Goal: Transaction & Acquisition: Purchase product/service

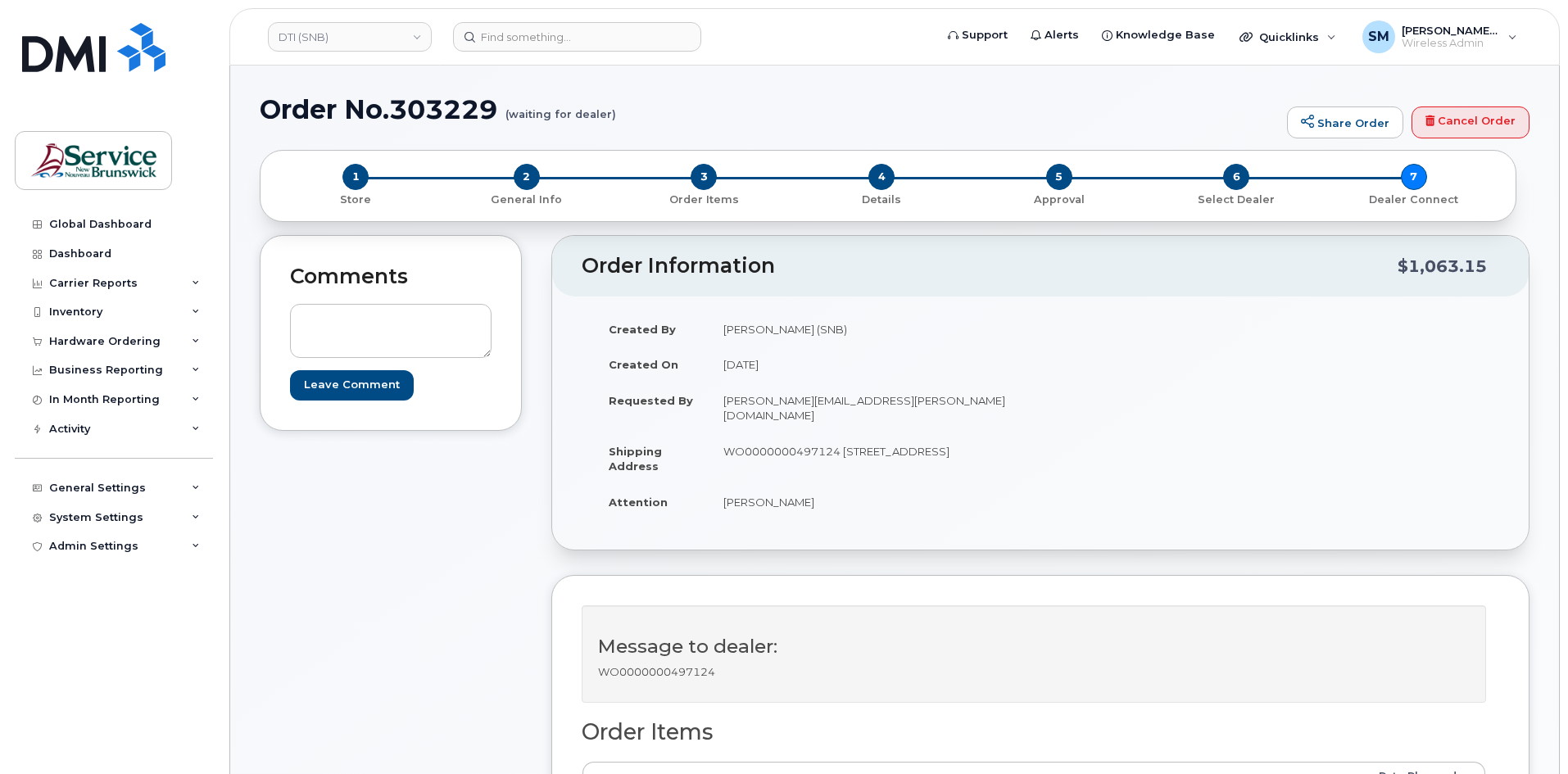
scroll to position [82, 0]
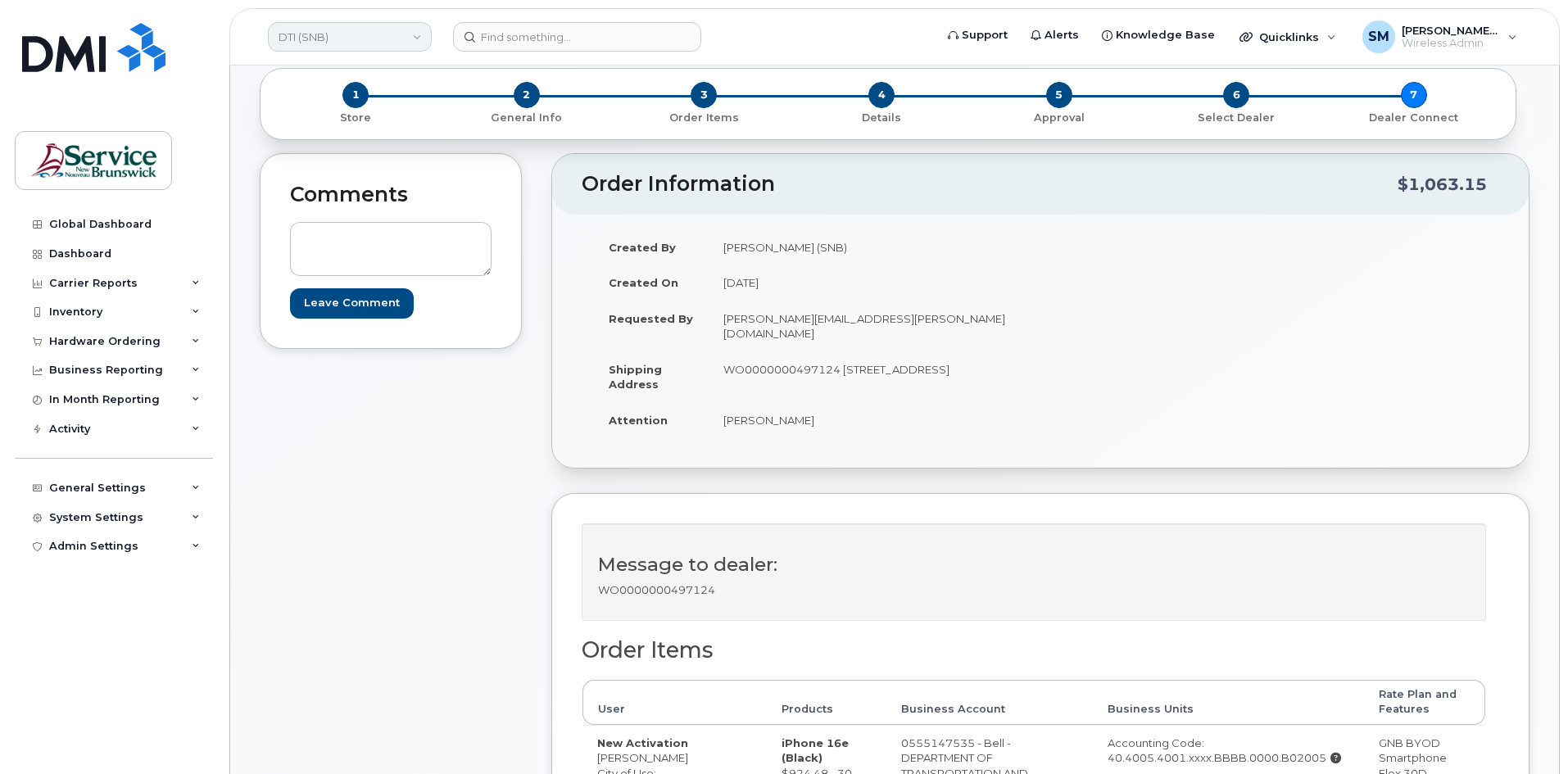
click at [354, 43] on link "DTI (SNB)" at bounding box center [350, 37] width 164 height 30
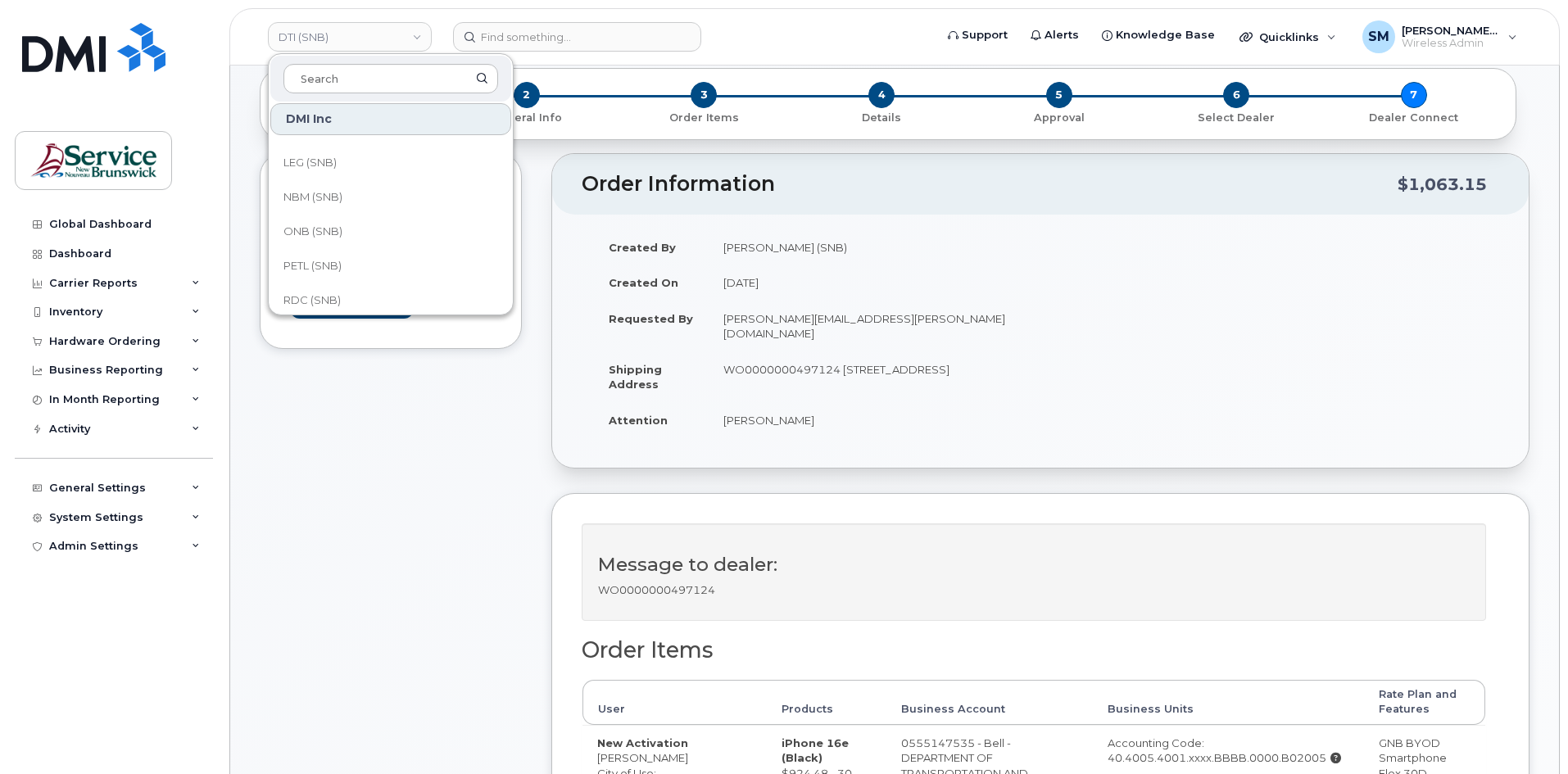
scroll to position [410, 0]
click at [314, 263] on span "SNB (SNB)" at bounding box center [312, 261] width 57 height 16
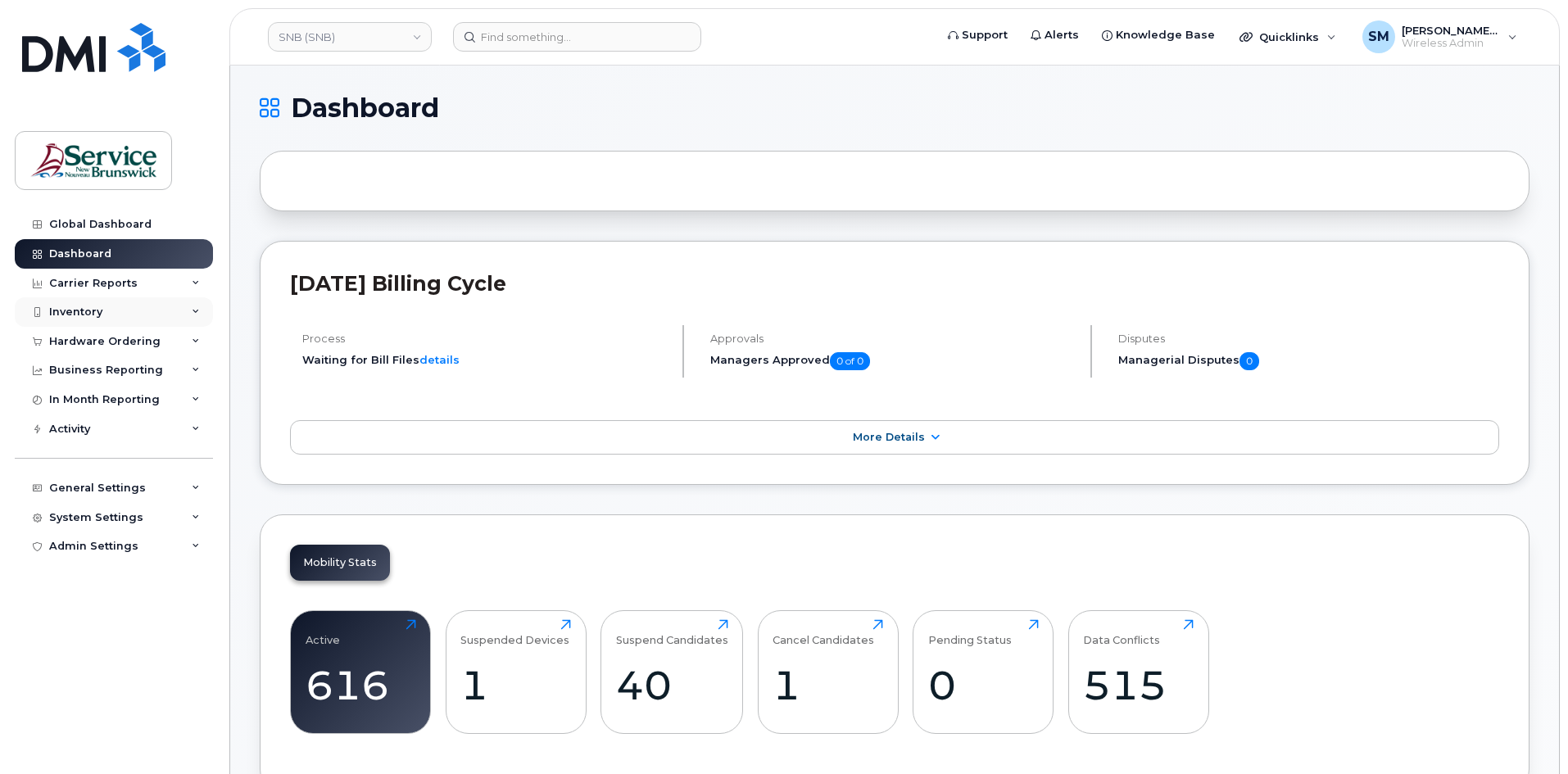
click at [89, 310] on div "Inventory" at bounding box center [75, 312] width 53 height 13
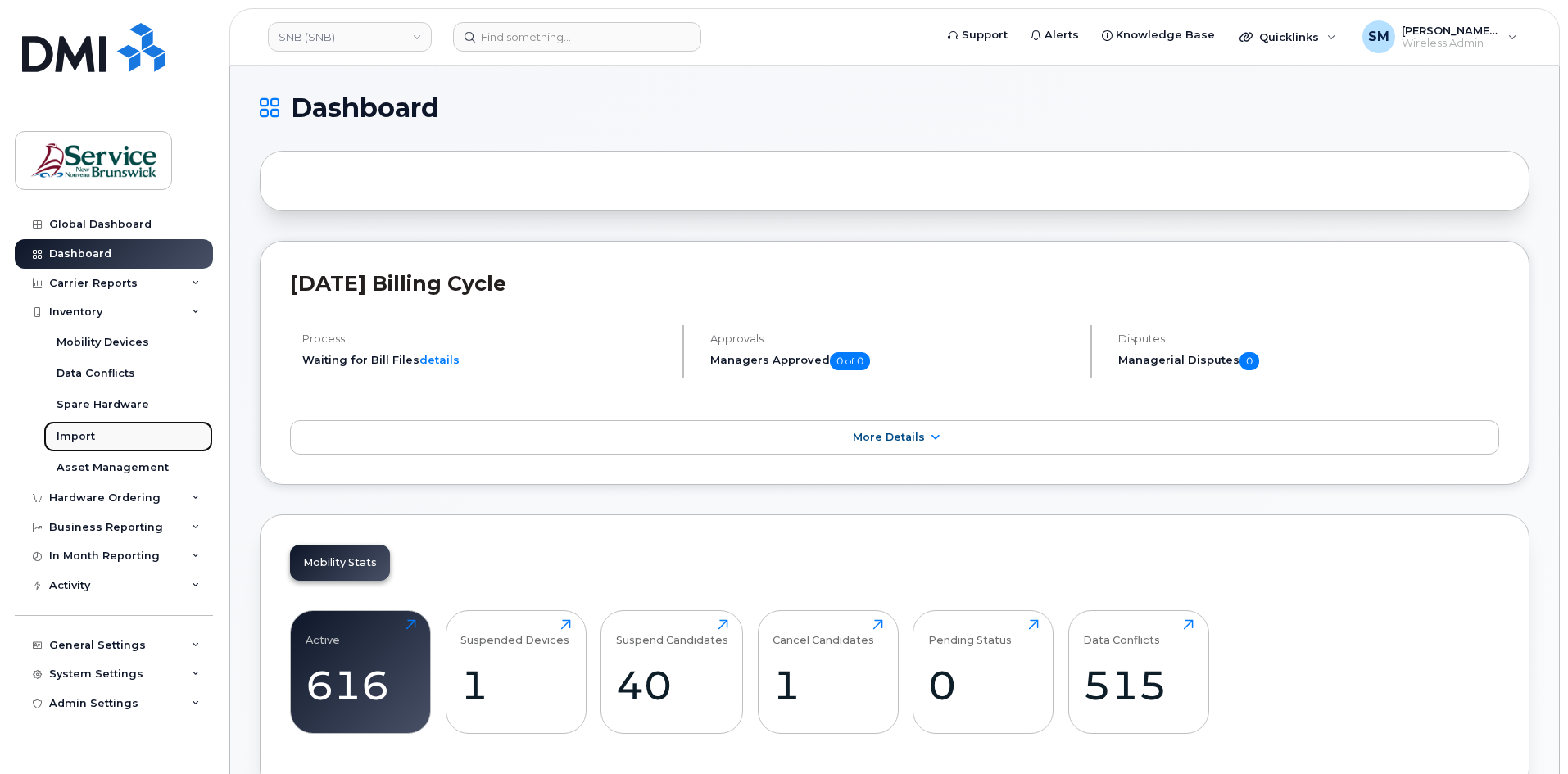
click at [85, 446] on link "Import" at bounding box center [128, 436] width 170 height 31
click at [115, 311] on div "Inventory" at bounding box center [114, 312] width 198 height 30
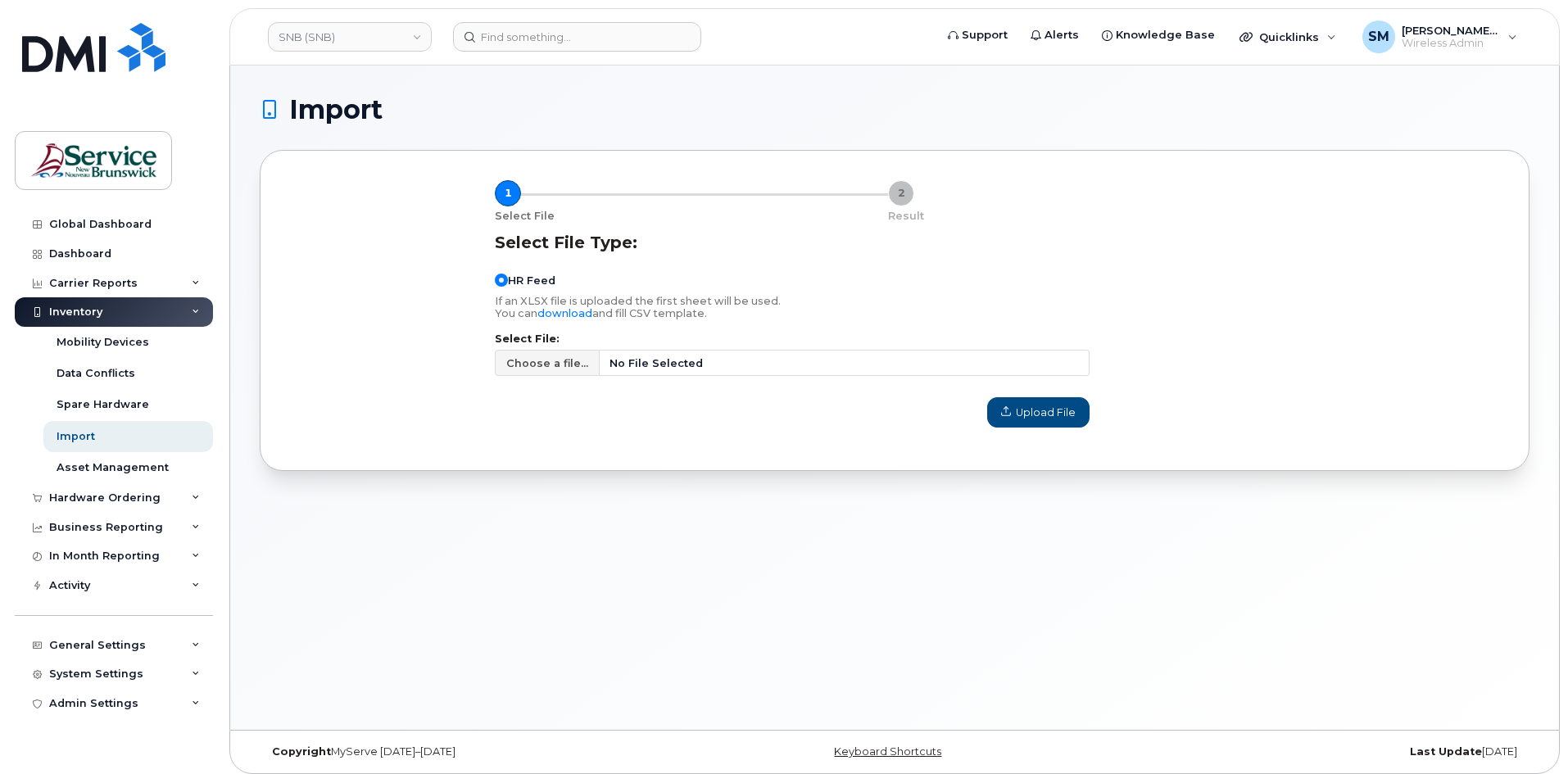
click at [145, 344] on link "Mobility Devices" at bounding box center [128, 342] width 170 height 31
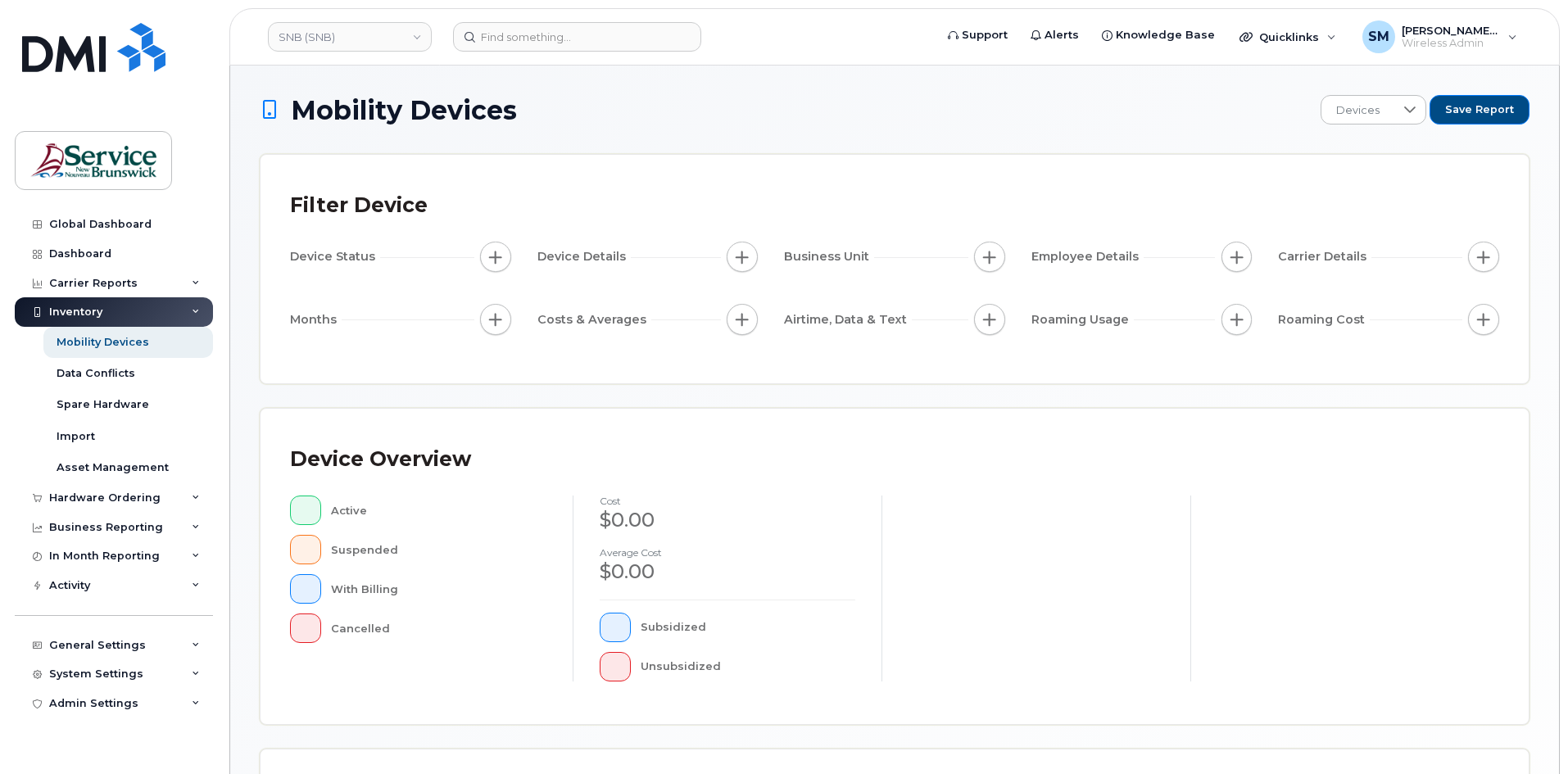
click at [198, 312] on icon at bounding box center [196, 312] width 8 height 8
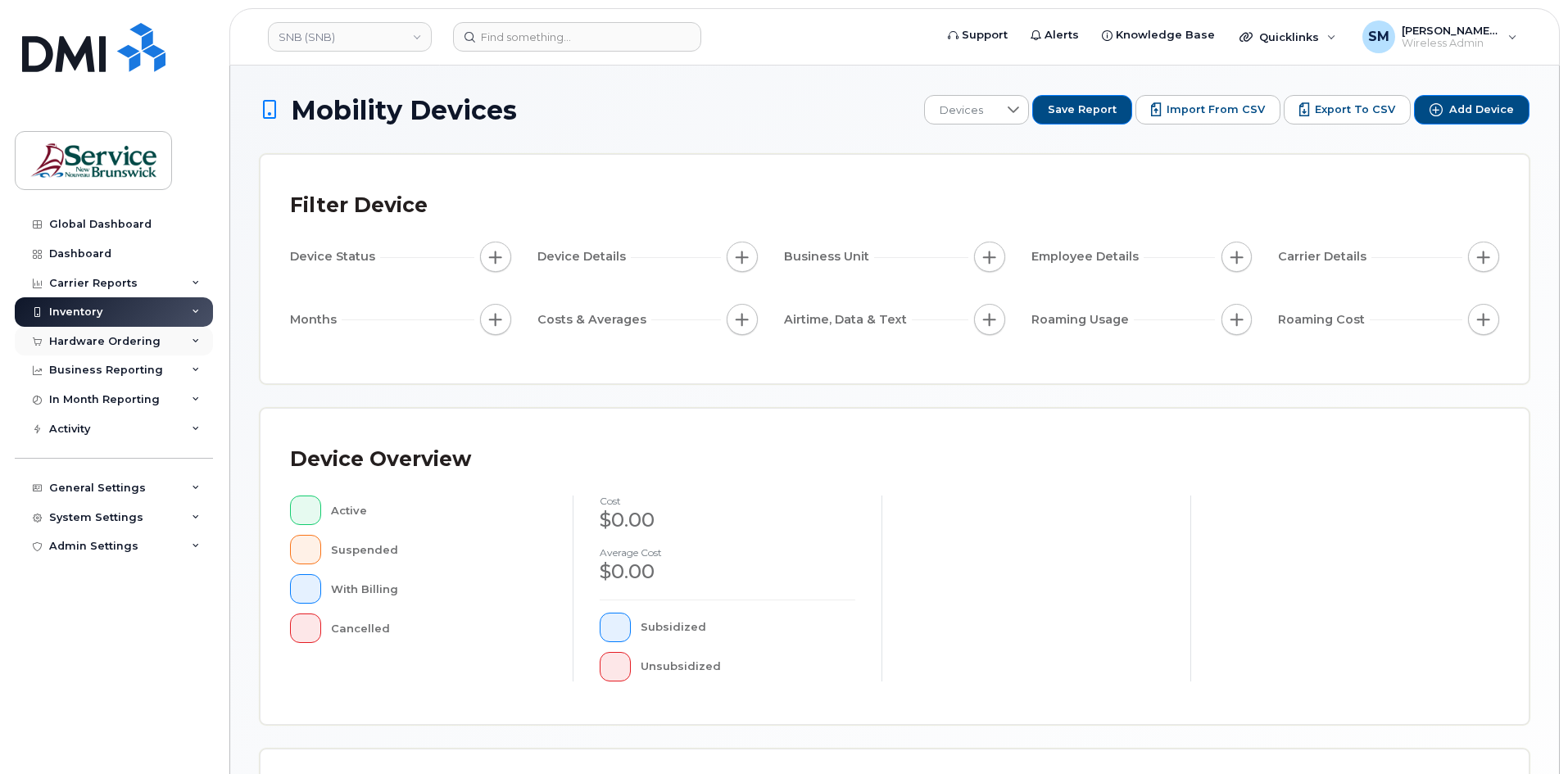
click at [157, 349] on div "Hardware Ordering" at bounding box center [114, 342] width 198 height 30
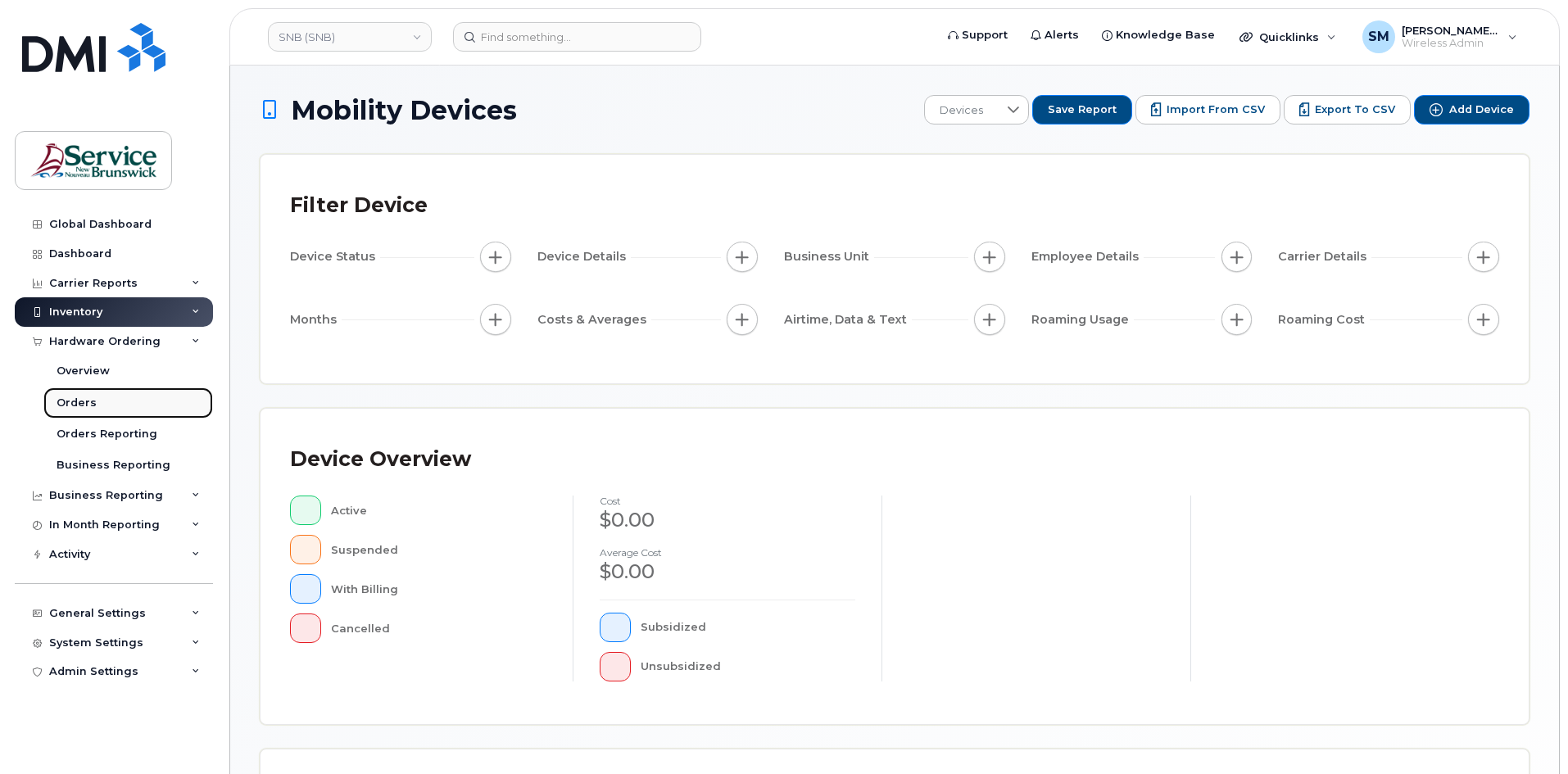
click at [93, 413] on link "Orders" at bounding box center [128, 403] width 170 height 31
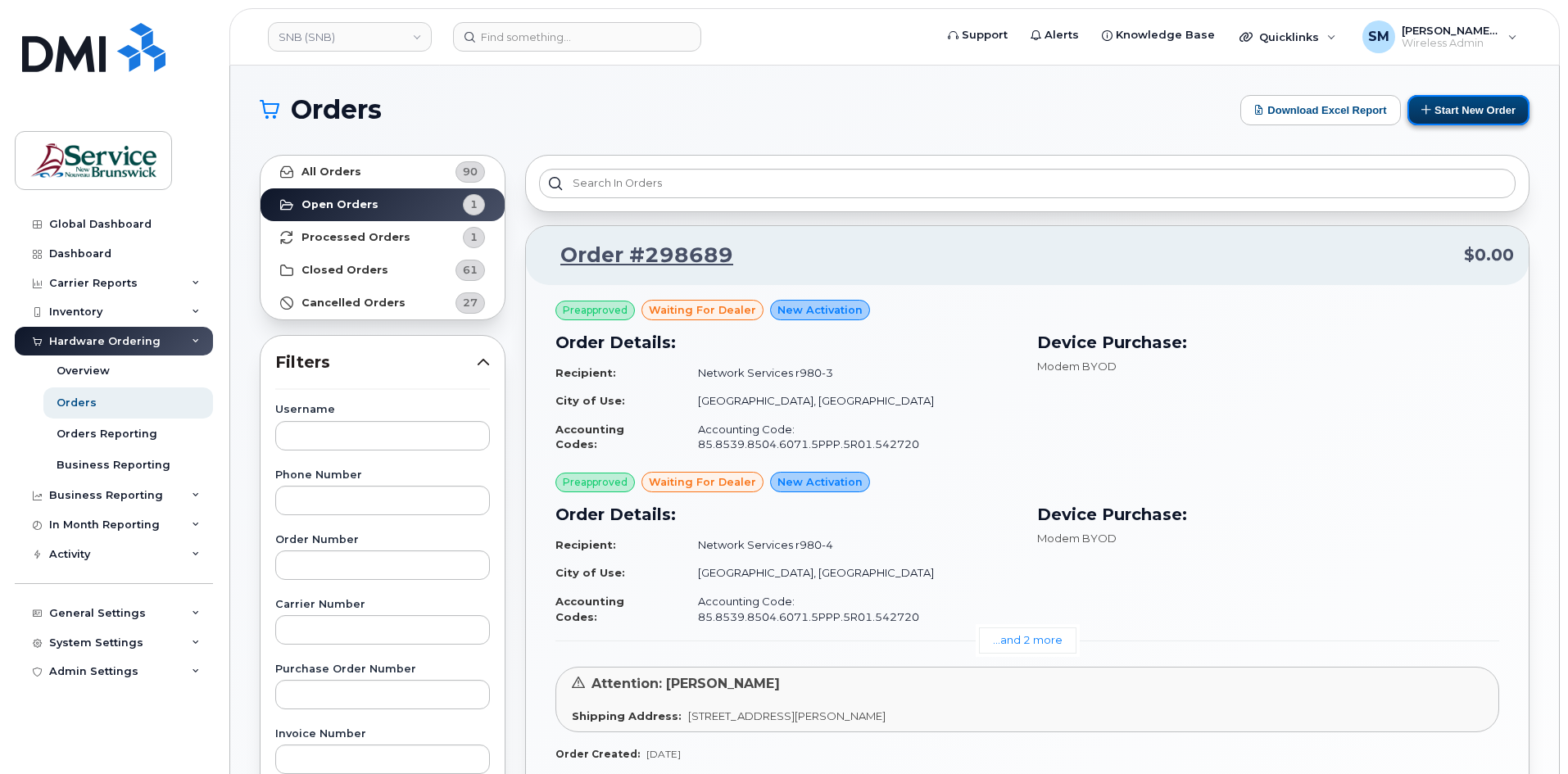
click at [1435, 116] on button "Start New Order" at bounding box center [1469, 110] width 122 height 30
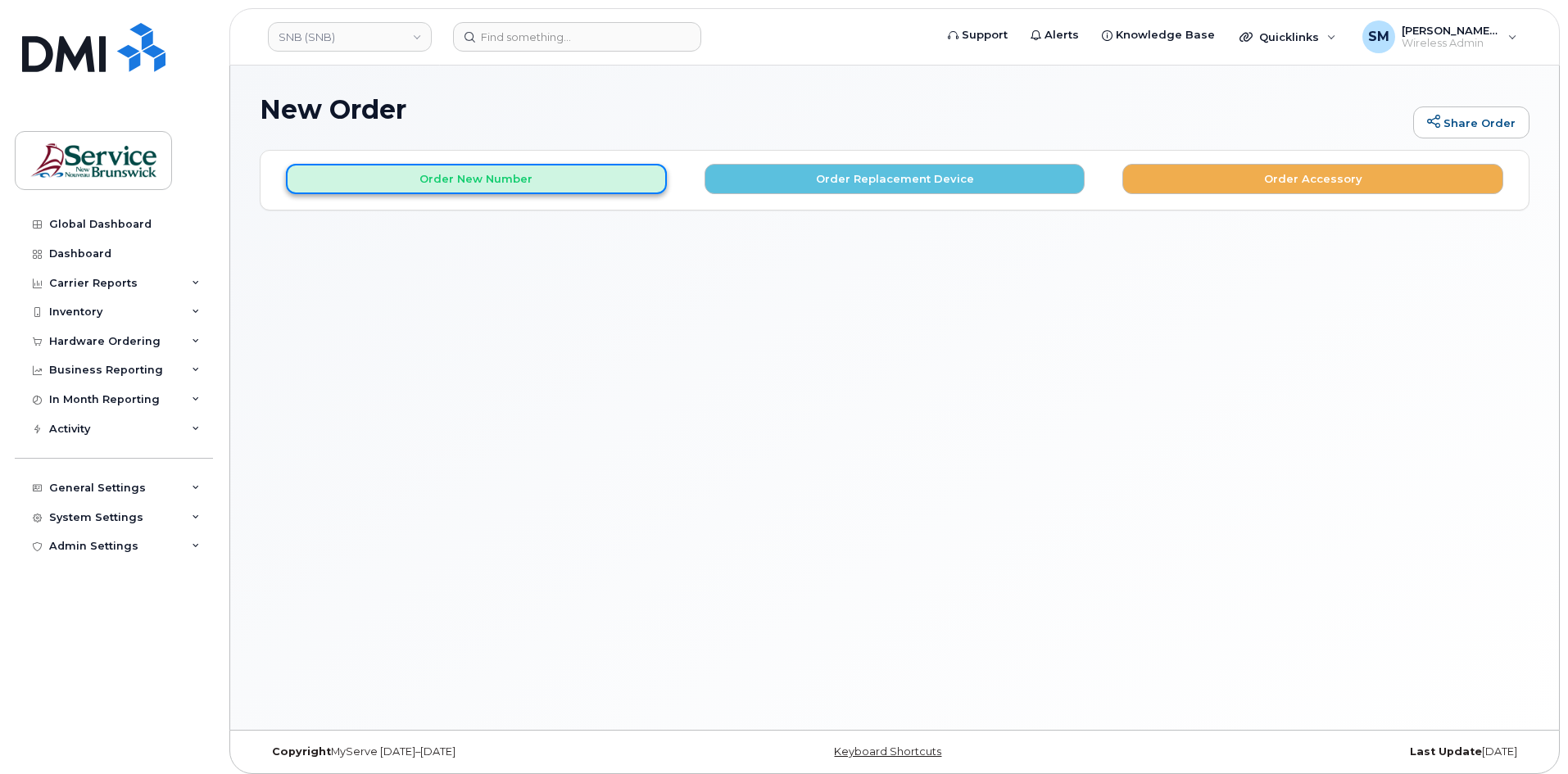
click at [529, 179] on button "Order New Number" at bounding box center [476, 179] width 381 height 30
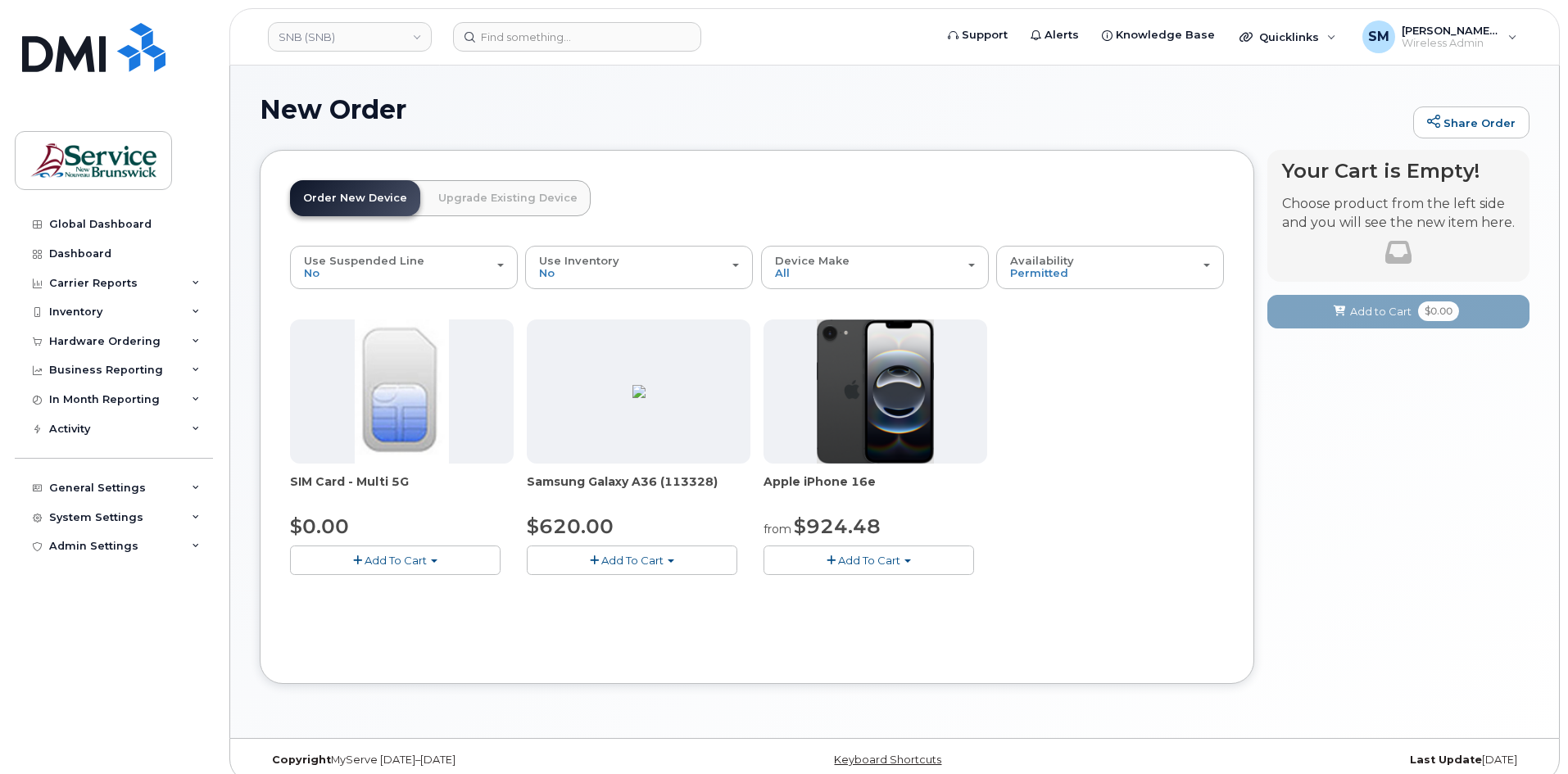
click at [685, 564] on button "Add To Cart" at bounding box center [632, 560] width 211 height 29
click at [621, 611] on link "$620.00 - 30-day activation (128GB model)" at bounding box center [664, 611] width 267 height 20
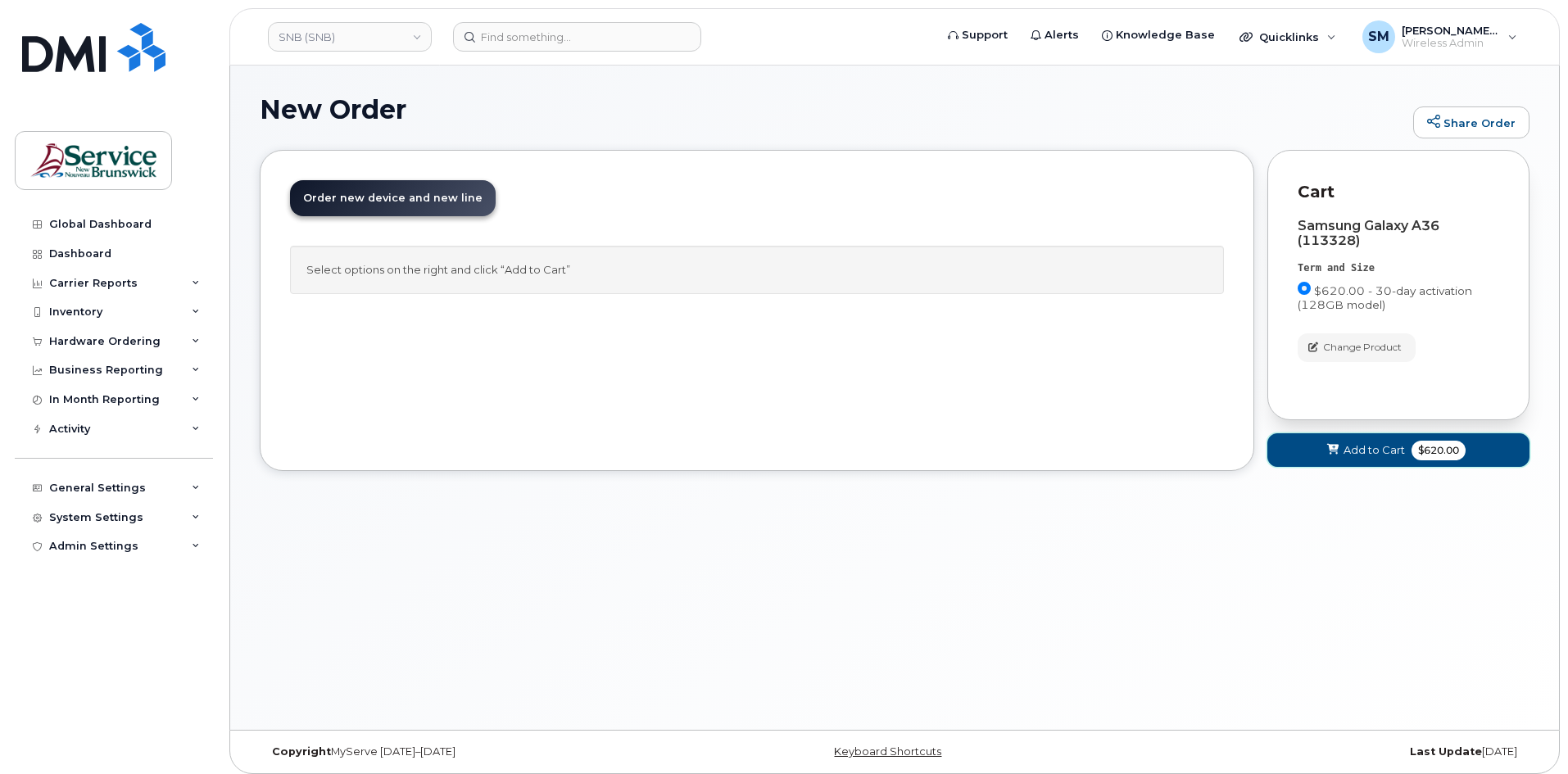
click at [1330, 446] on icon at bounding box center [1333, 450] width 11 height 11
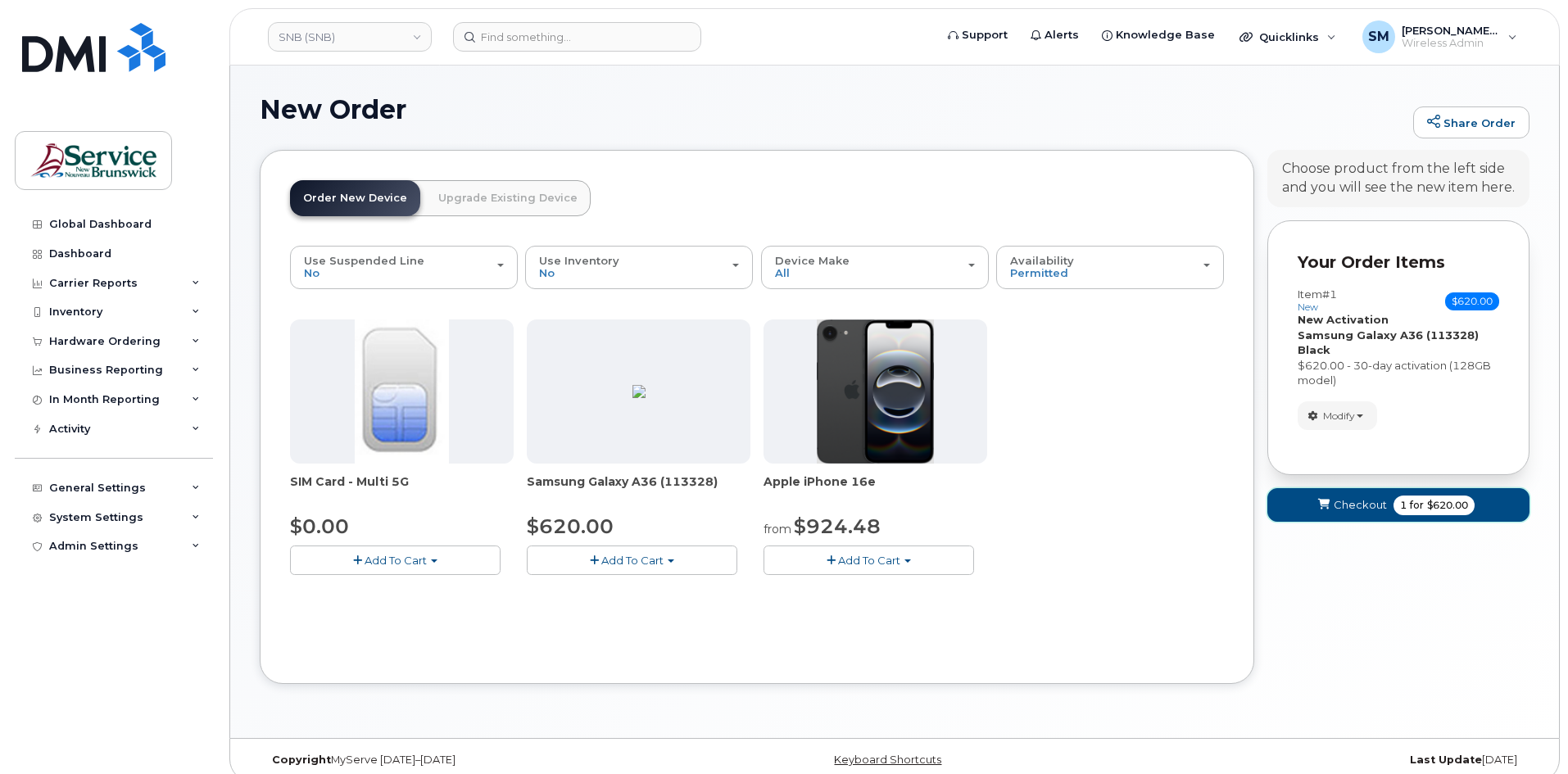
drag, startPoint x: 1349, startPoint y: 498, endPoint x: 1341, endPoint y: 501, distance: 8.6
click at [1342, 501] on span "Checkout" at bounding box center [1360, 505] width 53 height 16
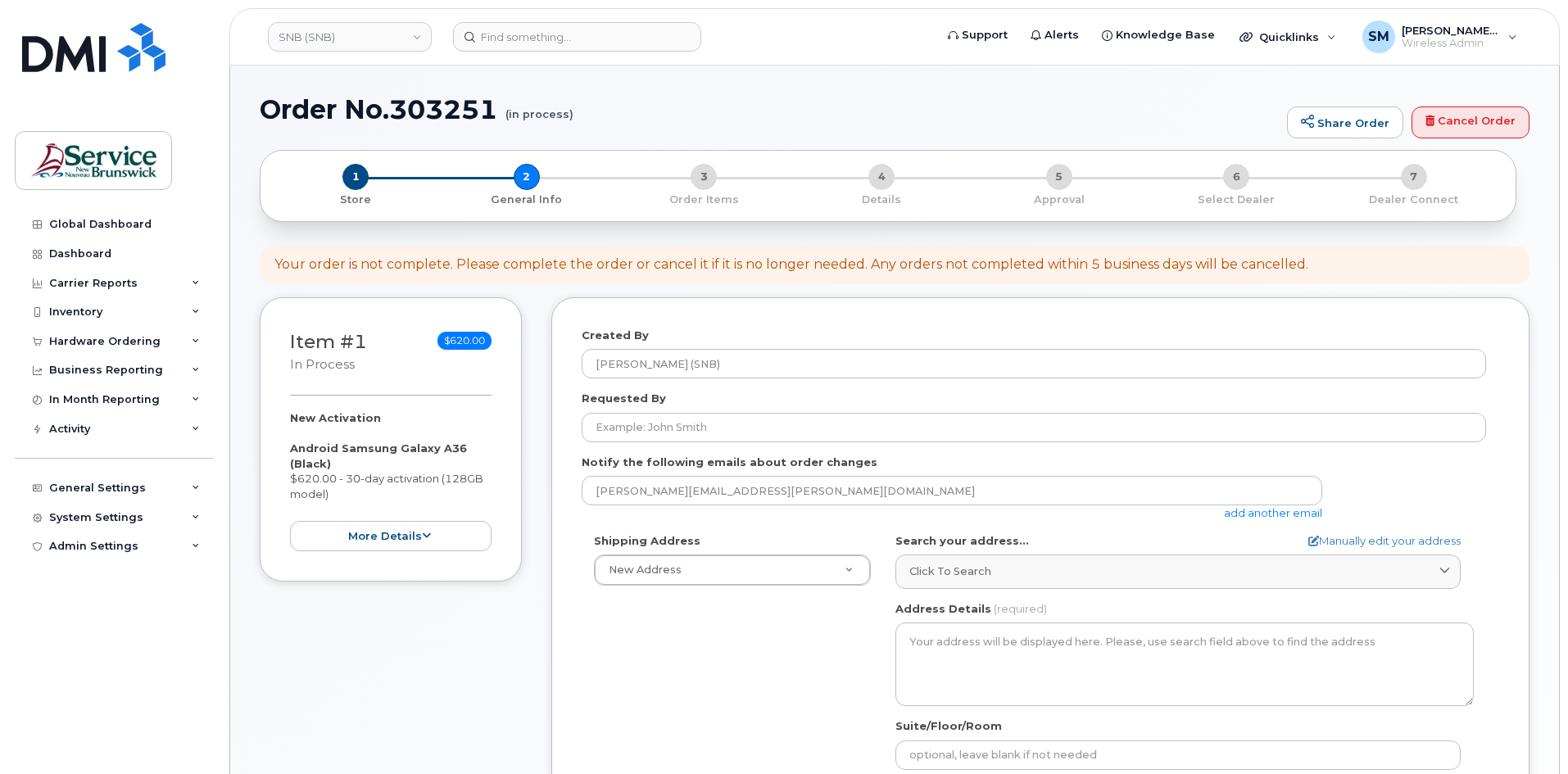
select select
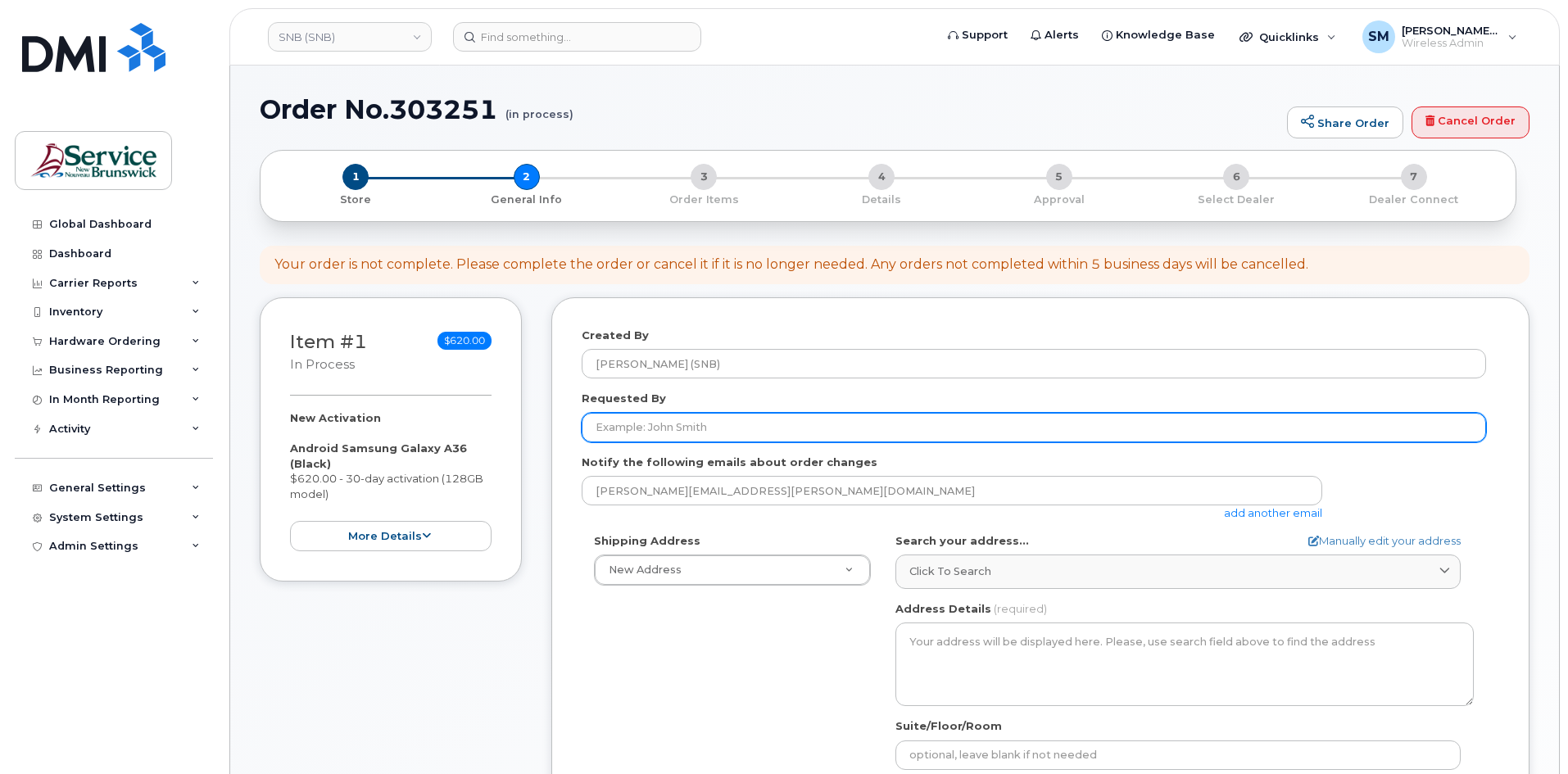
click at [749, 418] on input "Requested By" at bounding box center [1034, 428] width 905 height 30
paste input "[PERSON_NAME][EMAIL_ADDRESS][DOMAIN_NAME]"
type input "[PERSON_NAME][EMAIL_ADDRESS][DOMAIN_NAME]"
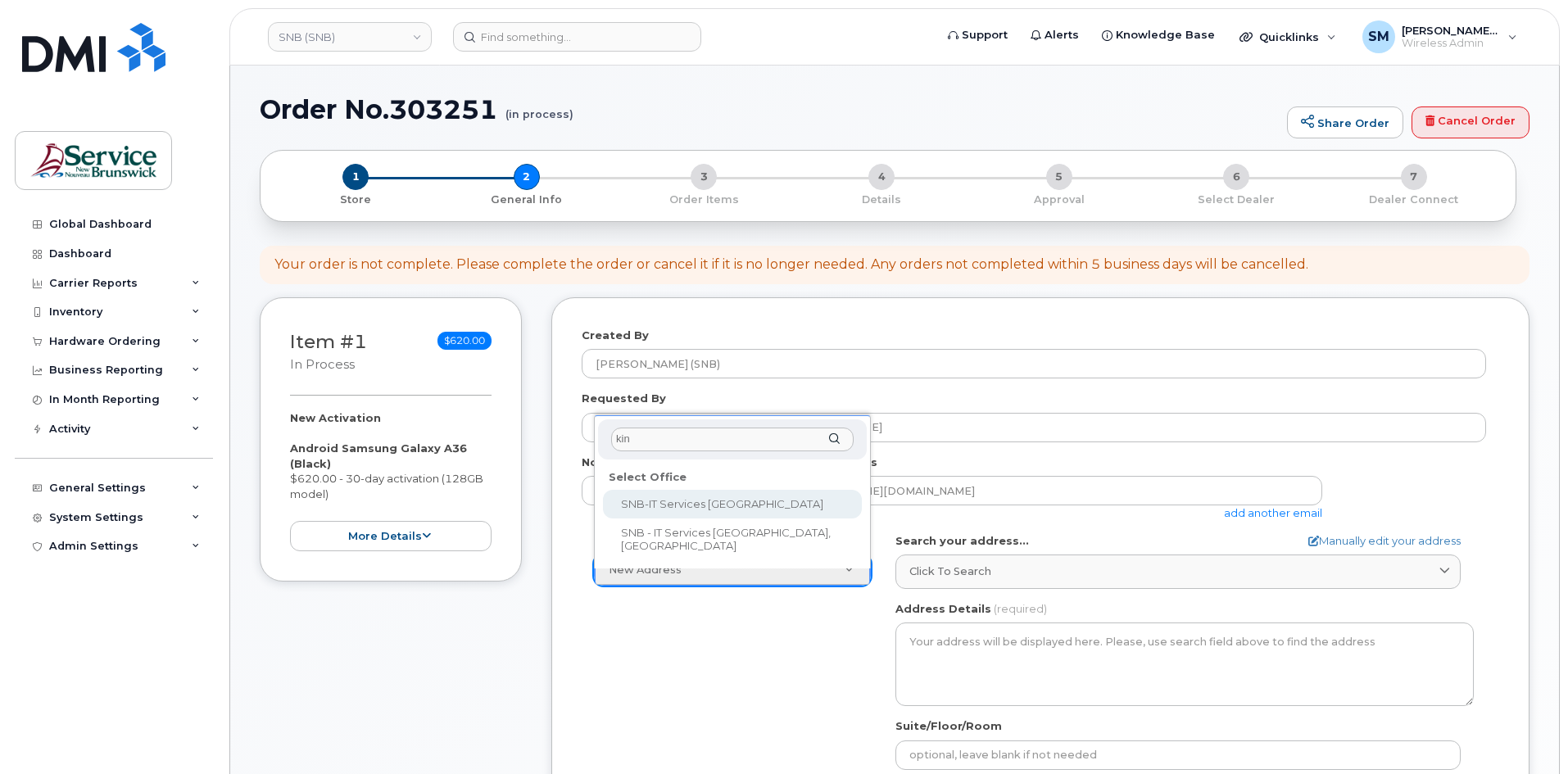
type input "king"
select select
type textarea "[STREET_ADDRESS][PERSON_NAME]"
type input "[PERSON_NAME]"
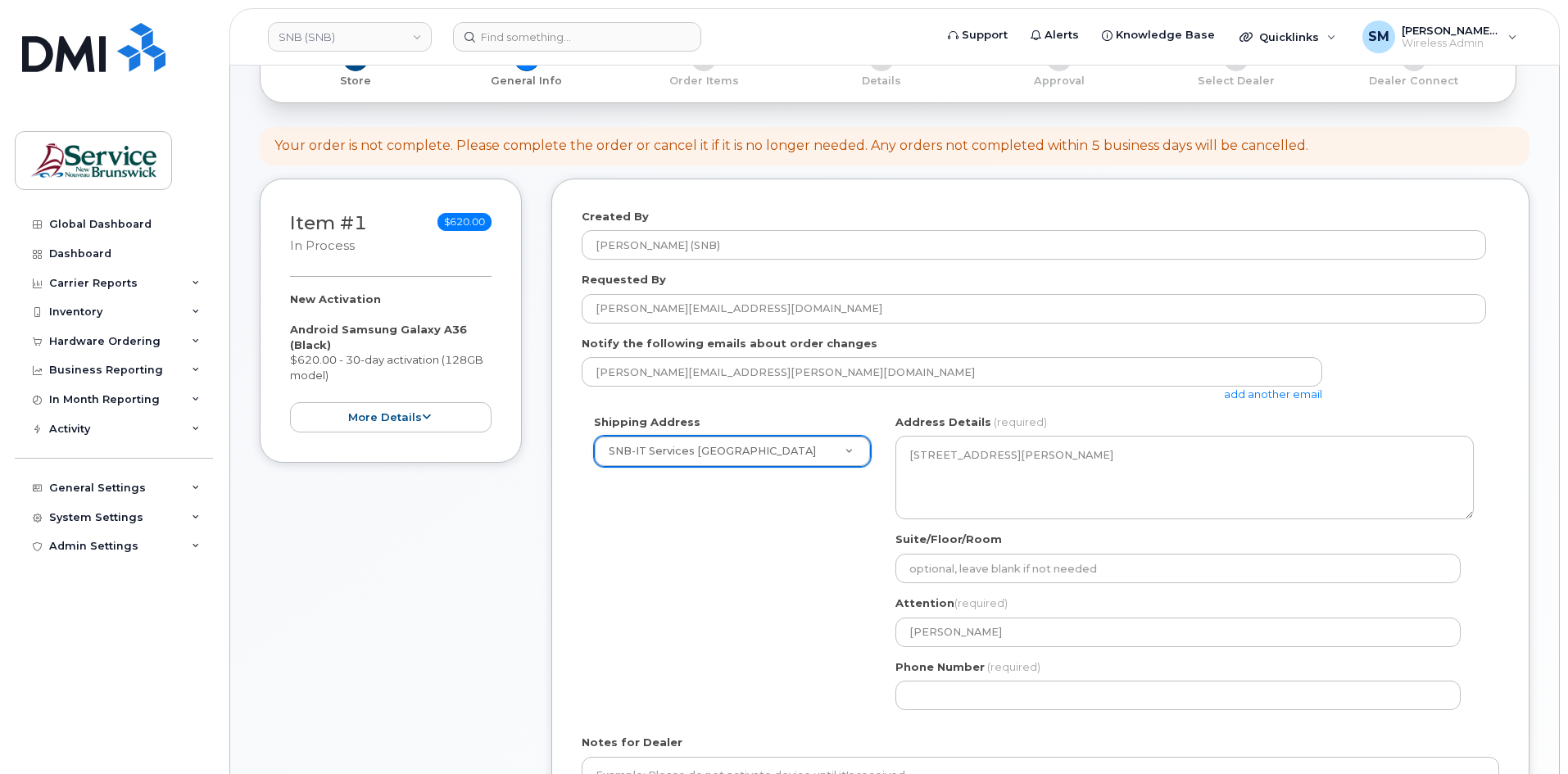
scroll to position [164, 0]
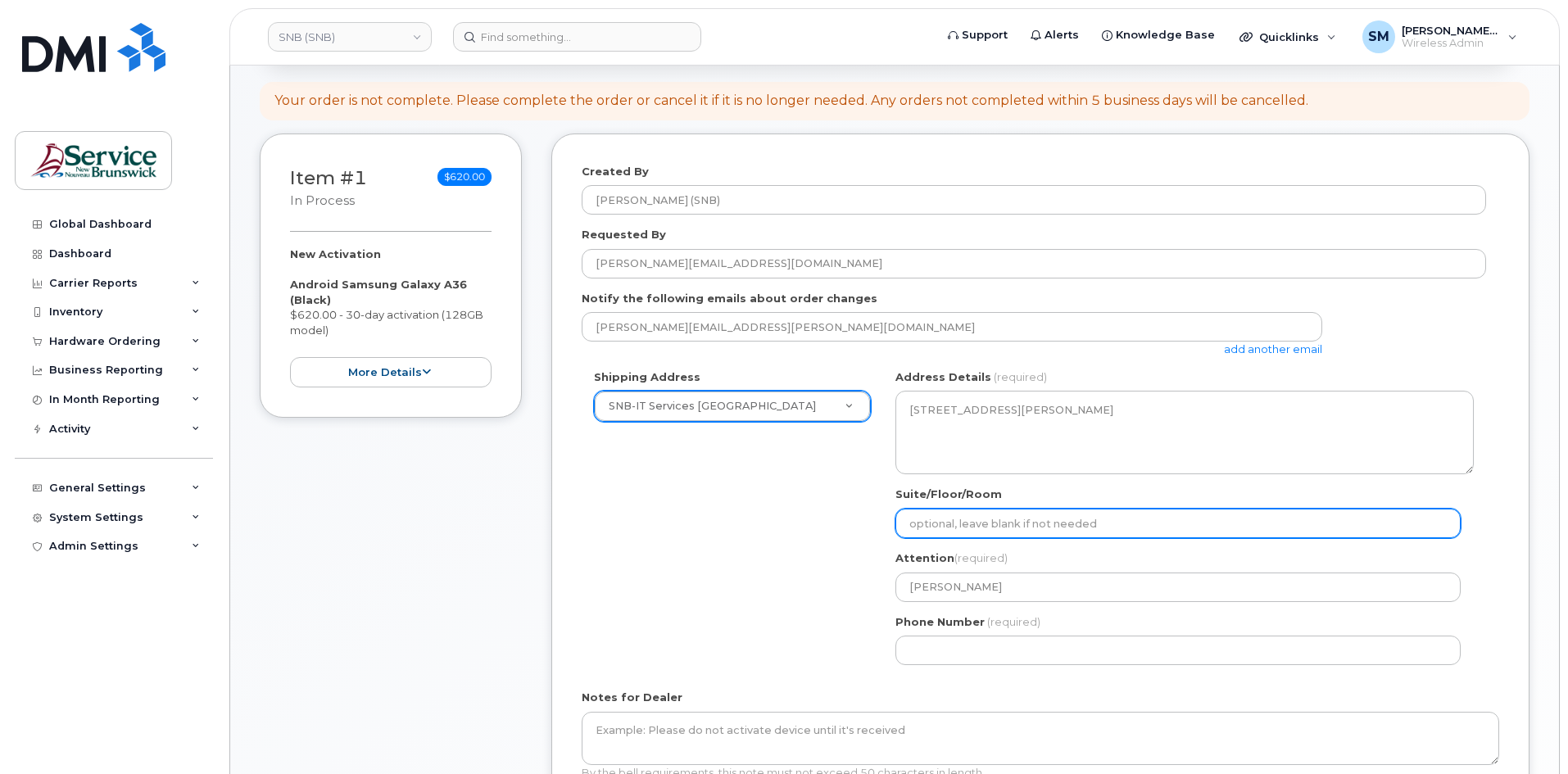
click at [973, 522] on input "Suite/Floor/Room" at bounding box center [1178, 524] width 565 height 30
paste input "WO0000000497157"
select select
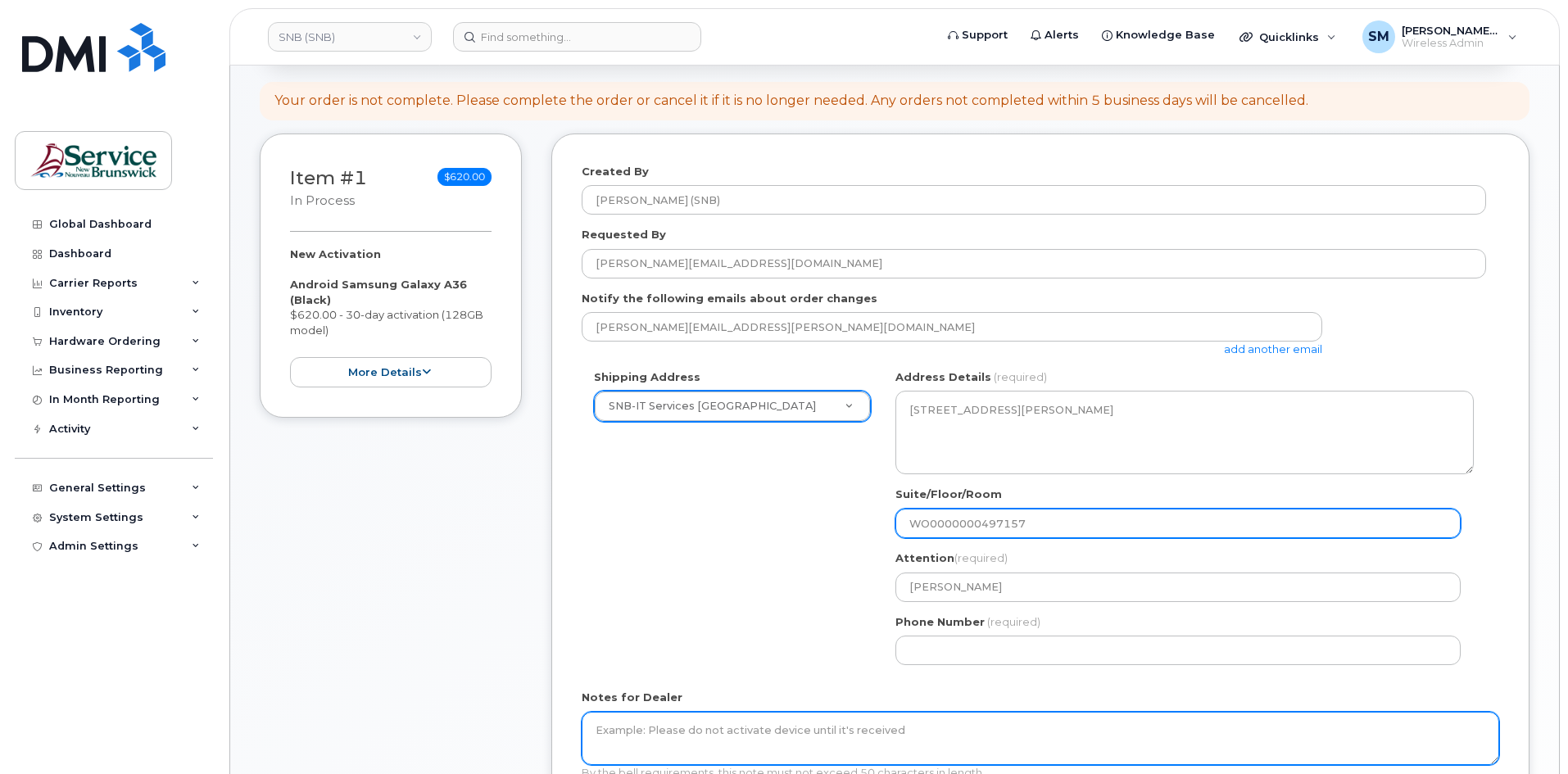
type input "WO0000000497157"
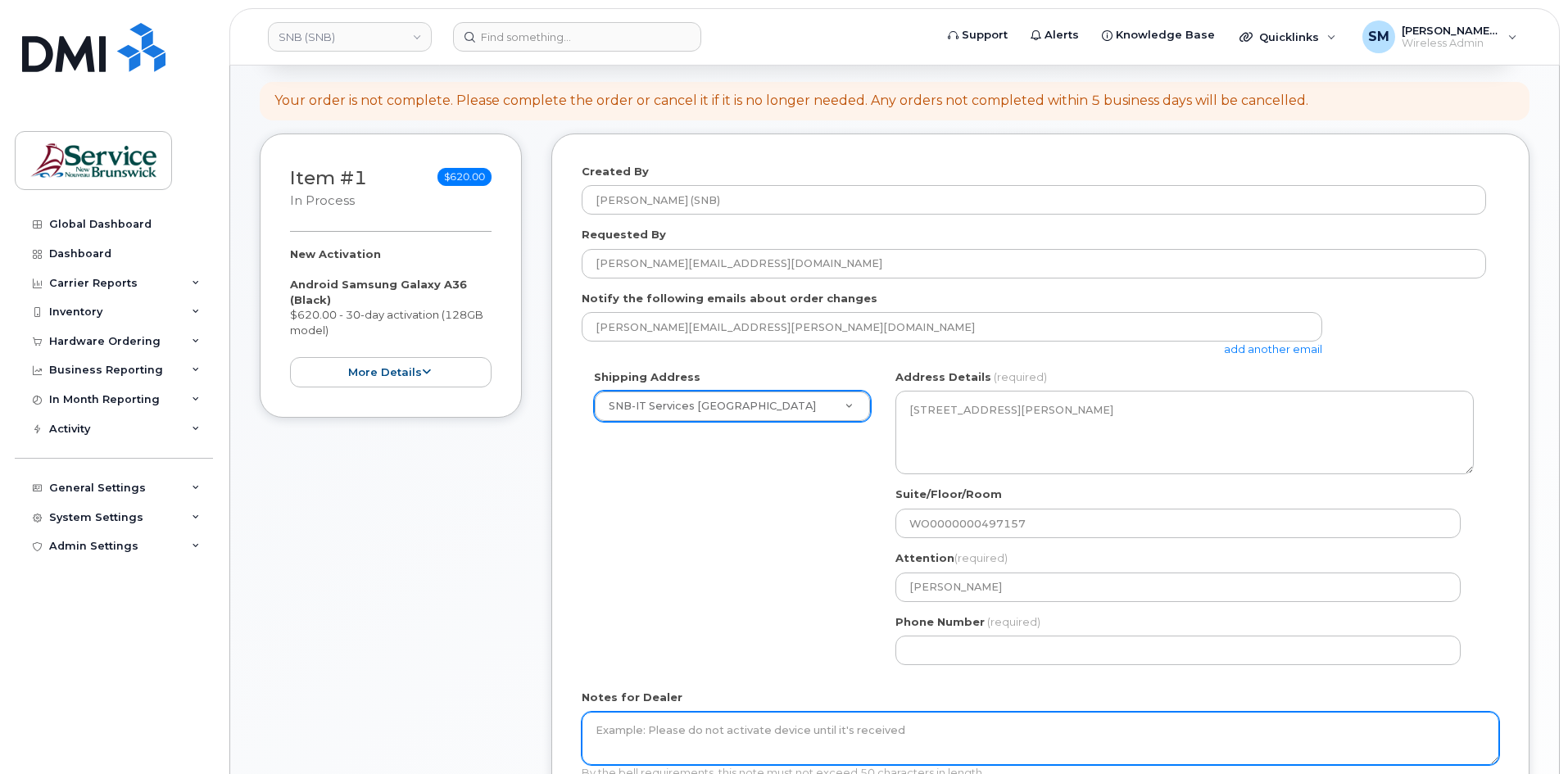
drag, startPoint x: 806, startPoint y: 731, endPoint x: 837, endPoint y: 713, distance: 36.0
click at [806, 731] on textarea "Notes for Dealer" at bounding box center [1041, 739] width 918 height 54
paste textarea "WO0000000497157"
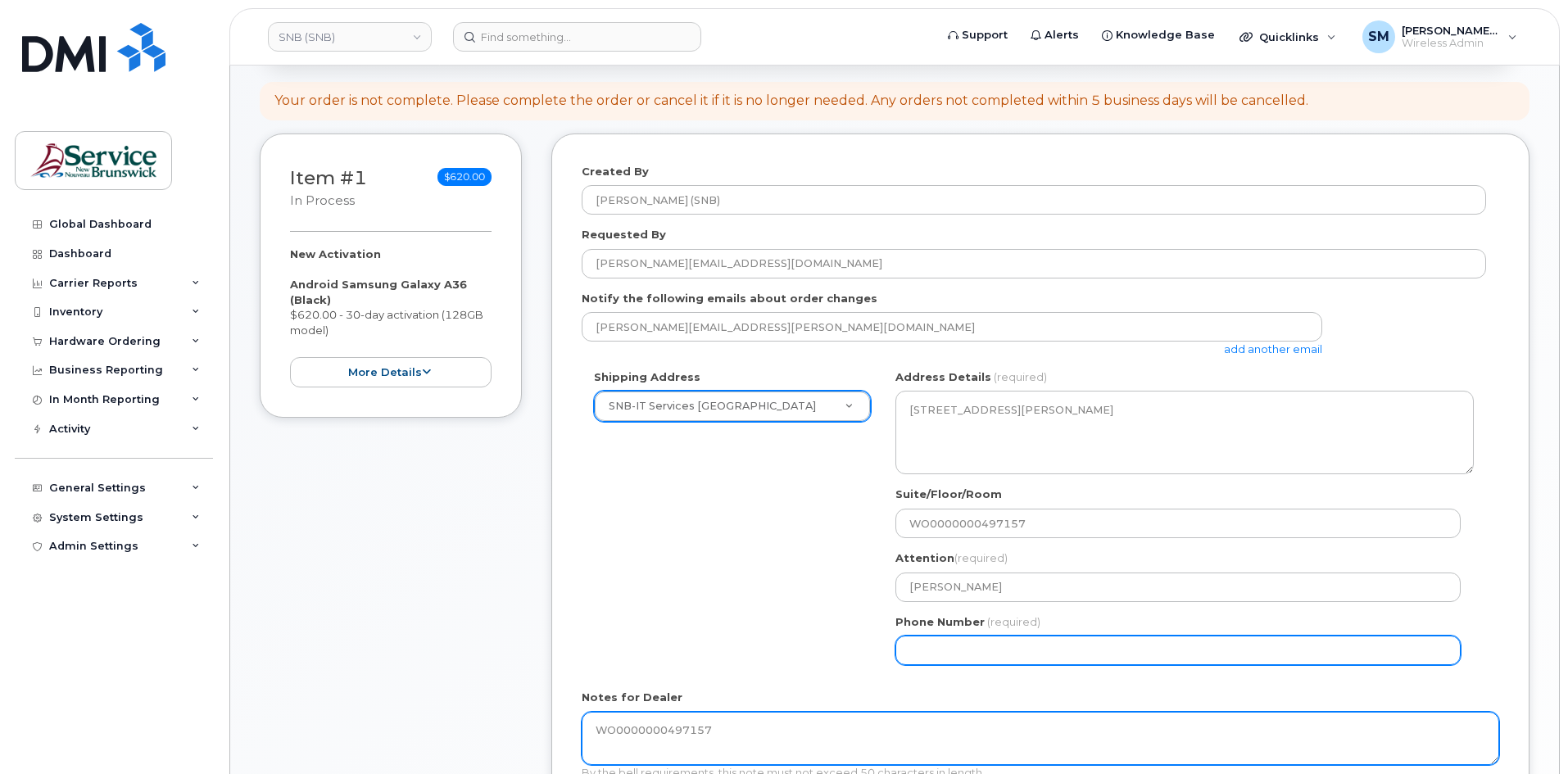
type textarea "WO0000000497157"
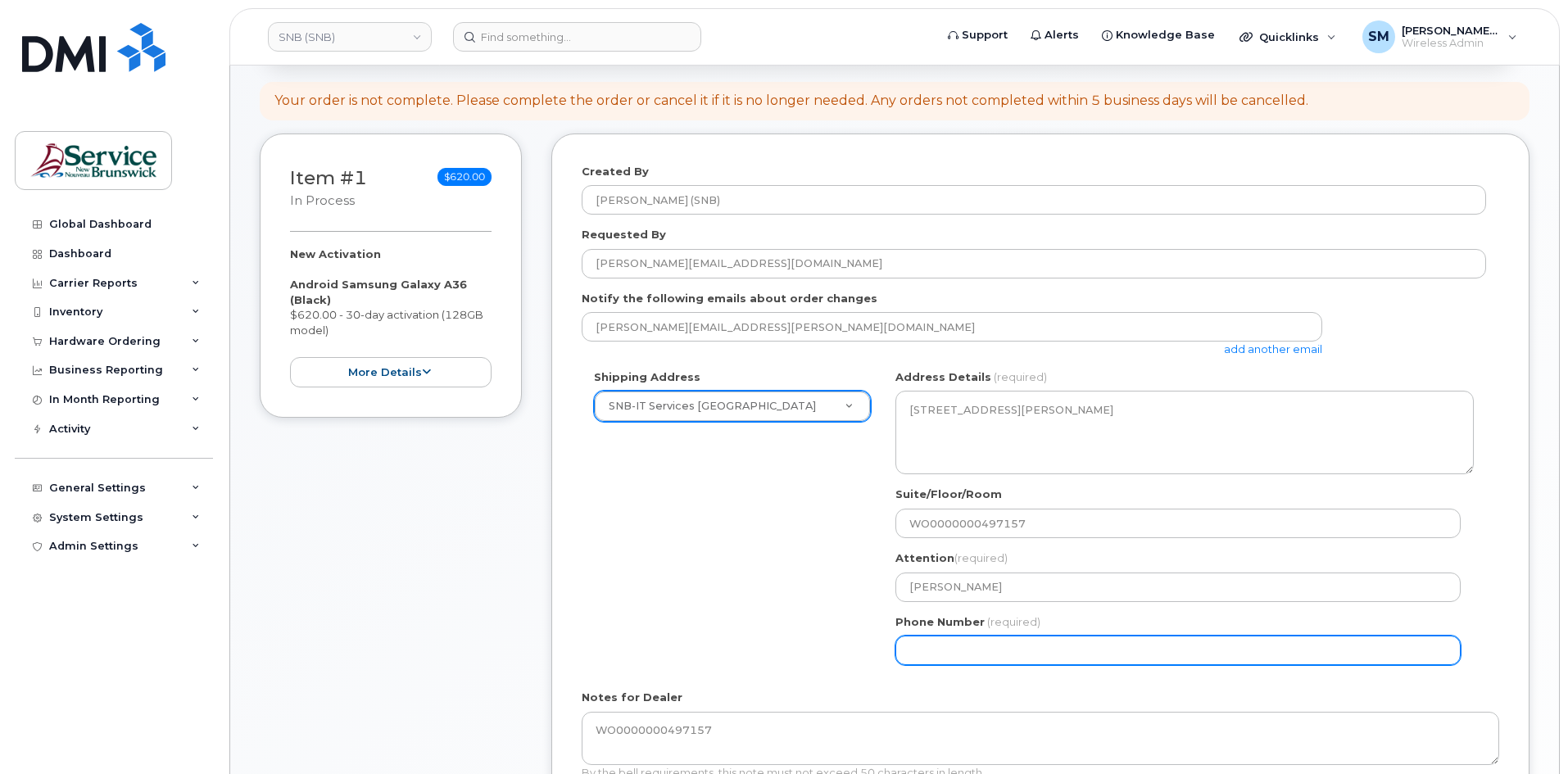
click at [950, 647] on input "Phone Number" at bounding box center [1178, 651] width 565 height 30
select select
type input "506639633"
select select
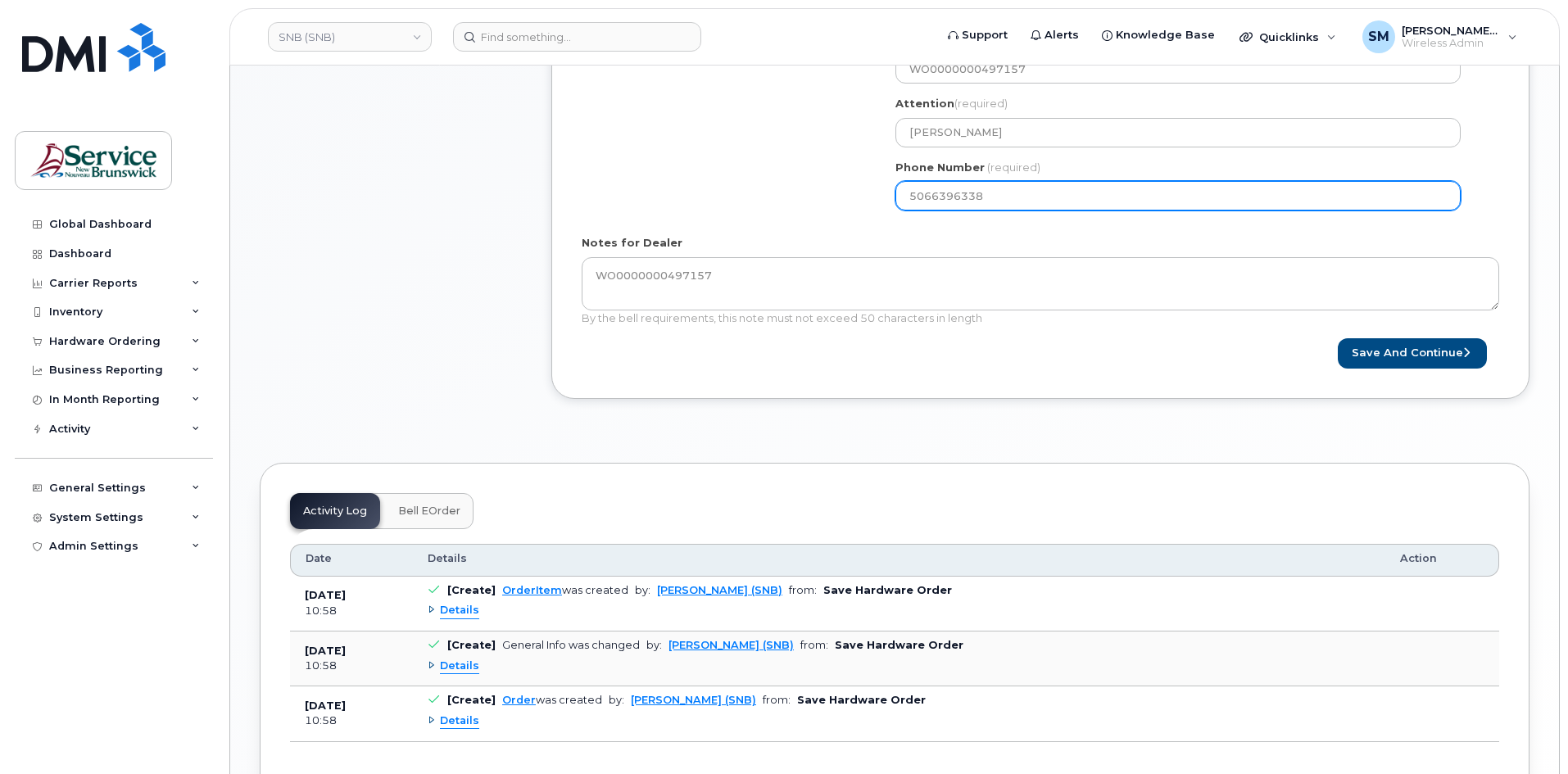
scroll to position [656, 0]
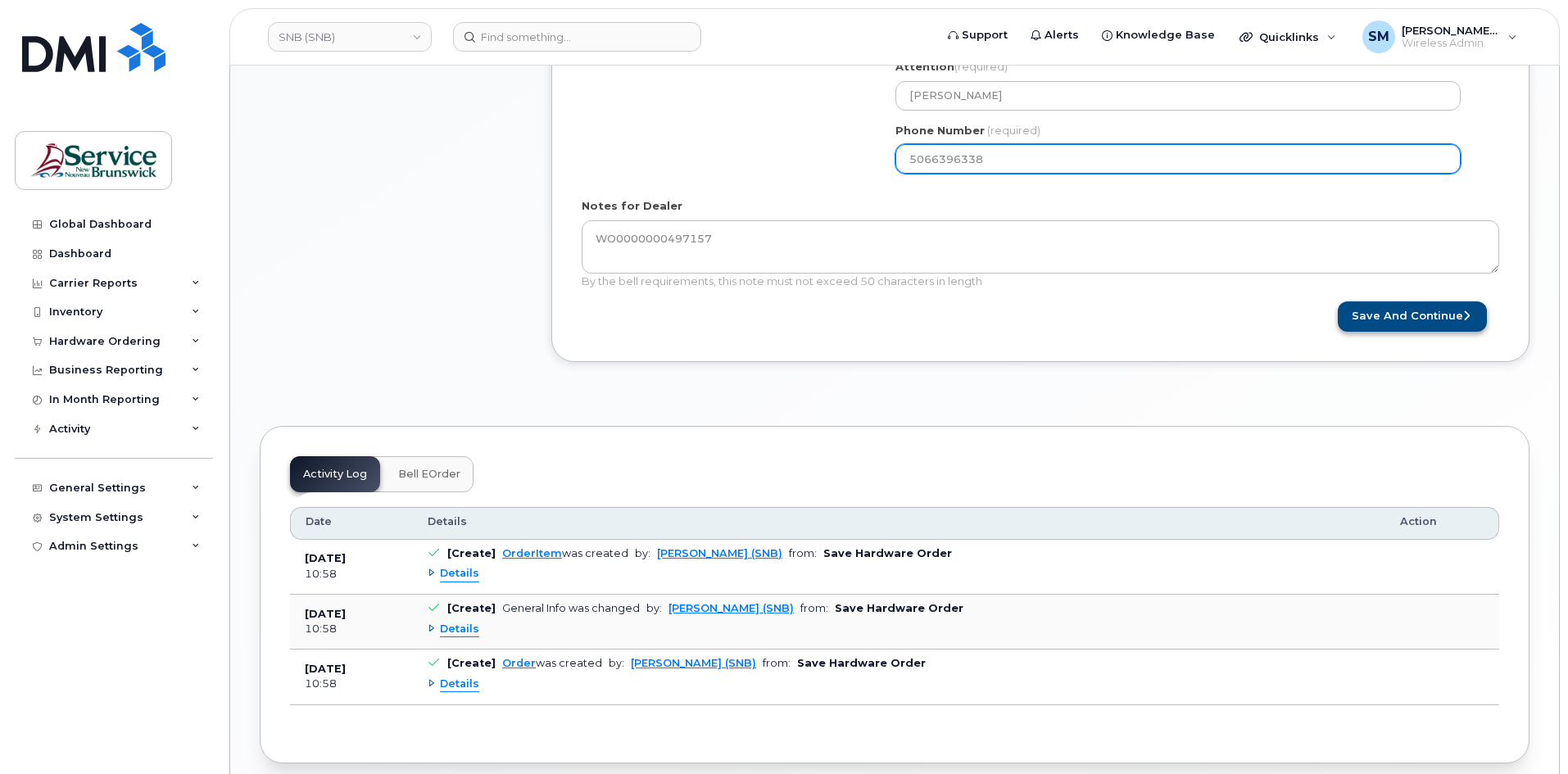
type input "5066396338"
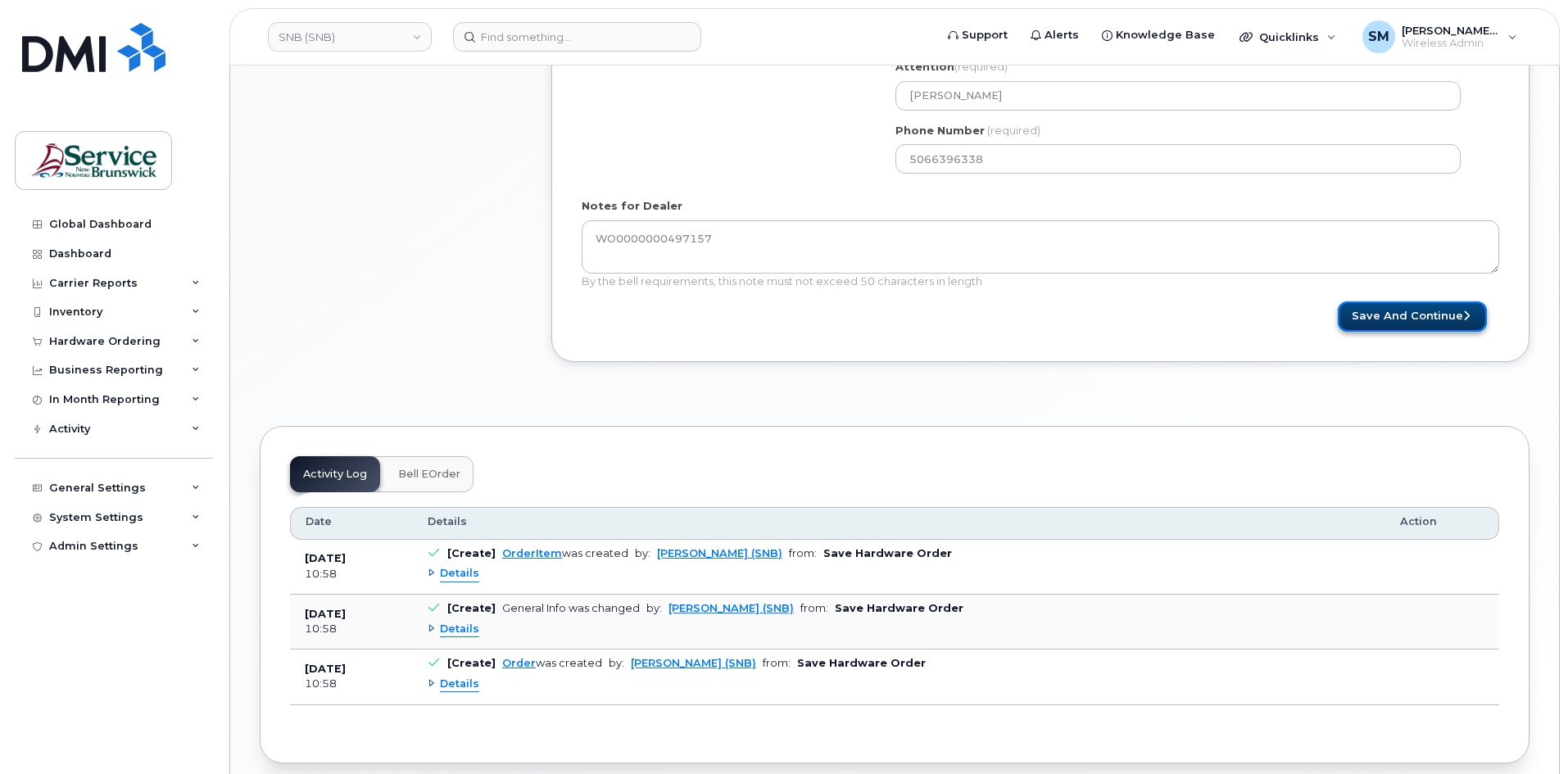
click at [1405, 327] on button "Save and Continue" at bounding box center [1412, 317] width 149 height 30
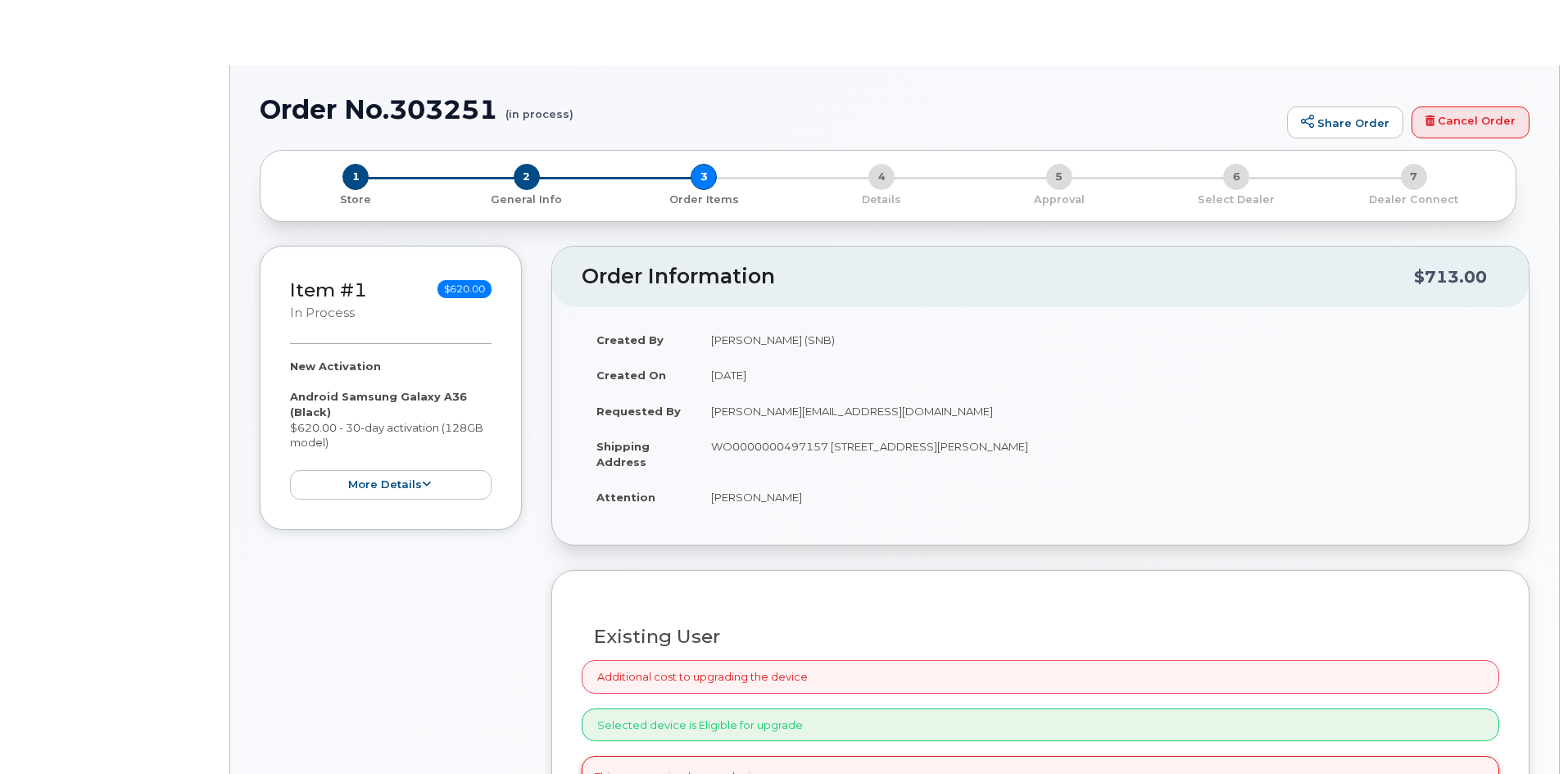
radio input "true"
select select
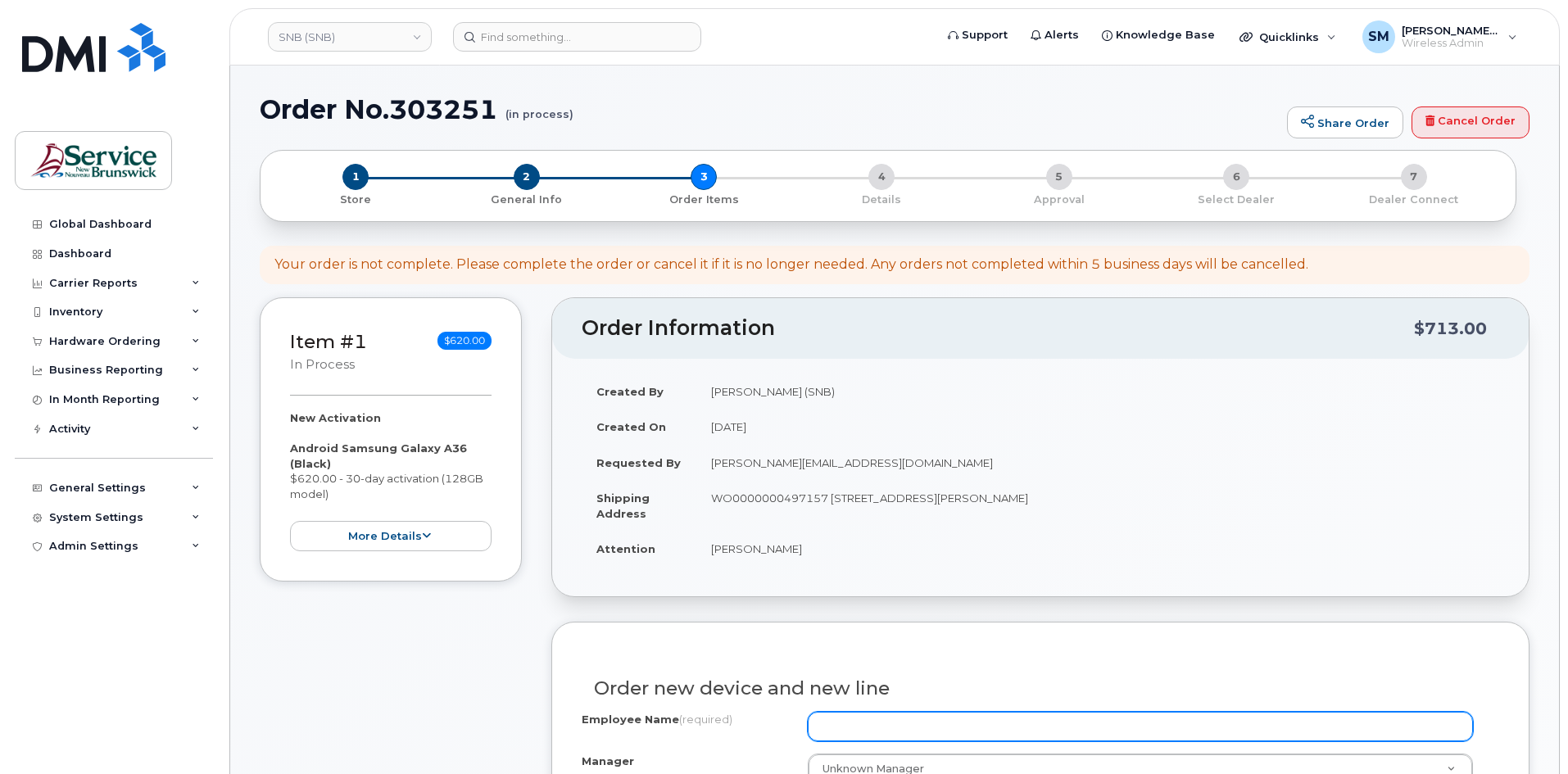
click at [1053, 720] on input "Employee Name (required)" at bounding box center [1140, 727] width 665 height 30
paste input "[PERSON_NAME]"
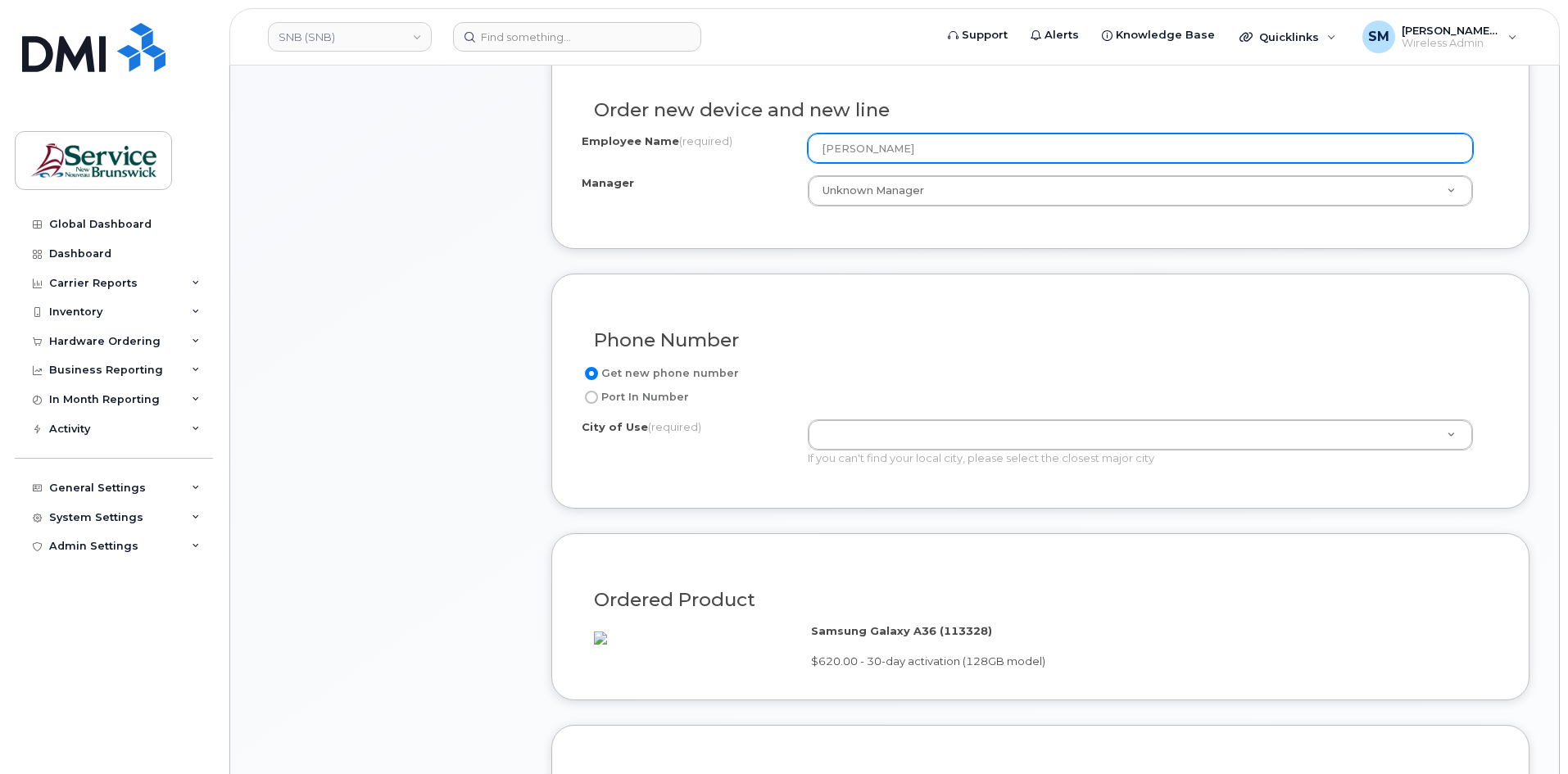
scroll to position [610, 0]
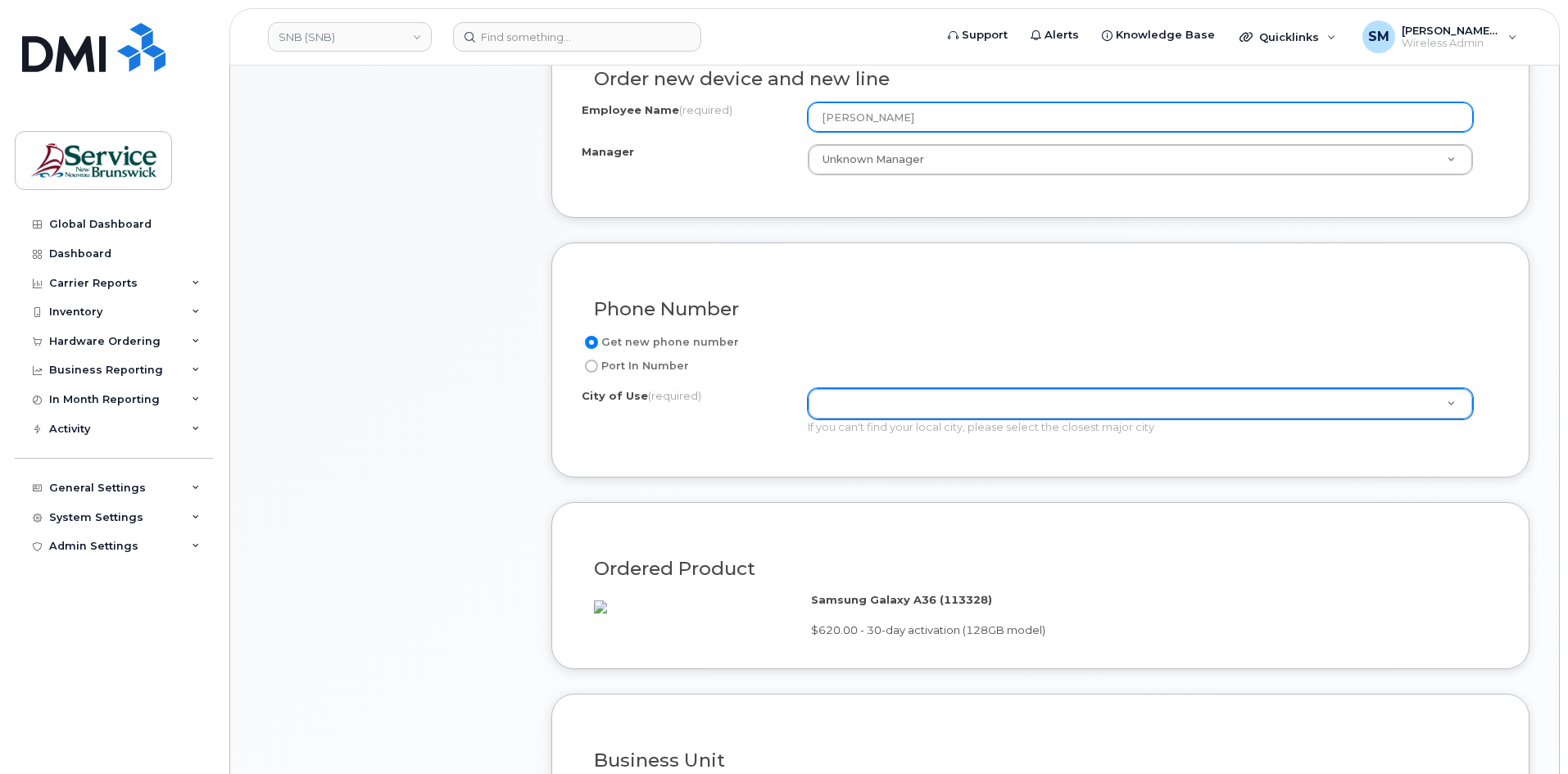
type input "[PERSON_NAME]"
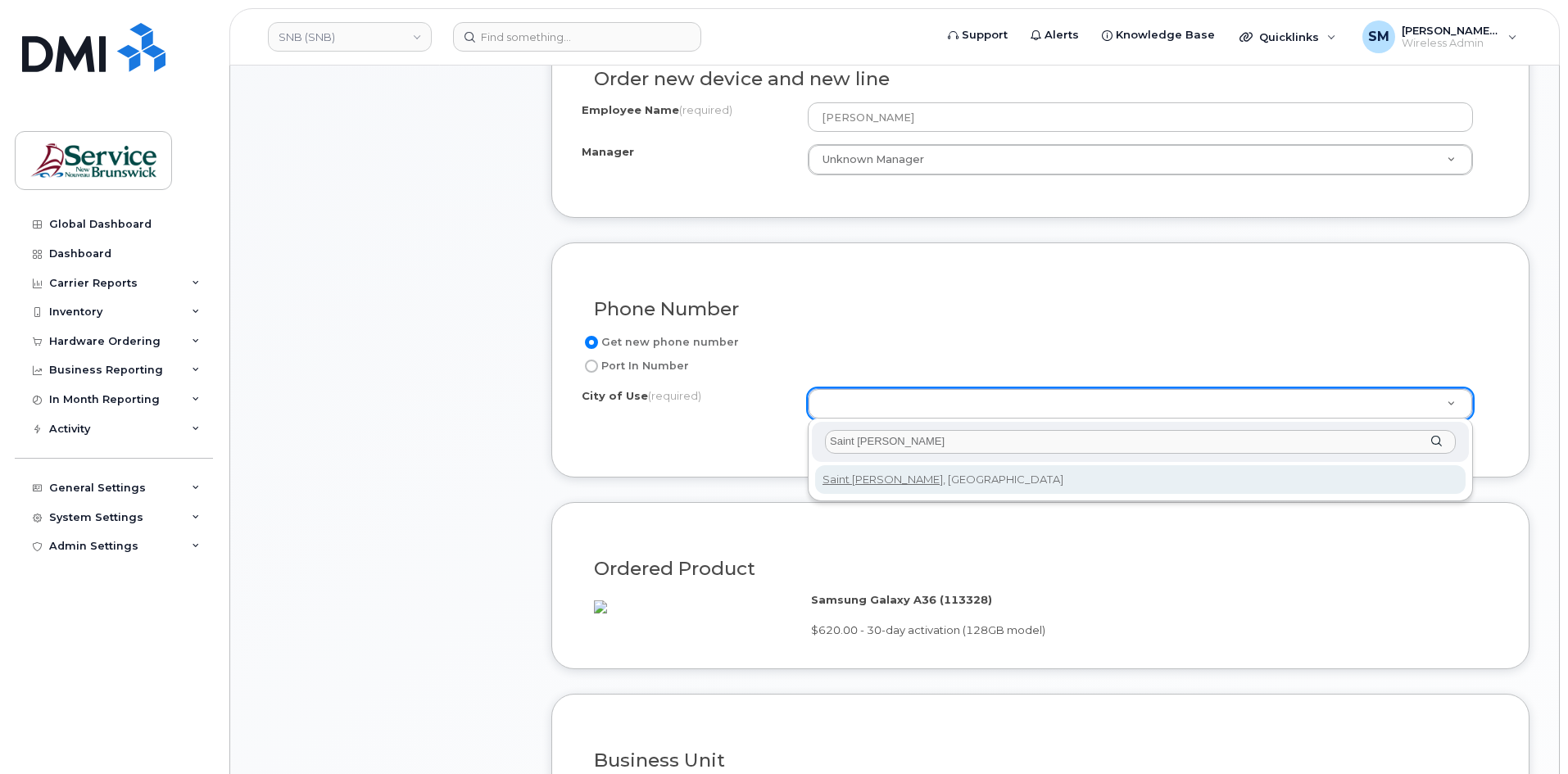
type input "Saint john"
type input "2008"
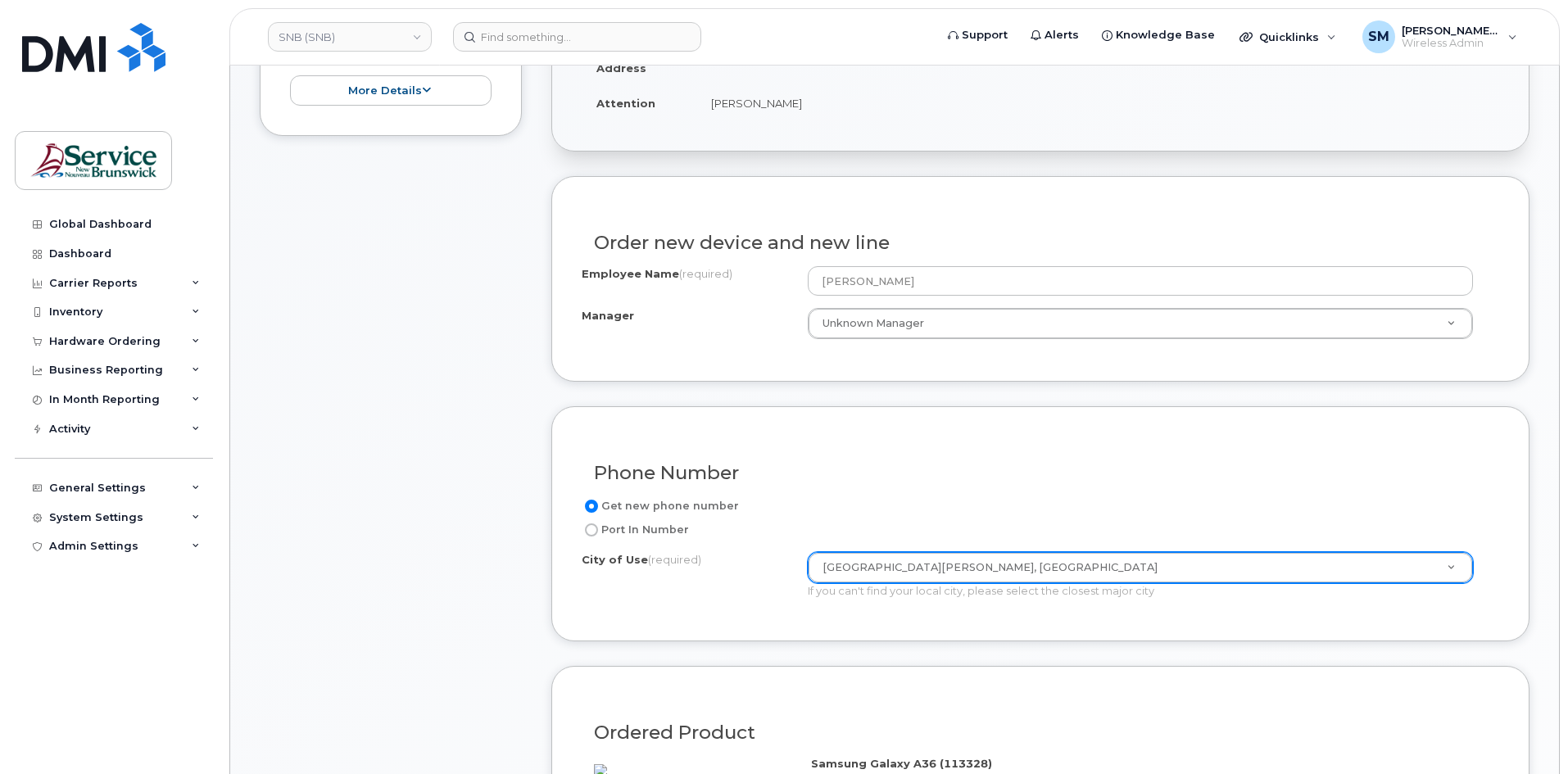
scroll to position [0, 0]
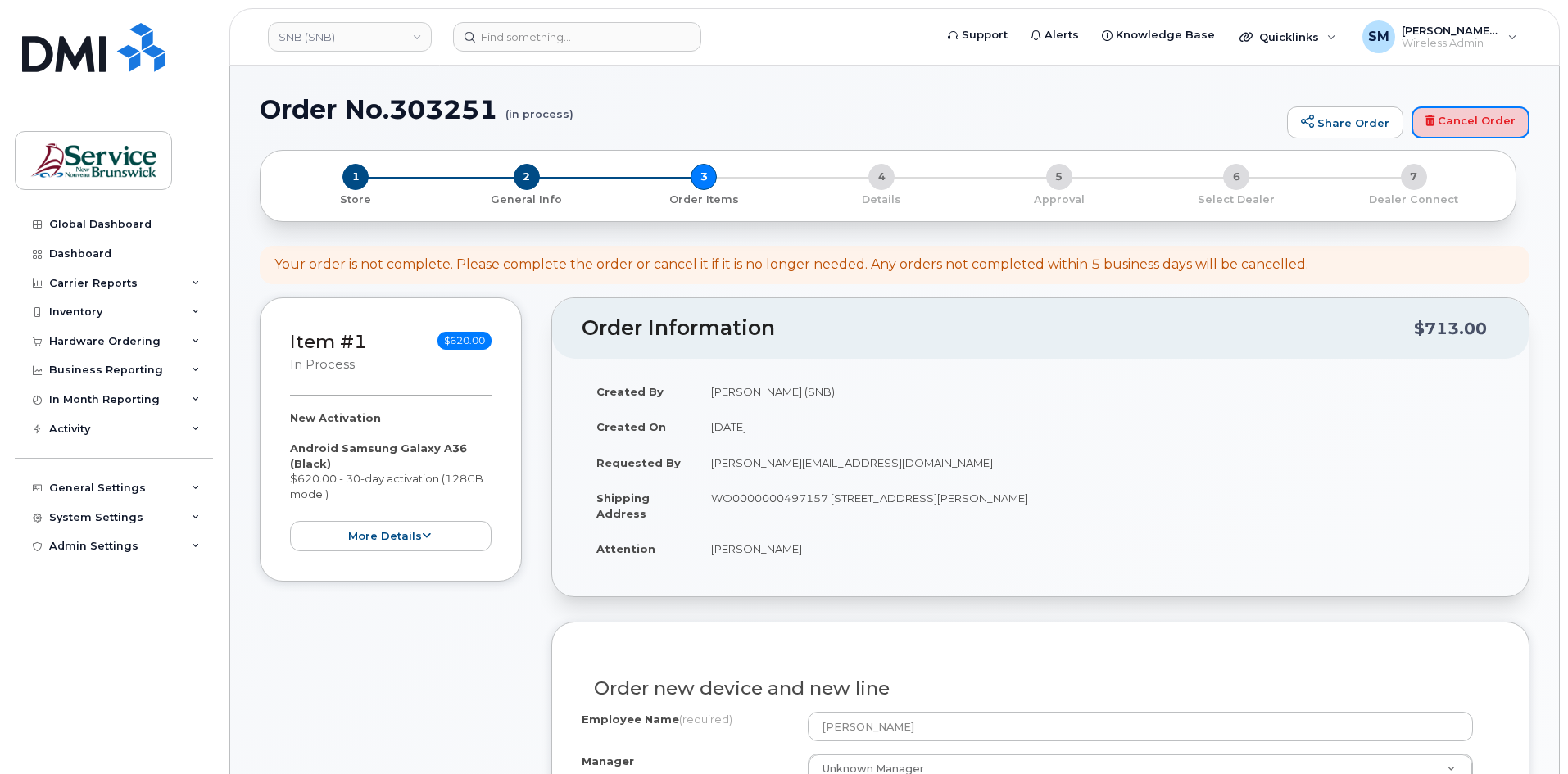
drag, startPoint x: 1458, startPoint y: 126, endPoint x: 860, endPoint y: 73, distance: 599.8
click at [1458, 126] on link "Cancel Order" at bounding box center [1471, 123] width 118 height 33
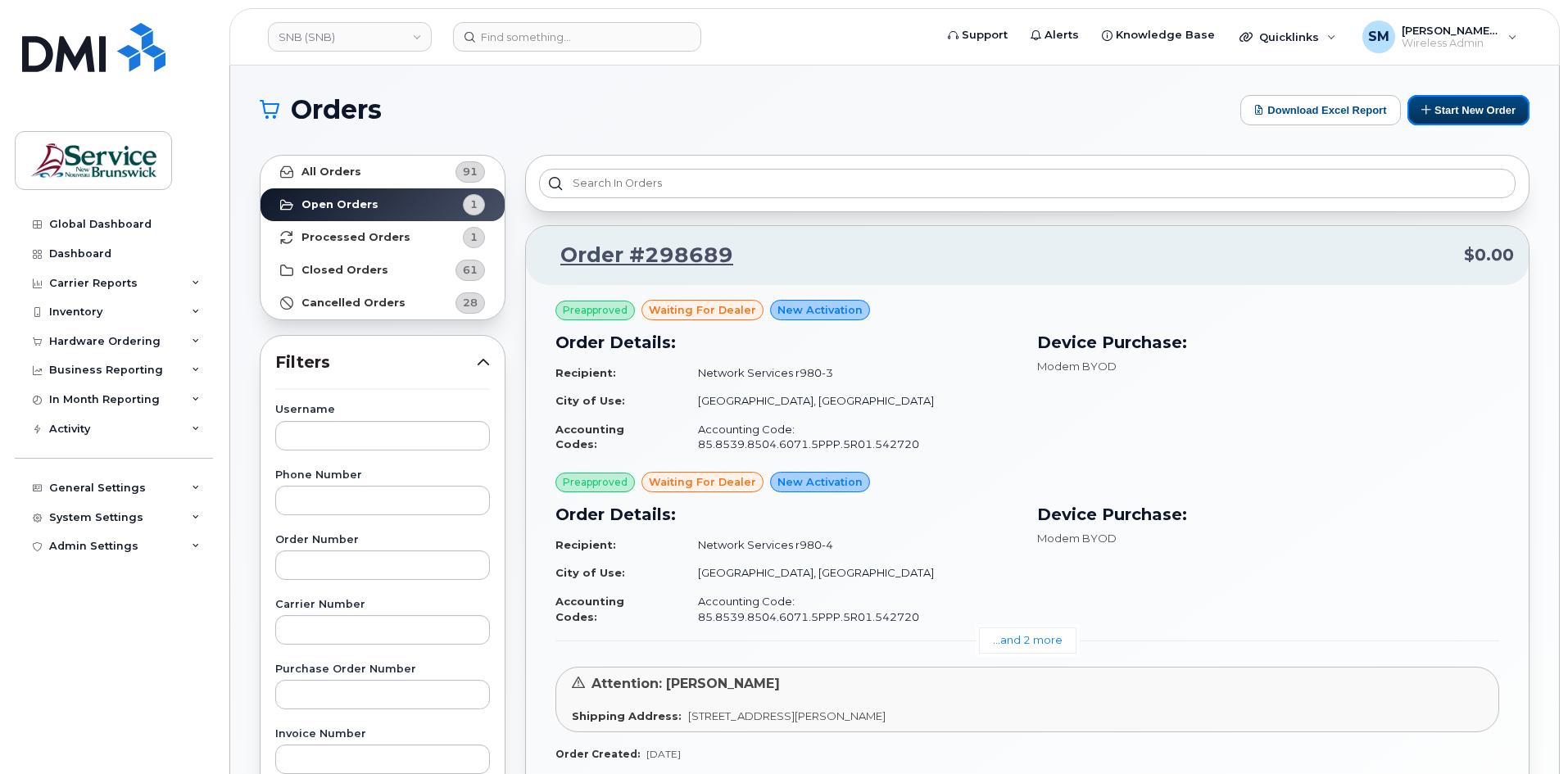
click at [1460, 116] on button "Start New Order" at bounding box center [1469, 110] width 122 height 30
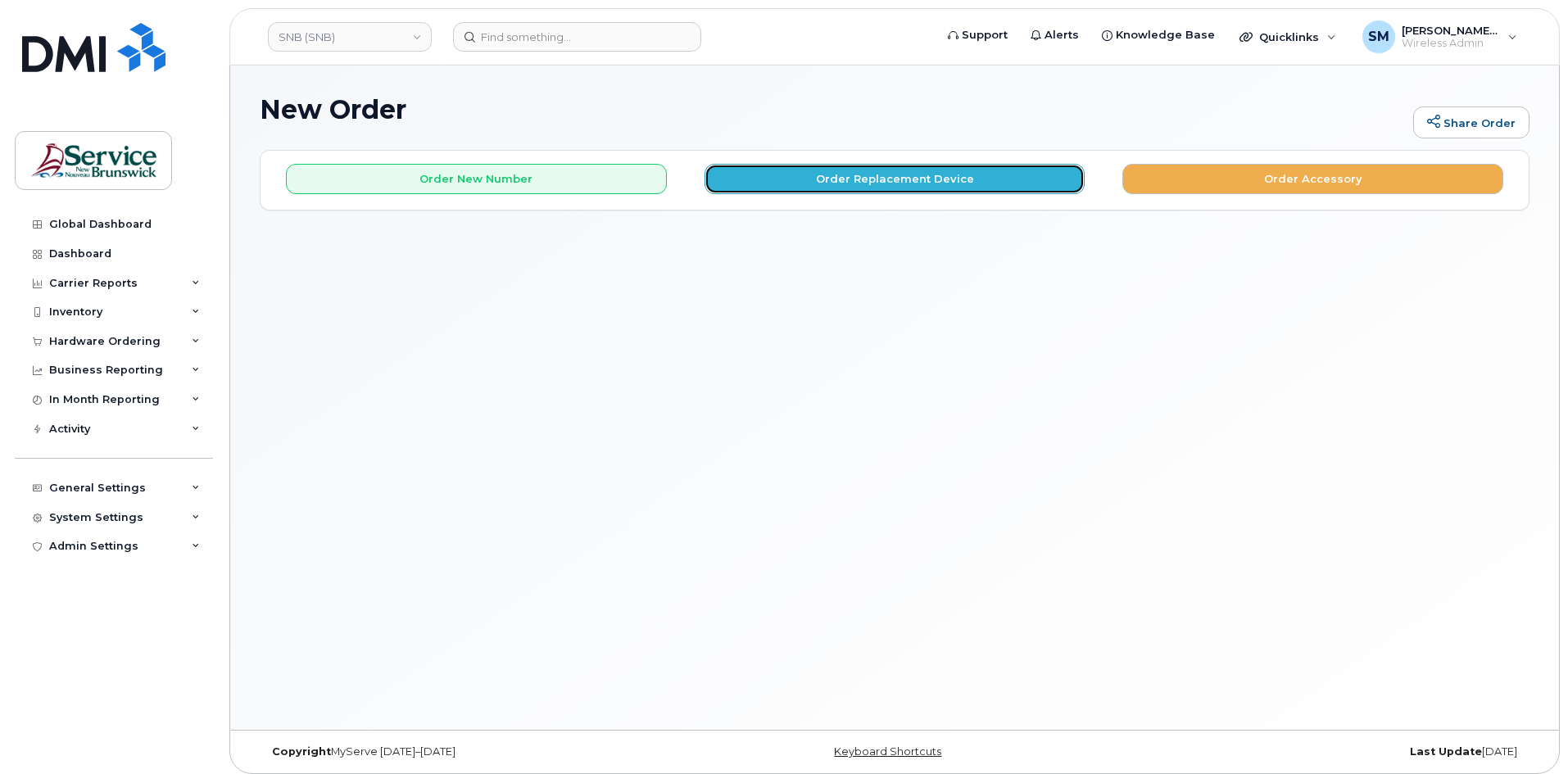
click at [828, 176] on button "Order Replacement Device" at bounding box center [895, 179] width 381 height 30
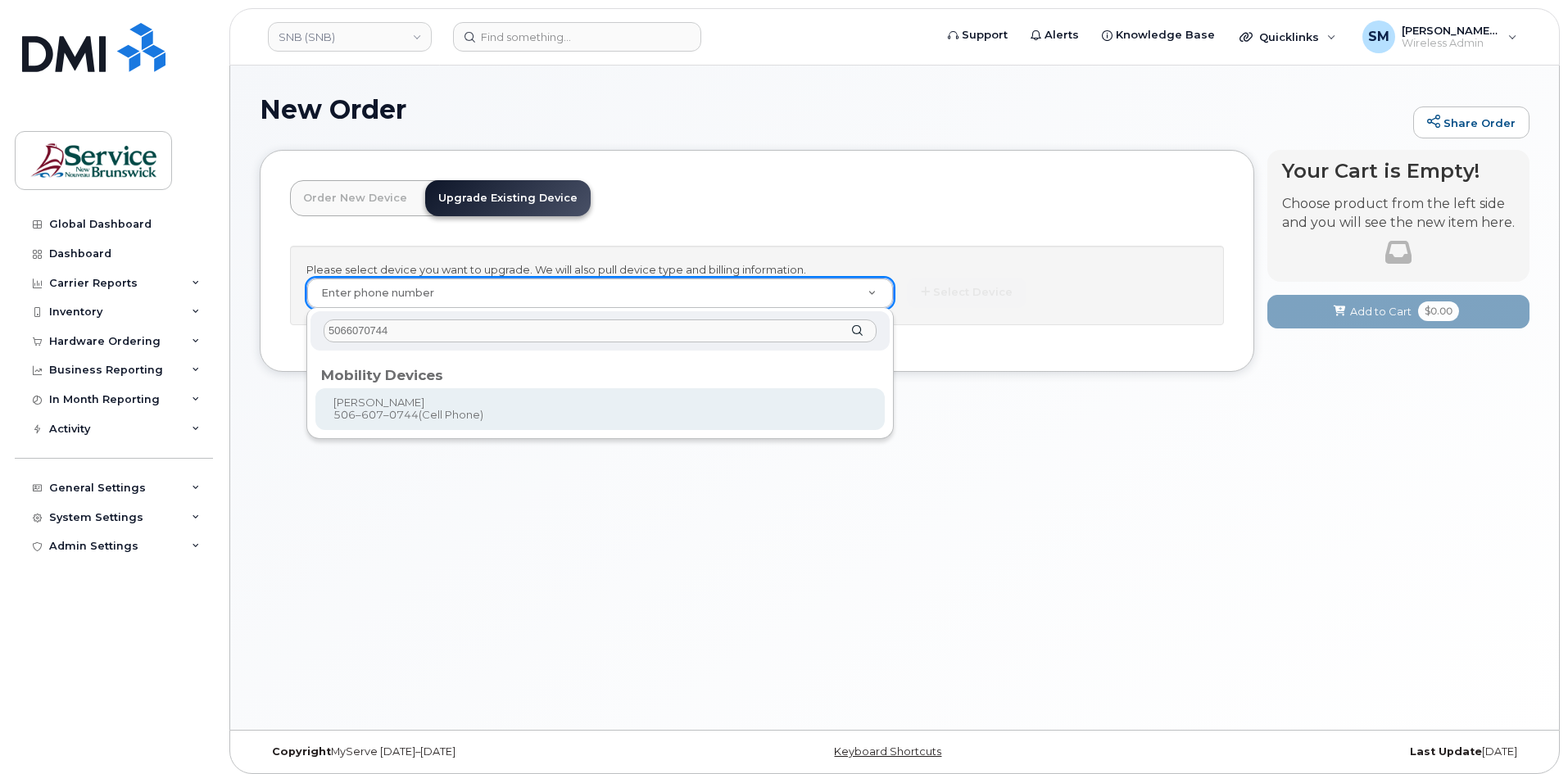
type input "5066070744"
type input "1258402"
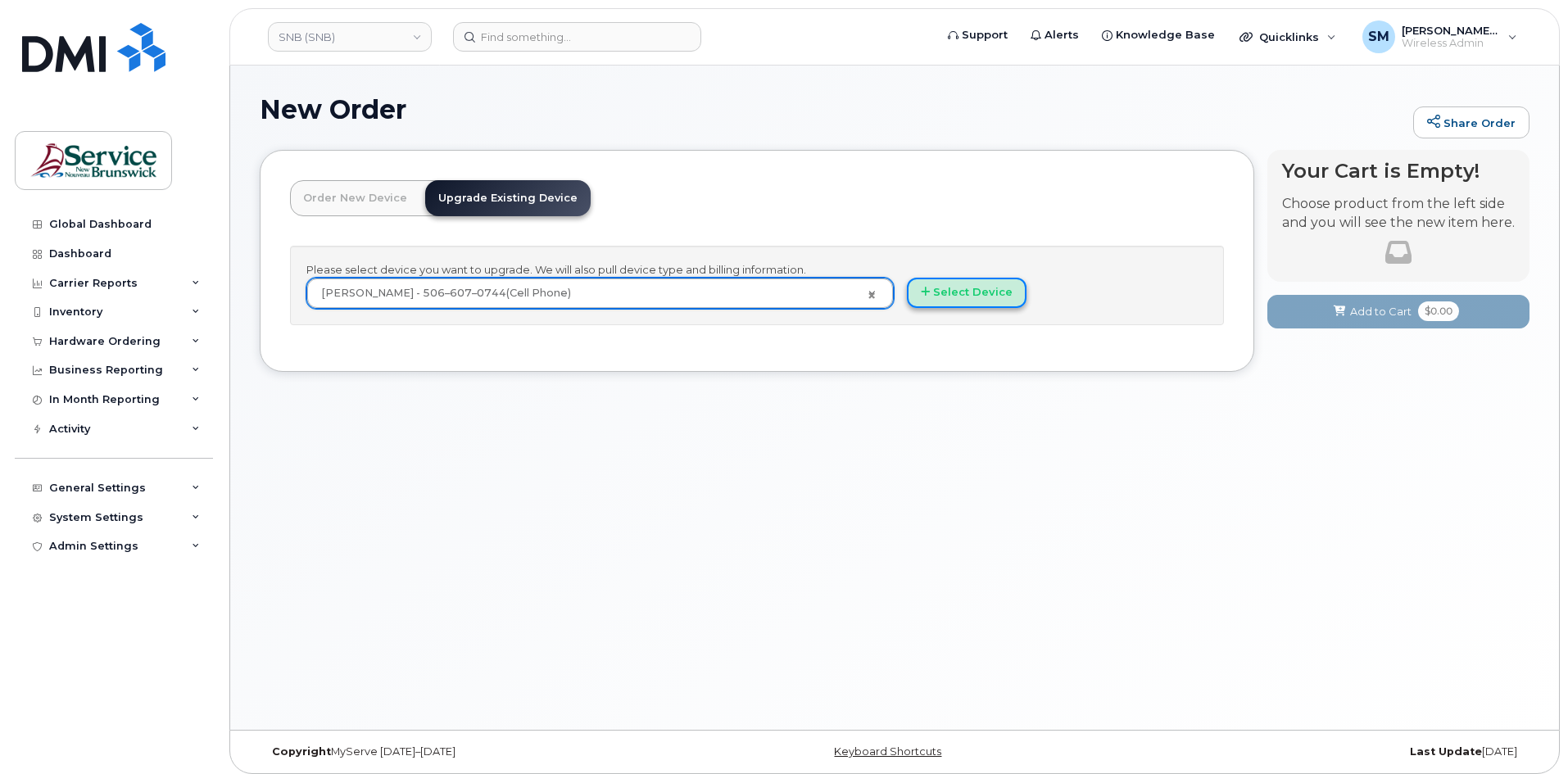
click at [958, 300] on button "Select Device" at bounding box center [967, 293] width 120 height 30
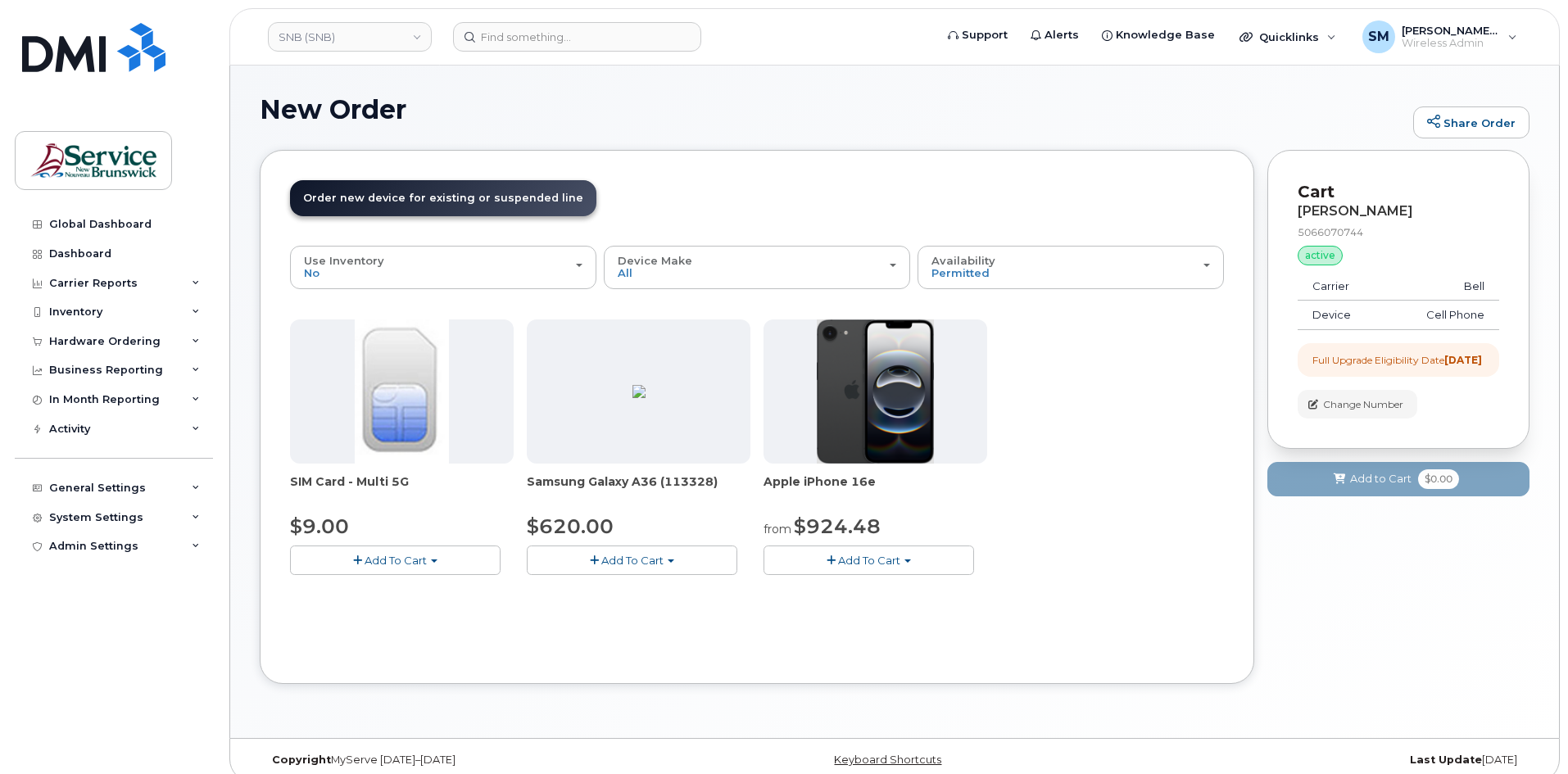
click at [713, 565] on button "Add To Cart" at bounding box center [632, 560] width 211 height 29
click at [667, 592] on span "Model Black 128 GB is available" at bounding box center [644, 590] width 170 height 13
click at [688, 553] on button "Add To Cart" at bounding box center [632, 560] width 211 height 29
click at [643, 606] on link "$620.00 - Outright purchase (128GB model)" at bounding box center [666, 611] width 271 height 20
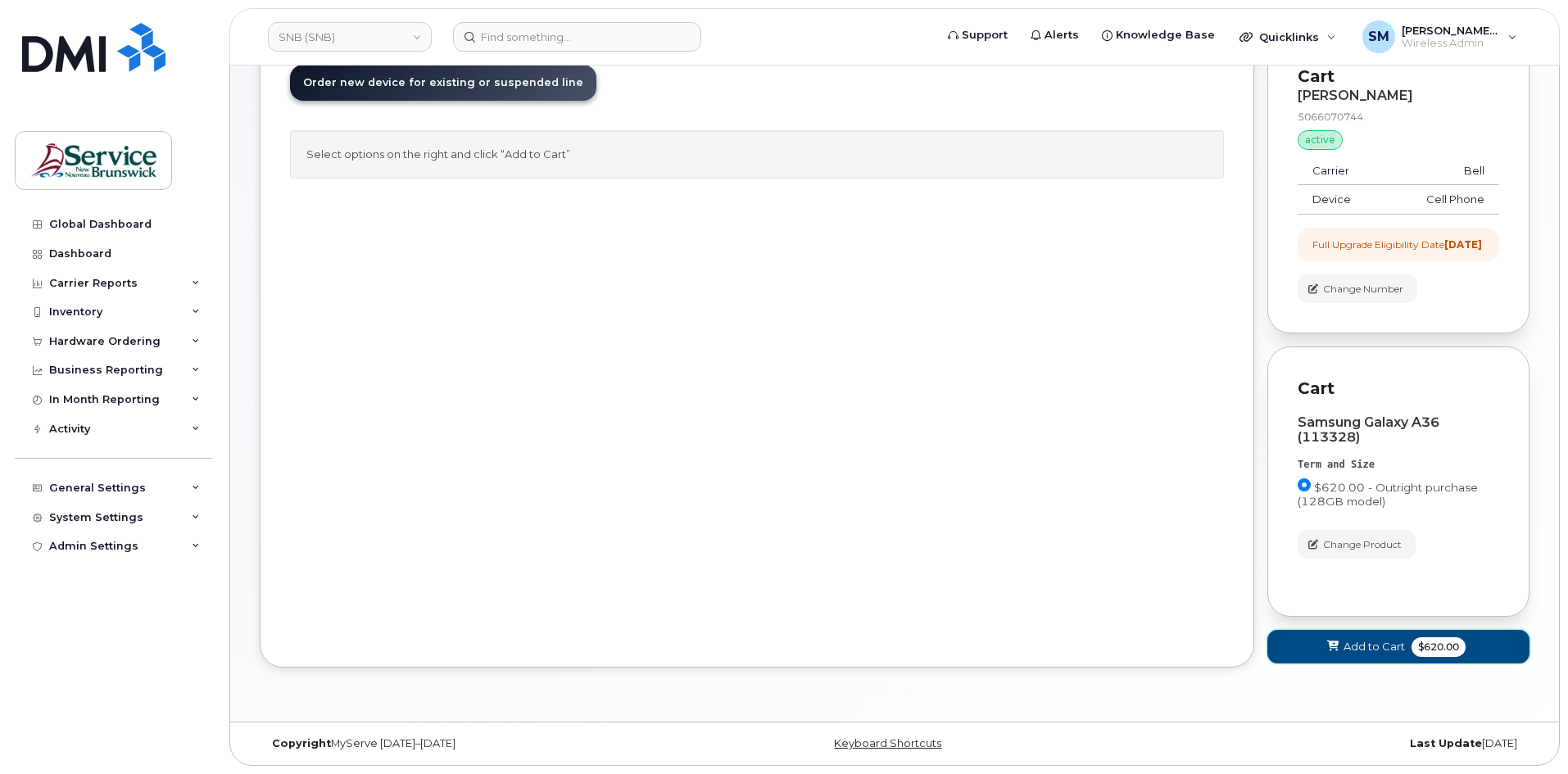
click at [1349, 654] on span "Add to Cart" at bounding box center [1374, 647] width 61 height 16
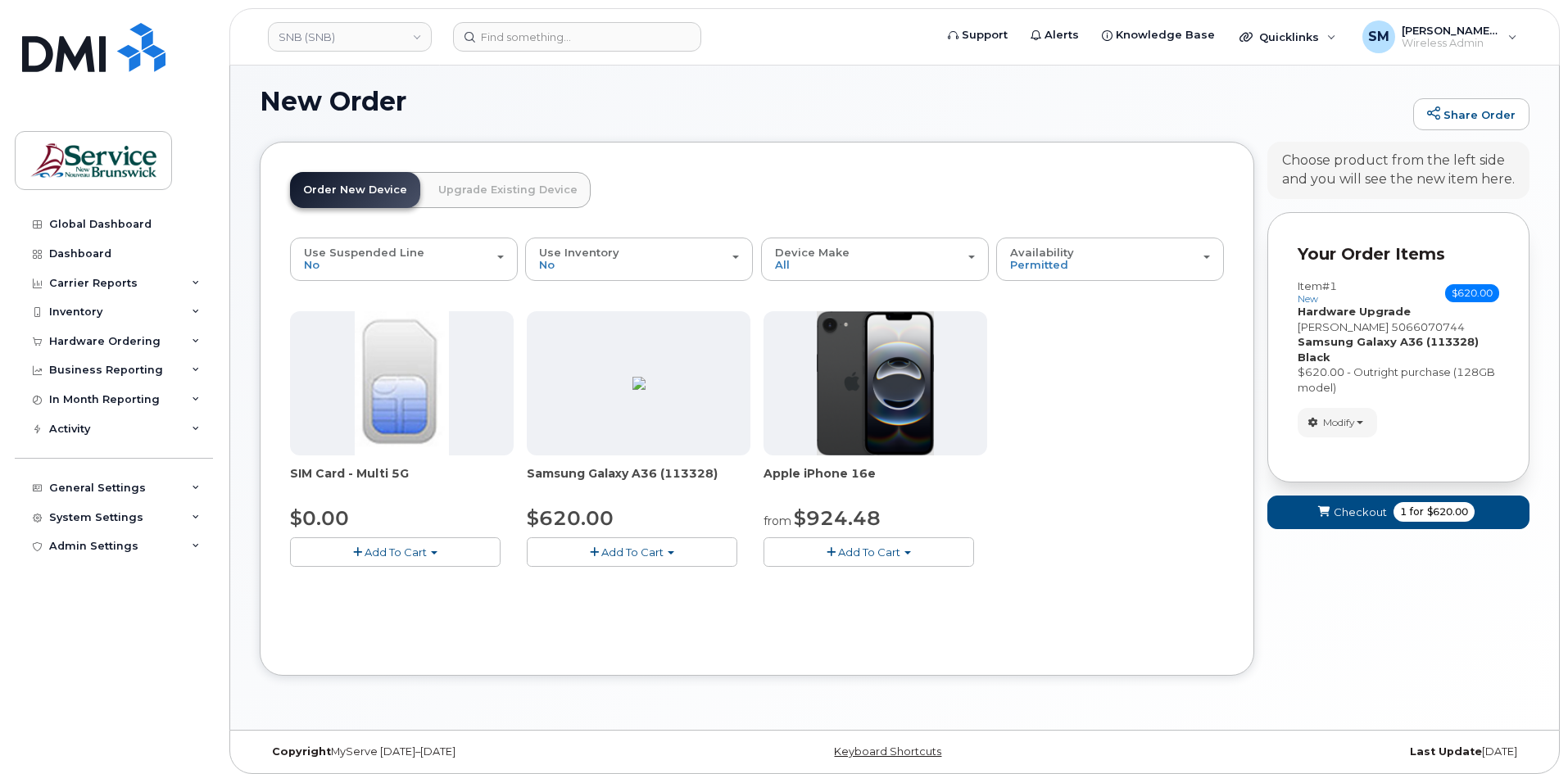
scroll to position [16, 0]
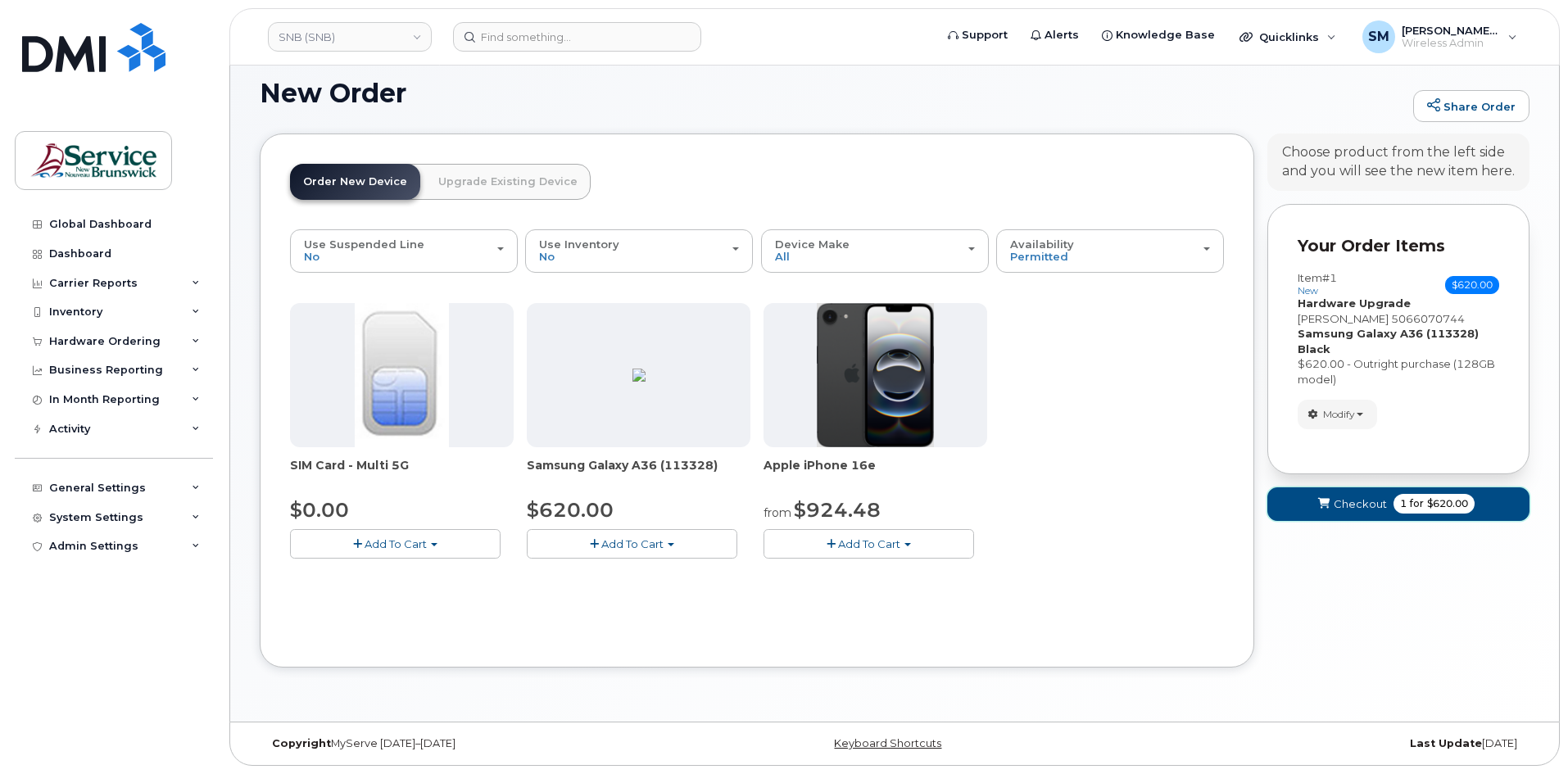
click at [1347, 509] on span "Checkout" at bounding box center [1360, 505] width 53 height 16
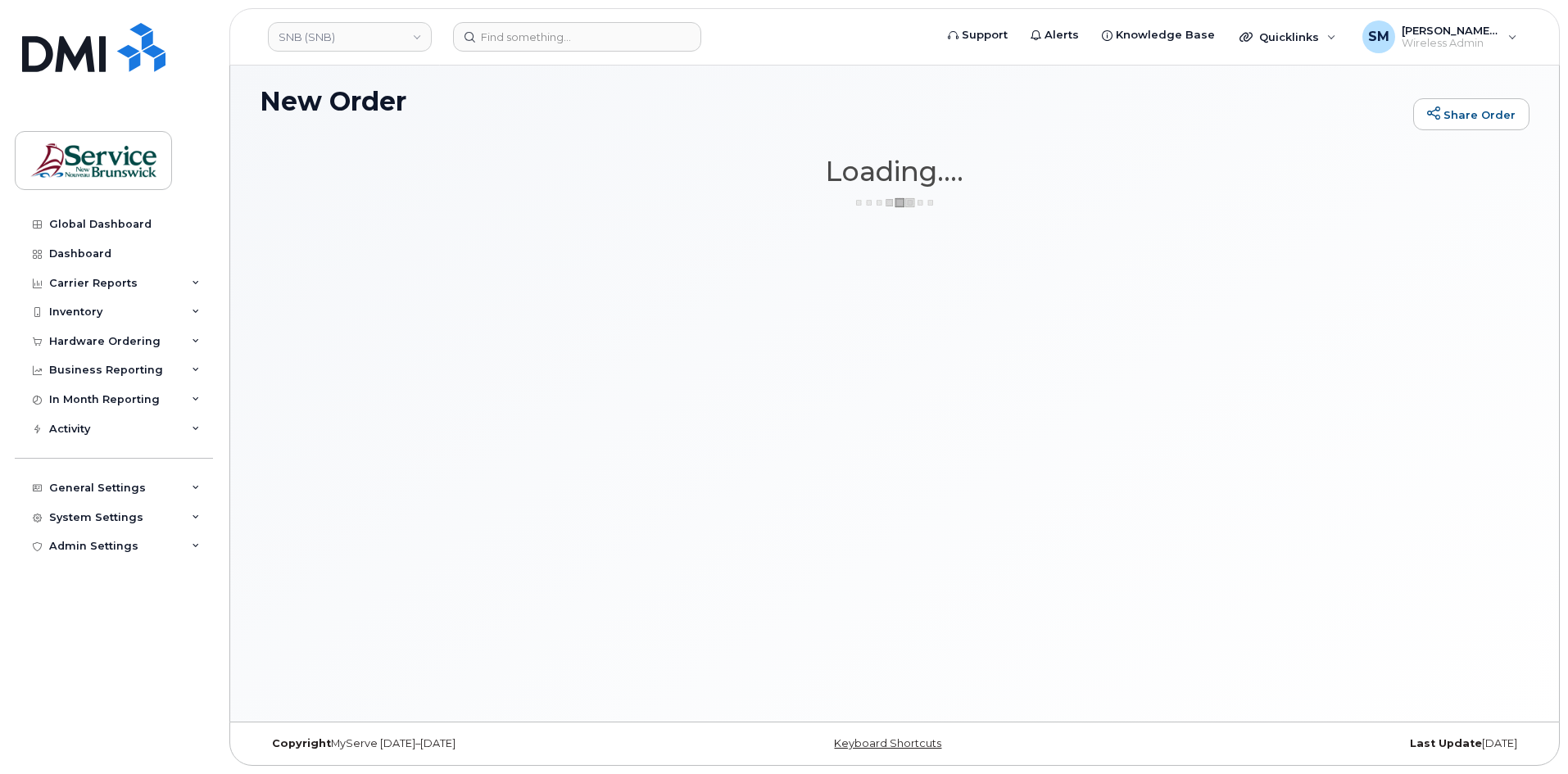
scroll to position [8, 0]
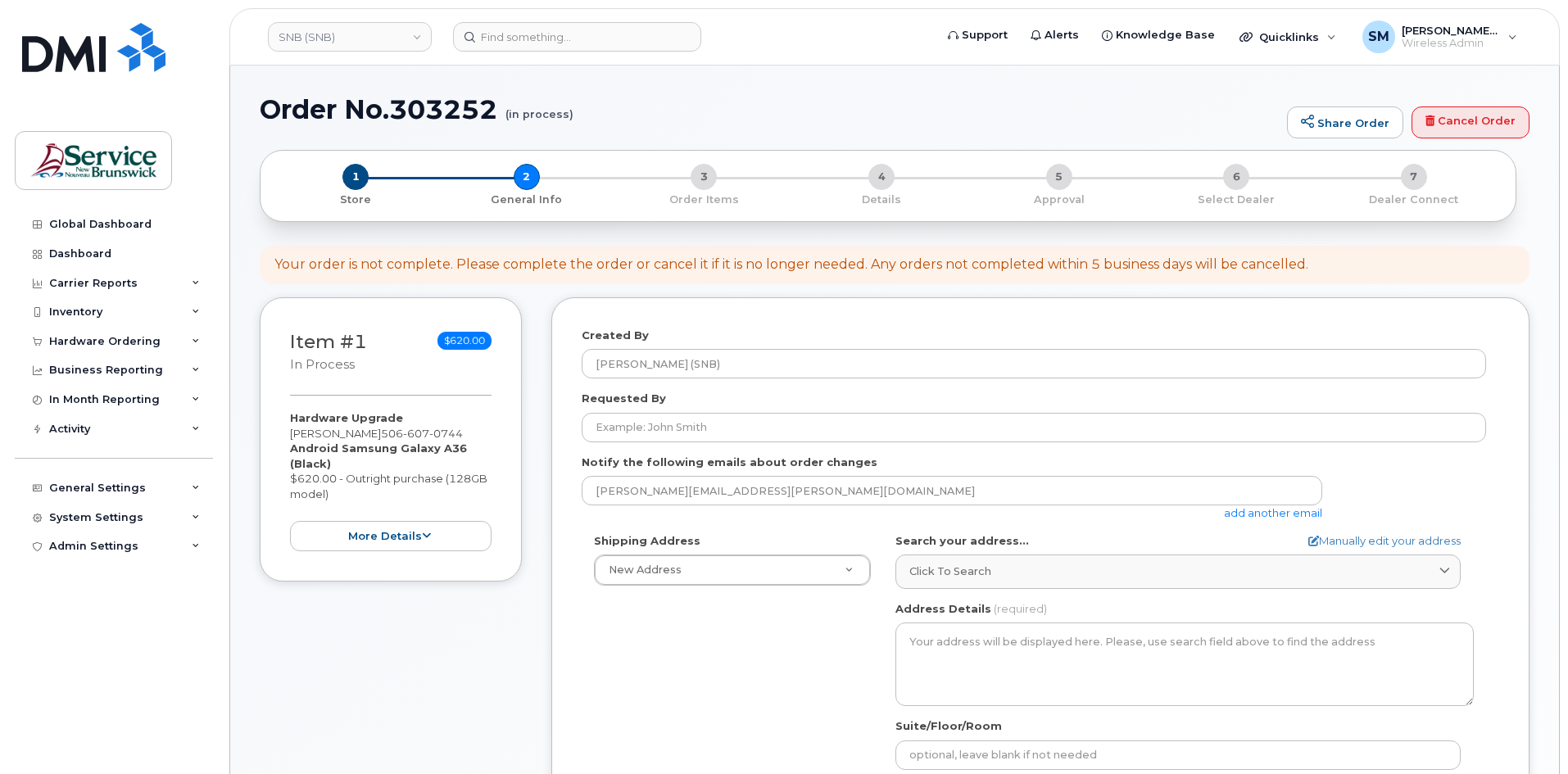
select select
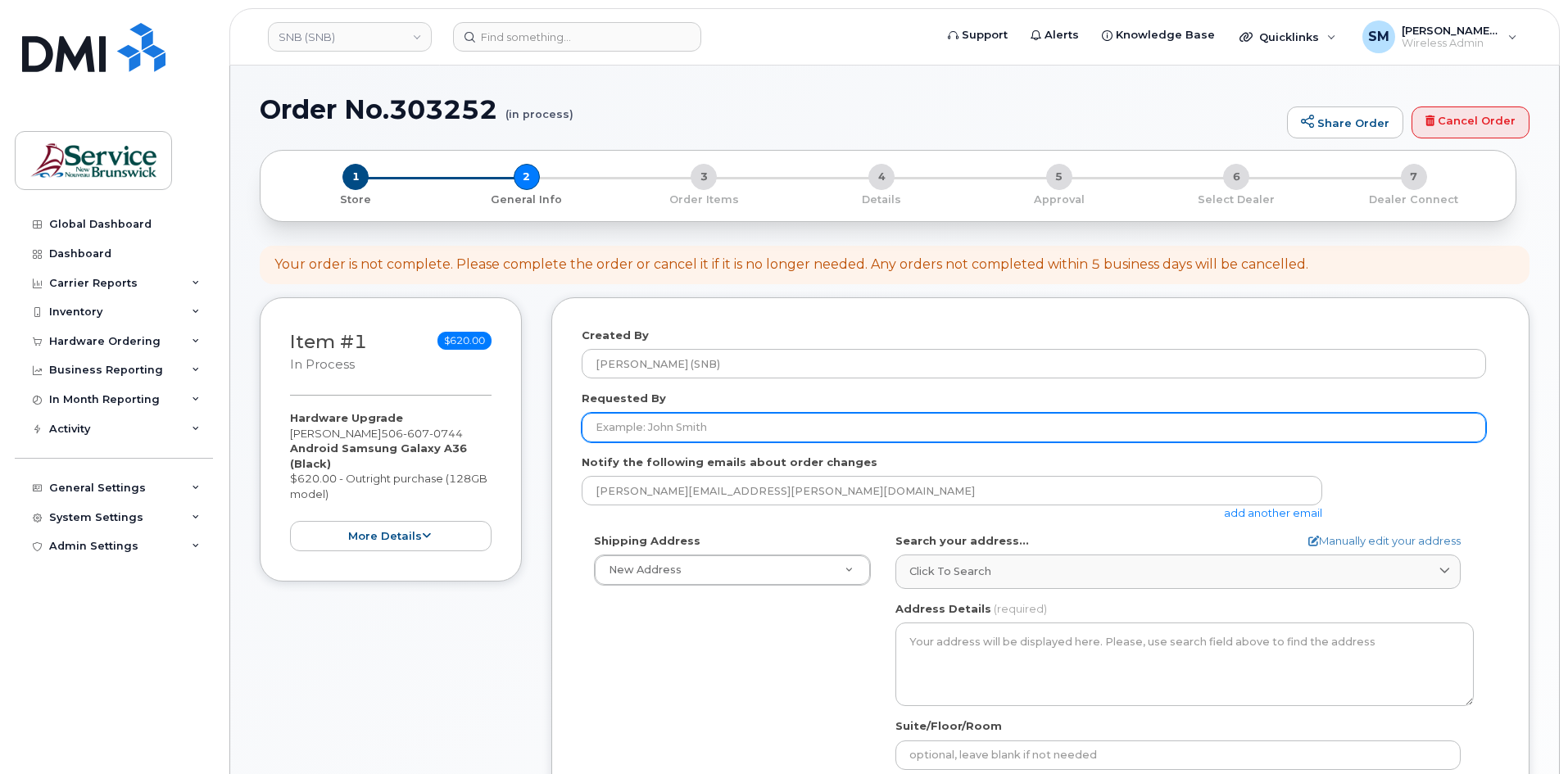
click at [751, 441] on input "Requested By" at bounding box center [1034, 428] width 905 height 30
paste input "William.Semahah@snb.ca"
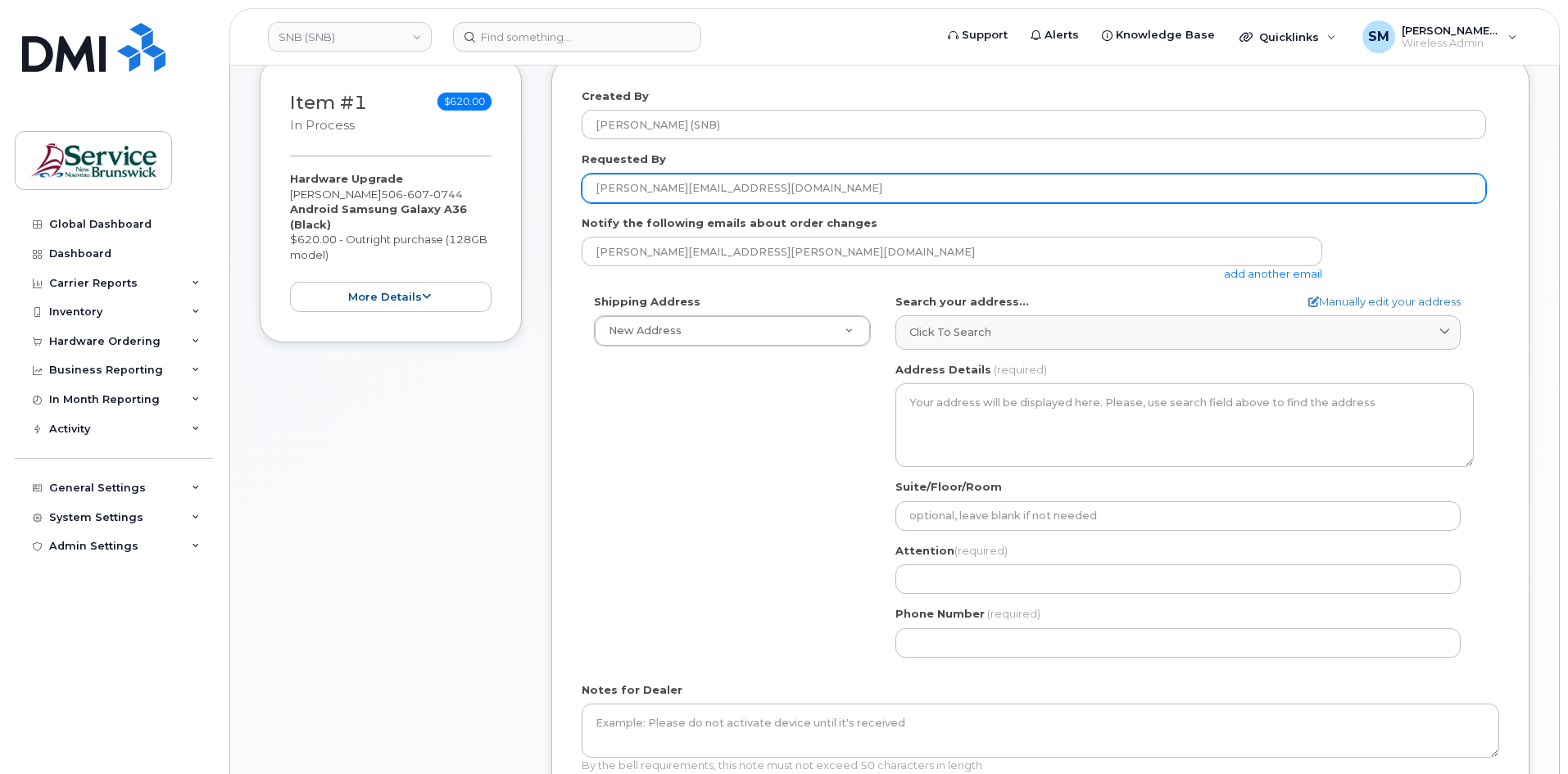
scroll to position [246, 0]
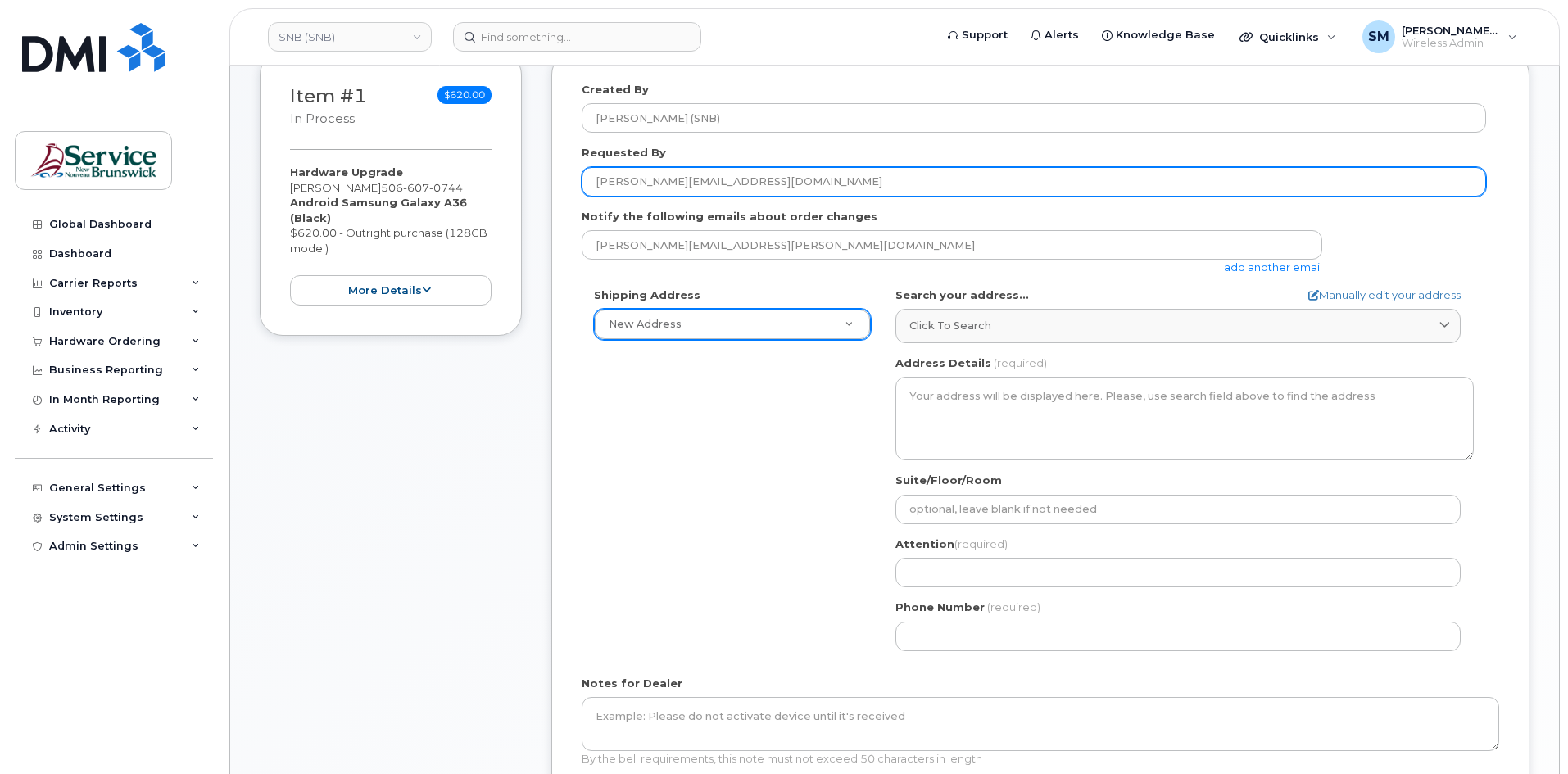
type input "William.Semahah@snb.ca"
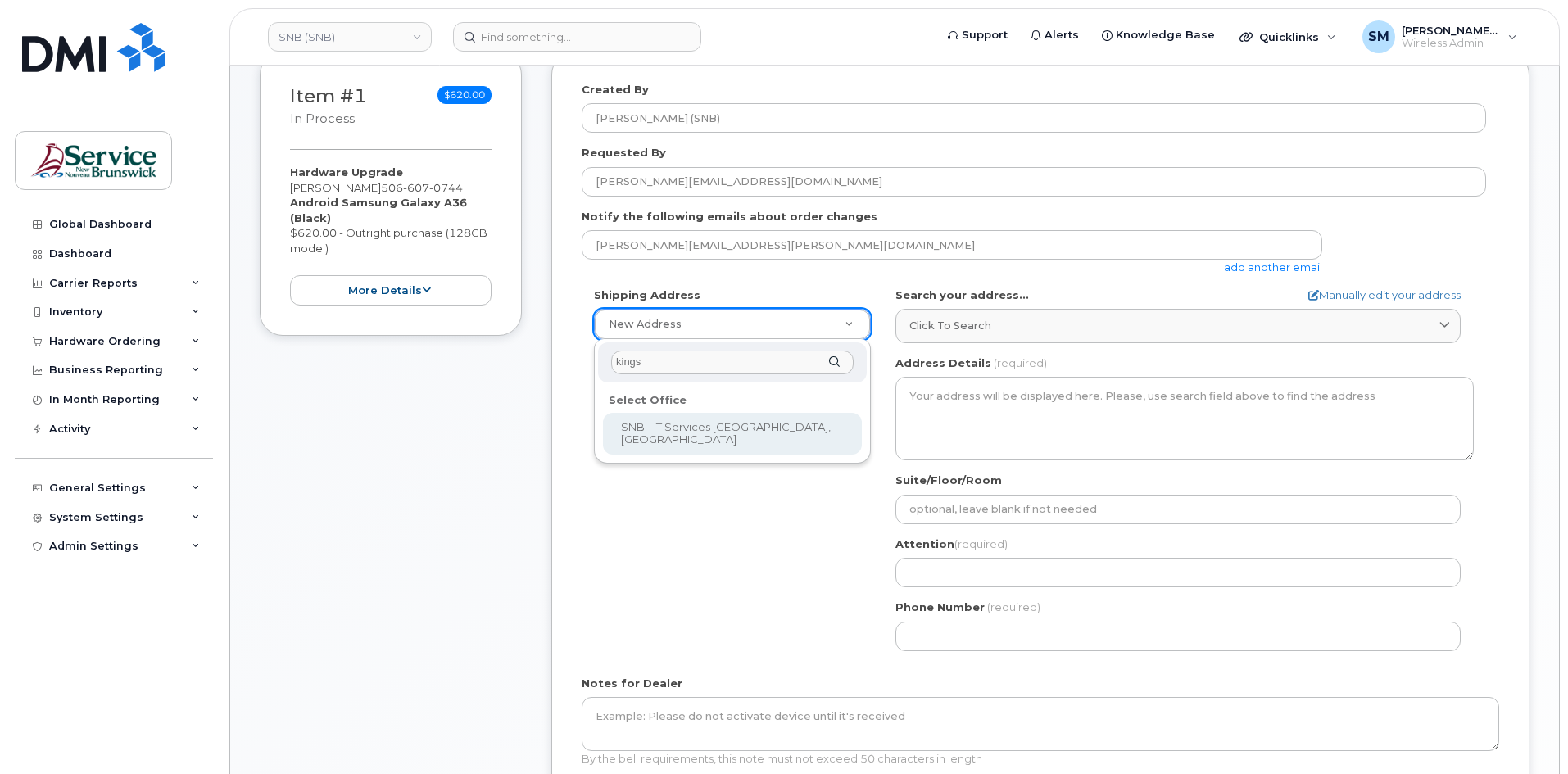
type input "kings"
select select
type textarea "526-440 King St Fredericton New Brunswick E3B 5H8"
type input "Chris Estey/Scott Sanford"
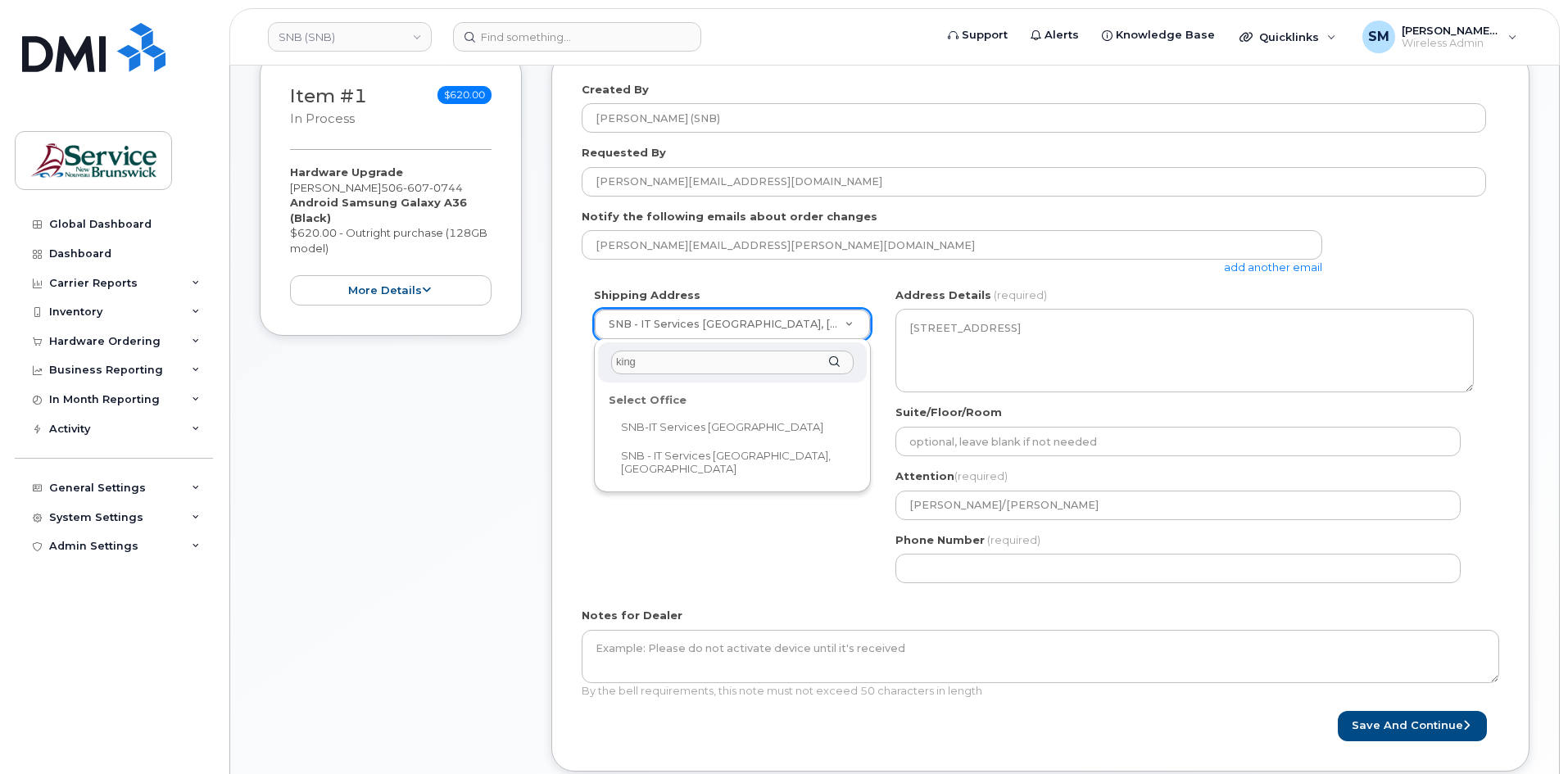
type input "king"
click at [747, 412] on div "Select Office" at bounding box center [732, 400] width 259 height 25
select select
type textarea "15 King Sq N Saint John New Brunswick E2L 1E6"
type input "Cory Ducey"
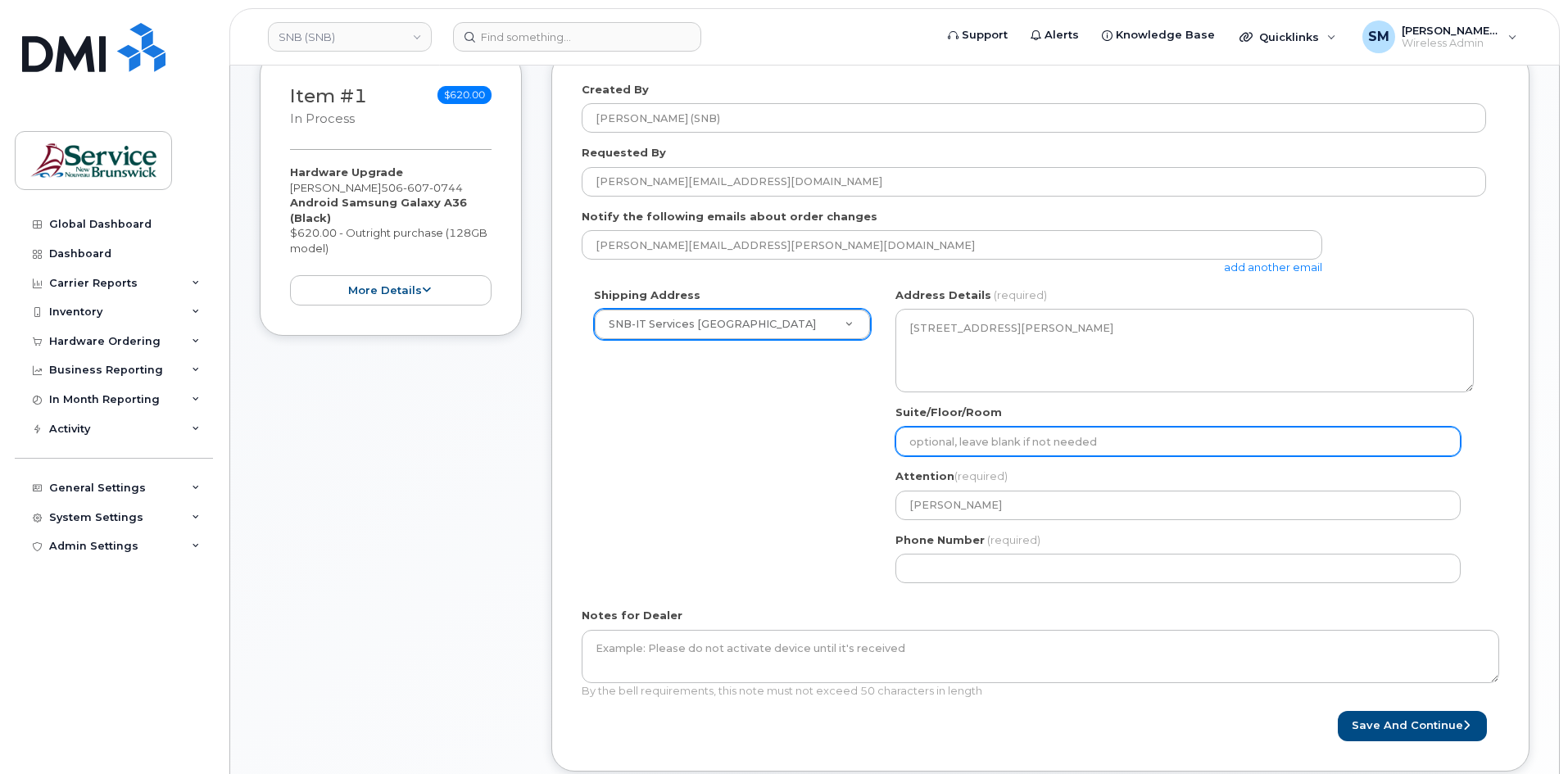
click at [1024, 438] on input "Suite/Floor/Room" at bounding box center [1178, 442] width 565 height 30
paste input "WO0000000497157"
select select
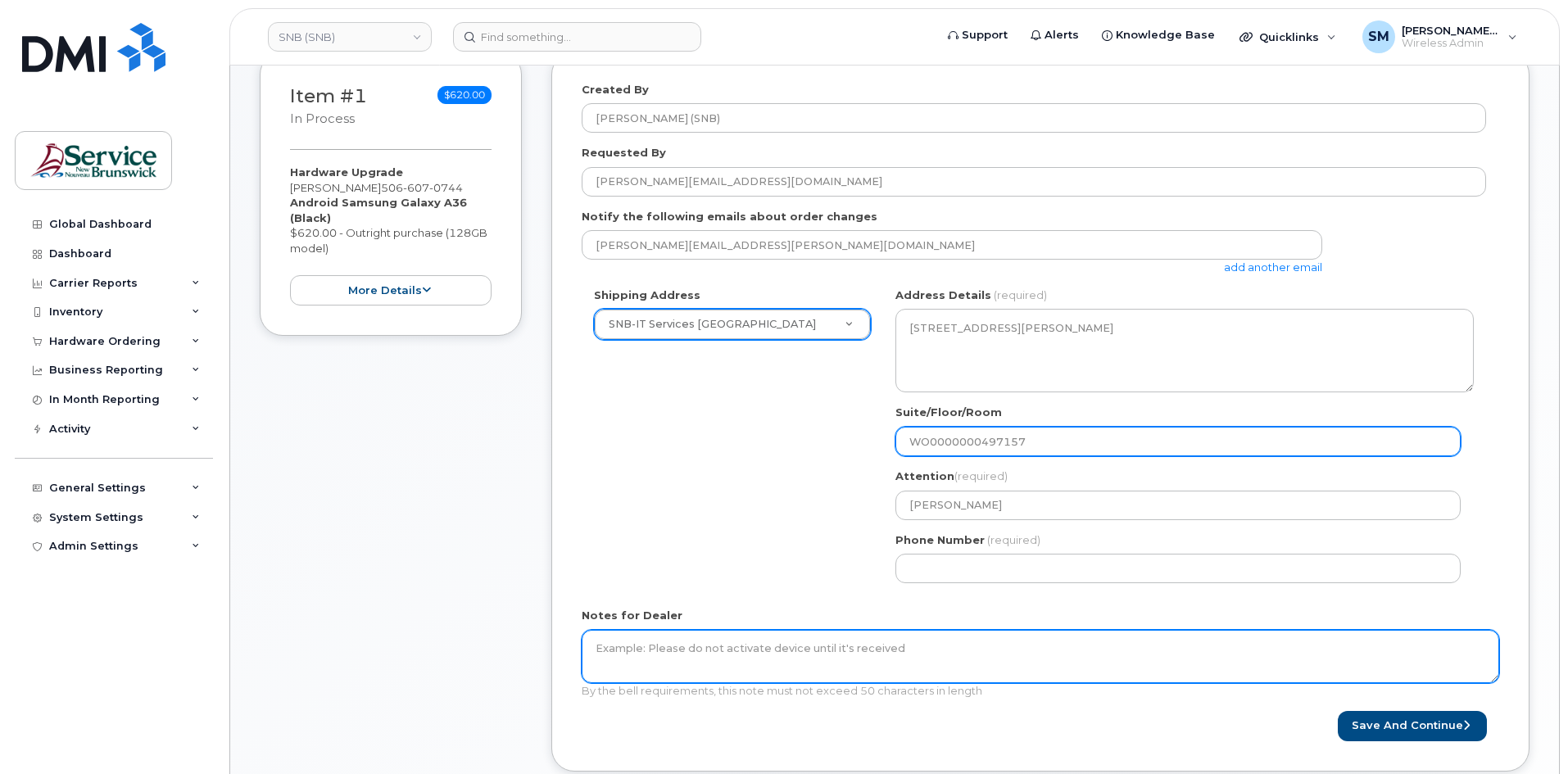
type input "WO0000000497157"
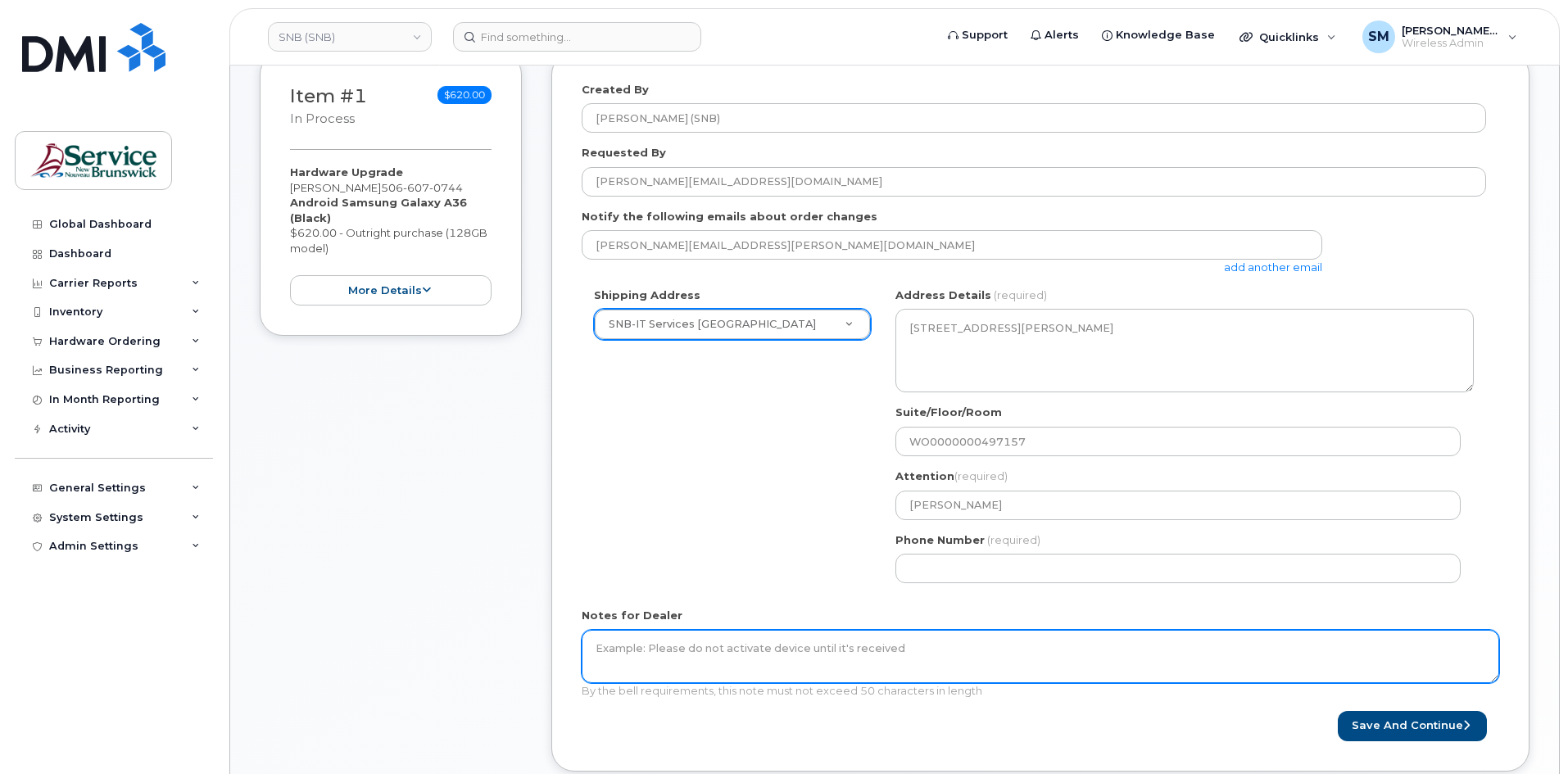
click at [901, 675] on textarea "Notes for Dealer" at bounding box center [1041, 657] width 918 height 54
paste textarea "WO0000000497157"
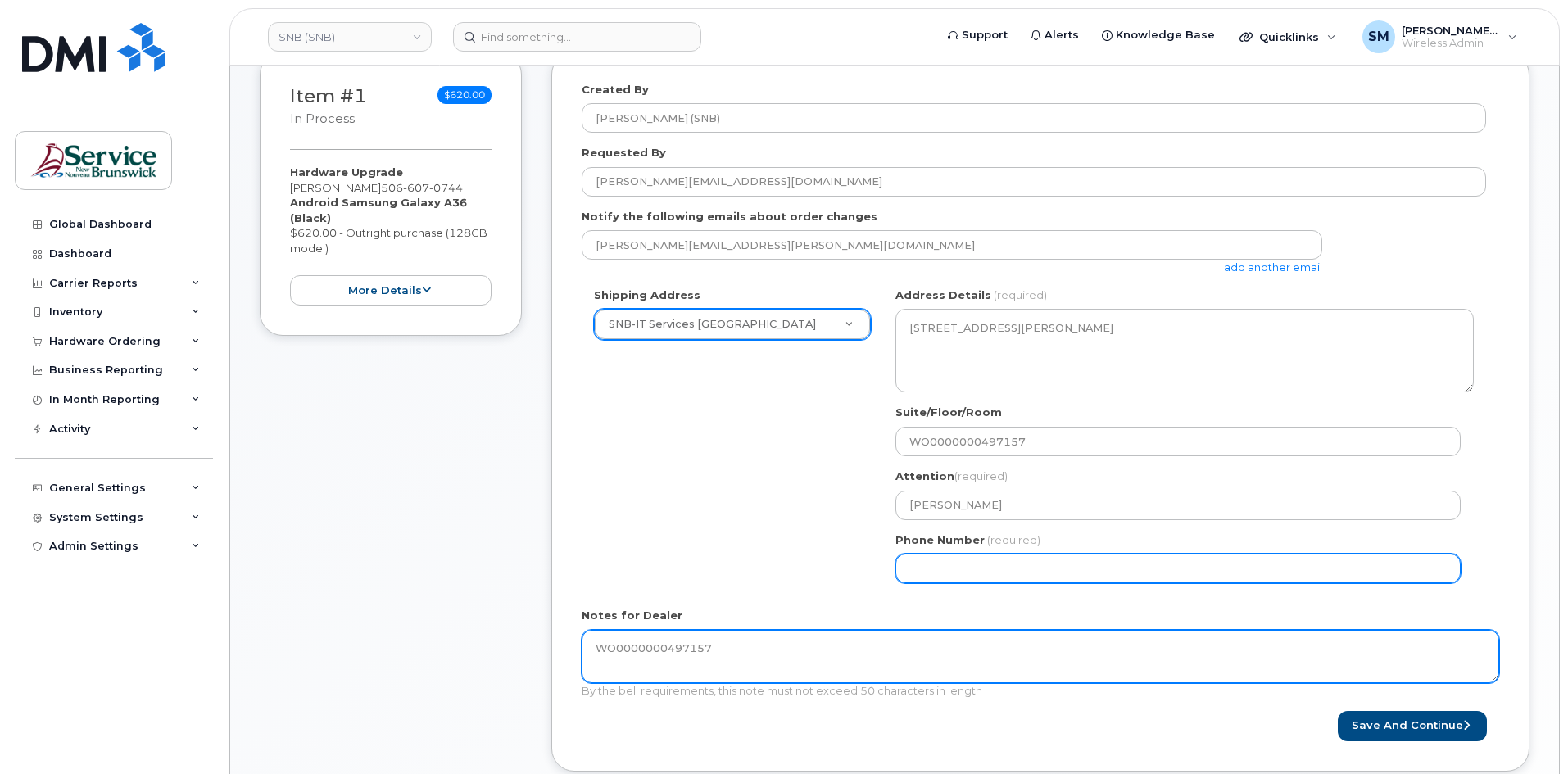
type textarea "WO0000000497157"
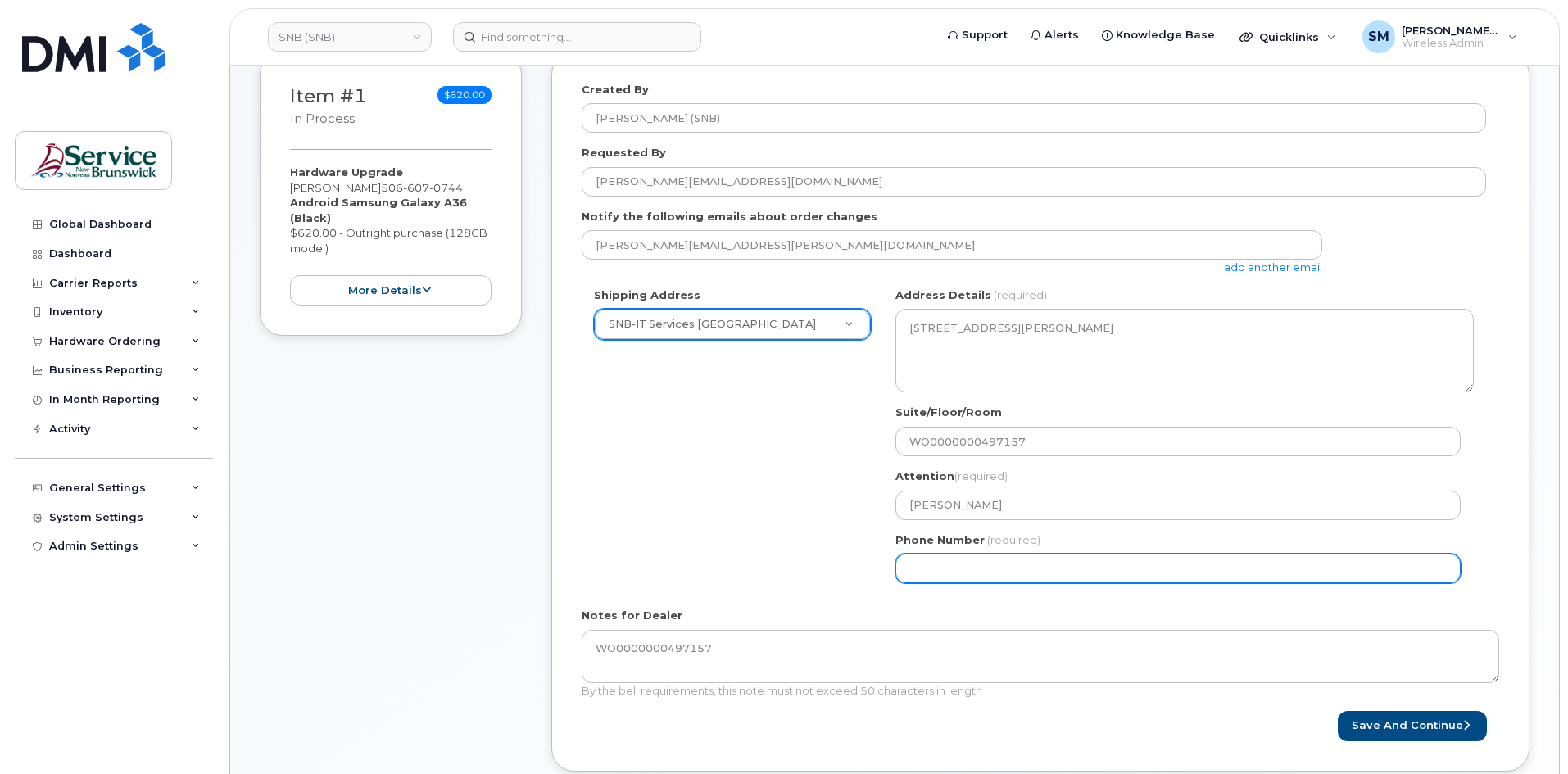
click at [951, 570] on input "Phone Number" at bounding box center [1178, 569] width 565 height 30
select select
type input "506639633"
select select
type input "5066396338"
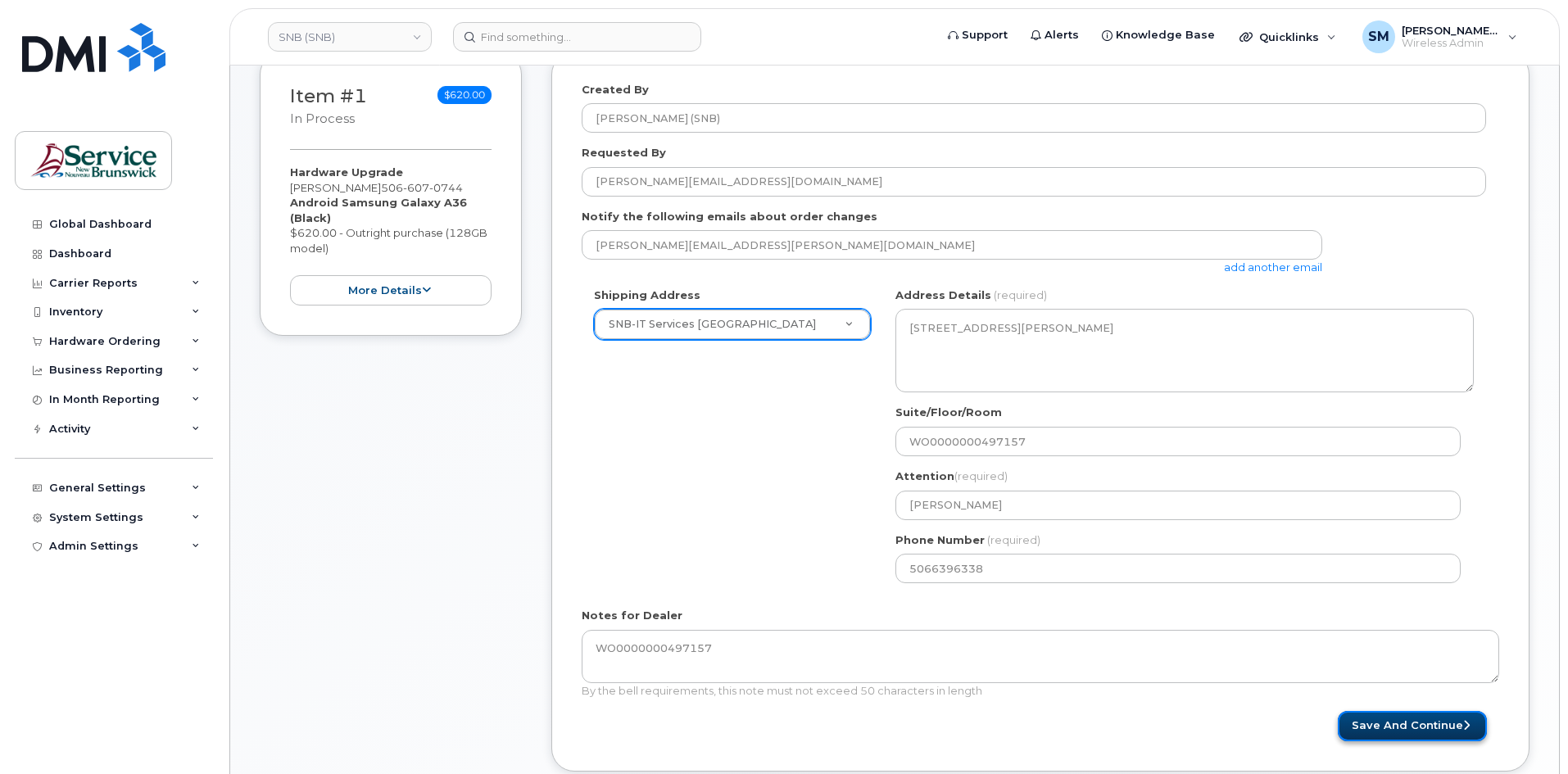
click at [1377, 730] on button "Save and Continue" at bounding box center [1412, 726] width 149 height 30
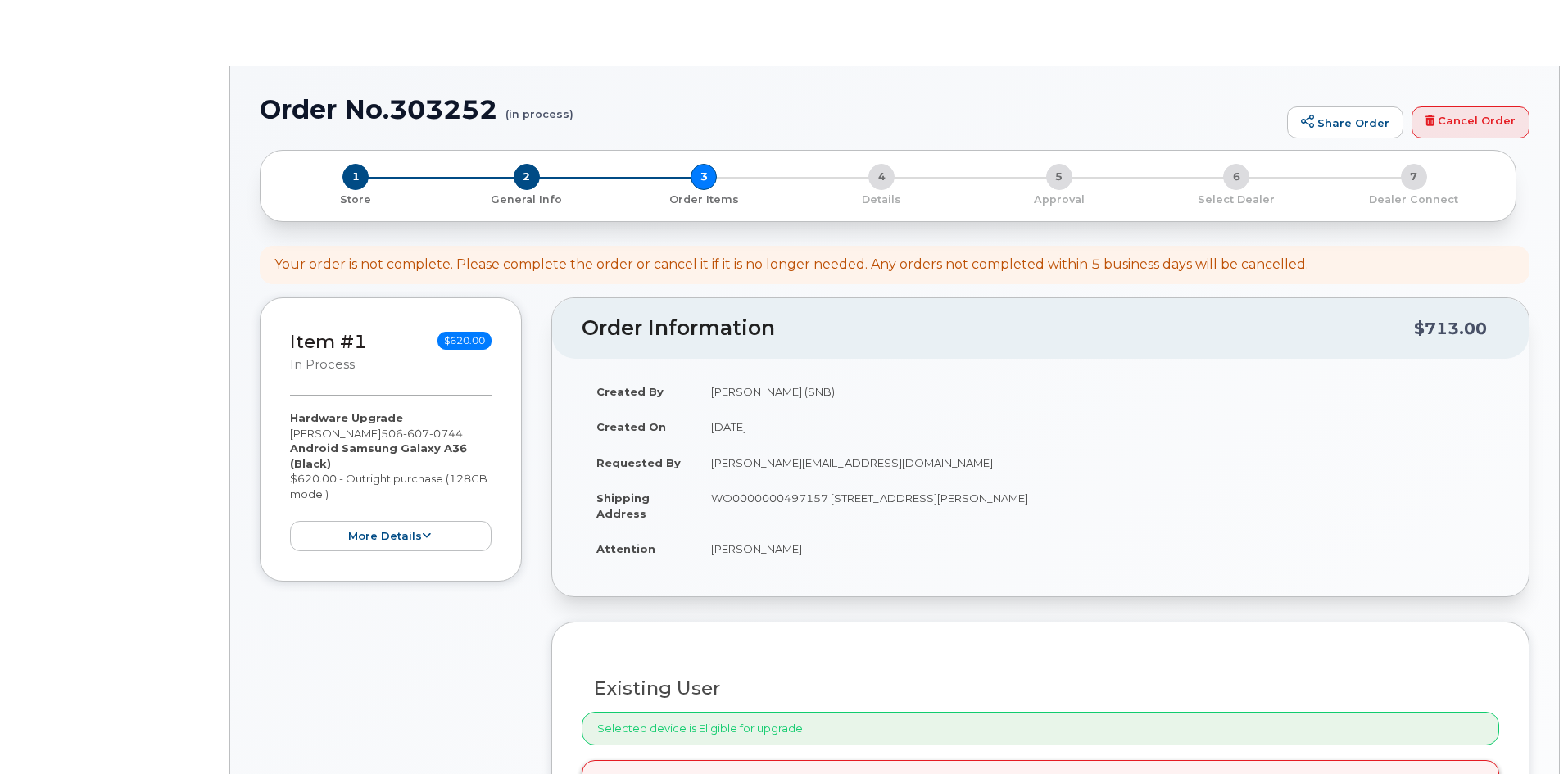
select select
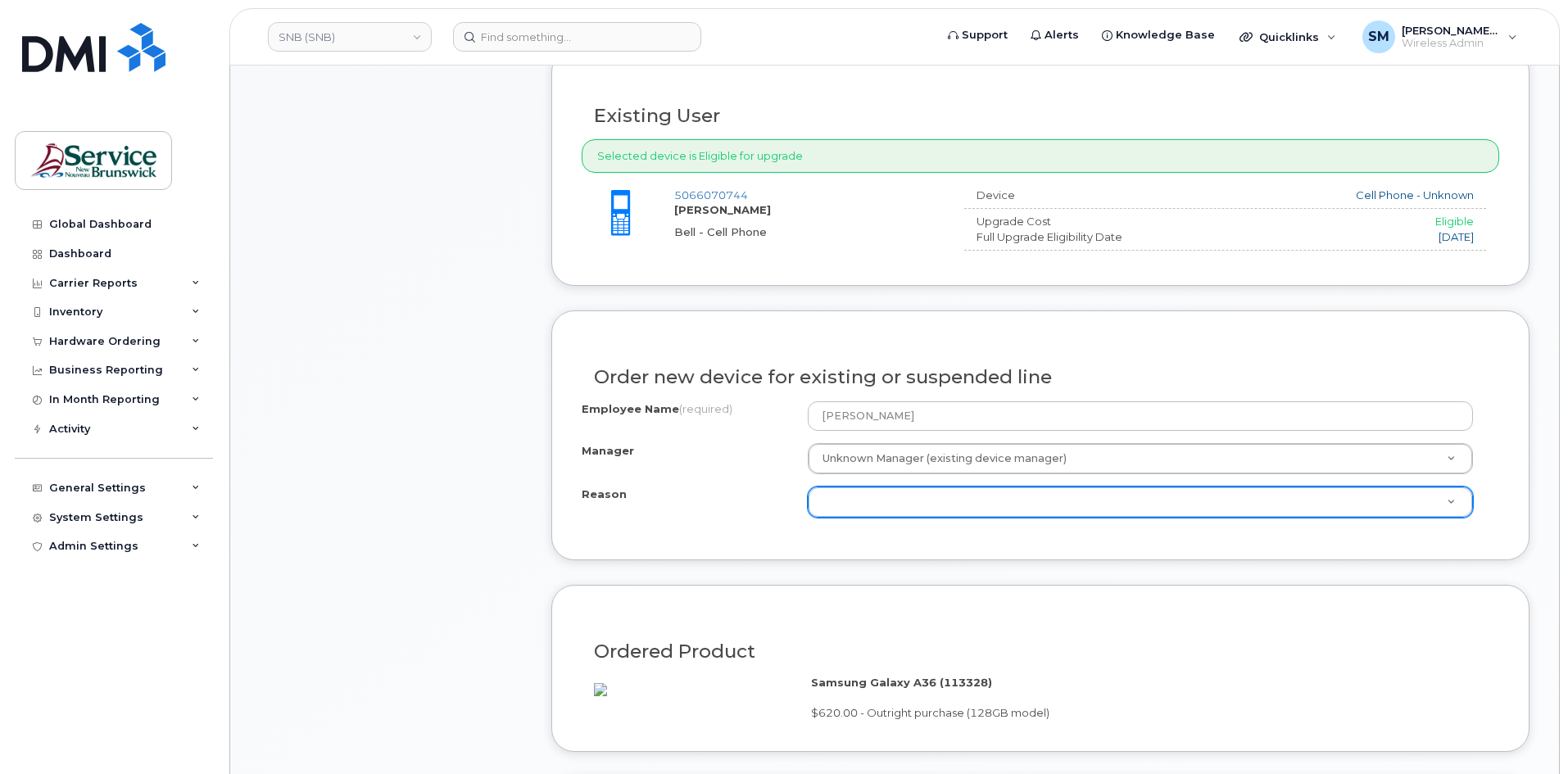
scroll to position [574, 0]
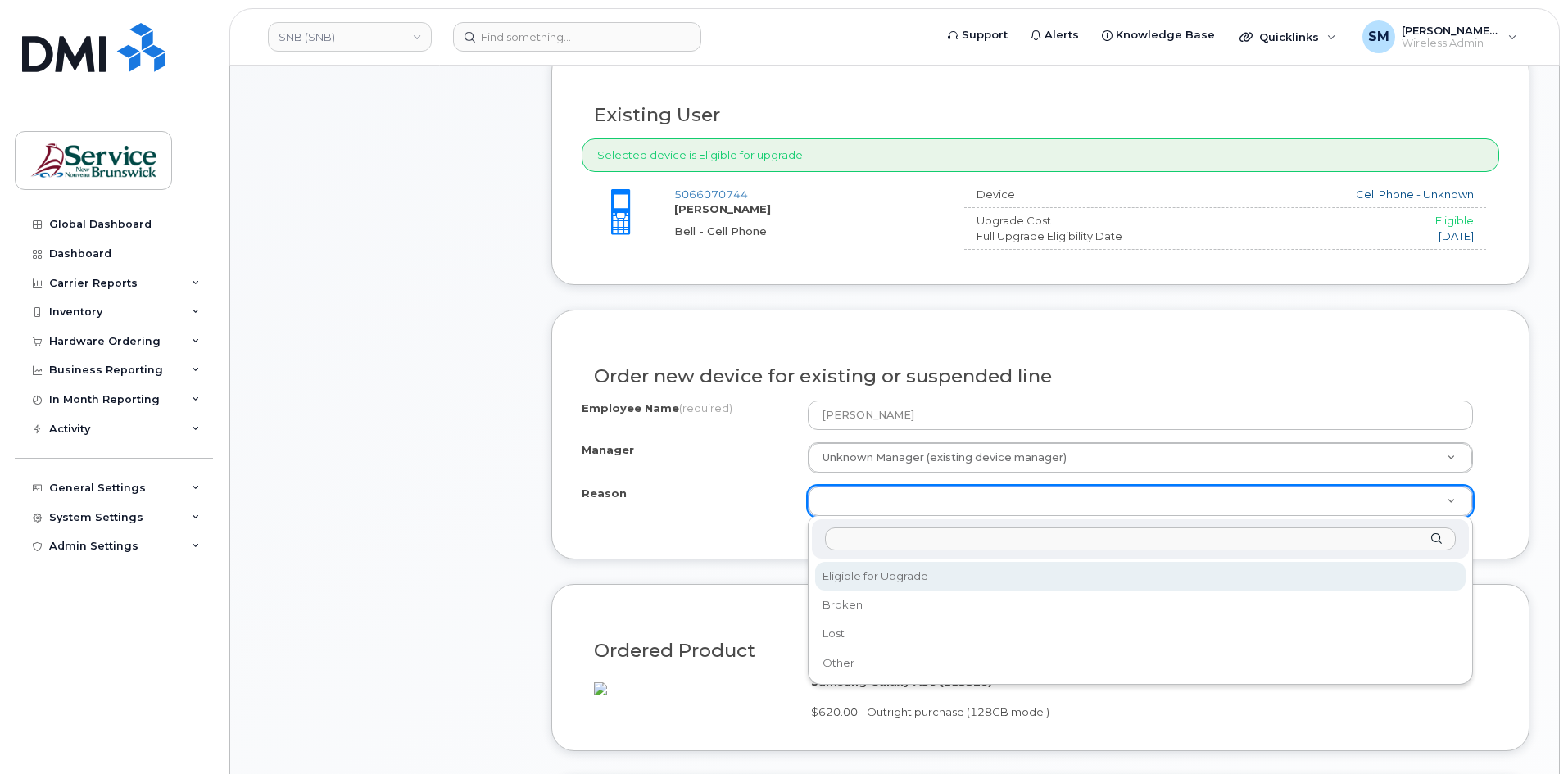
select select "eligible_for_upgrade"
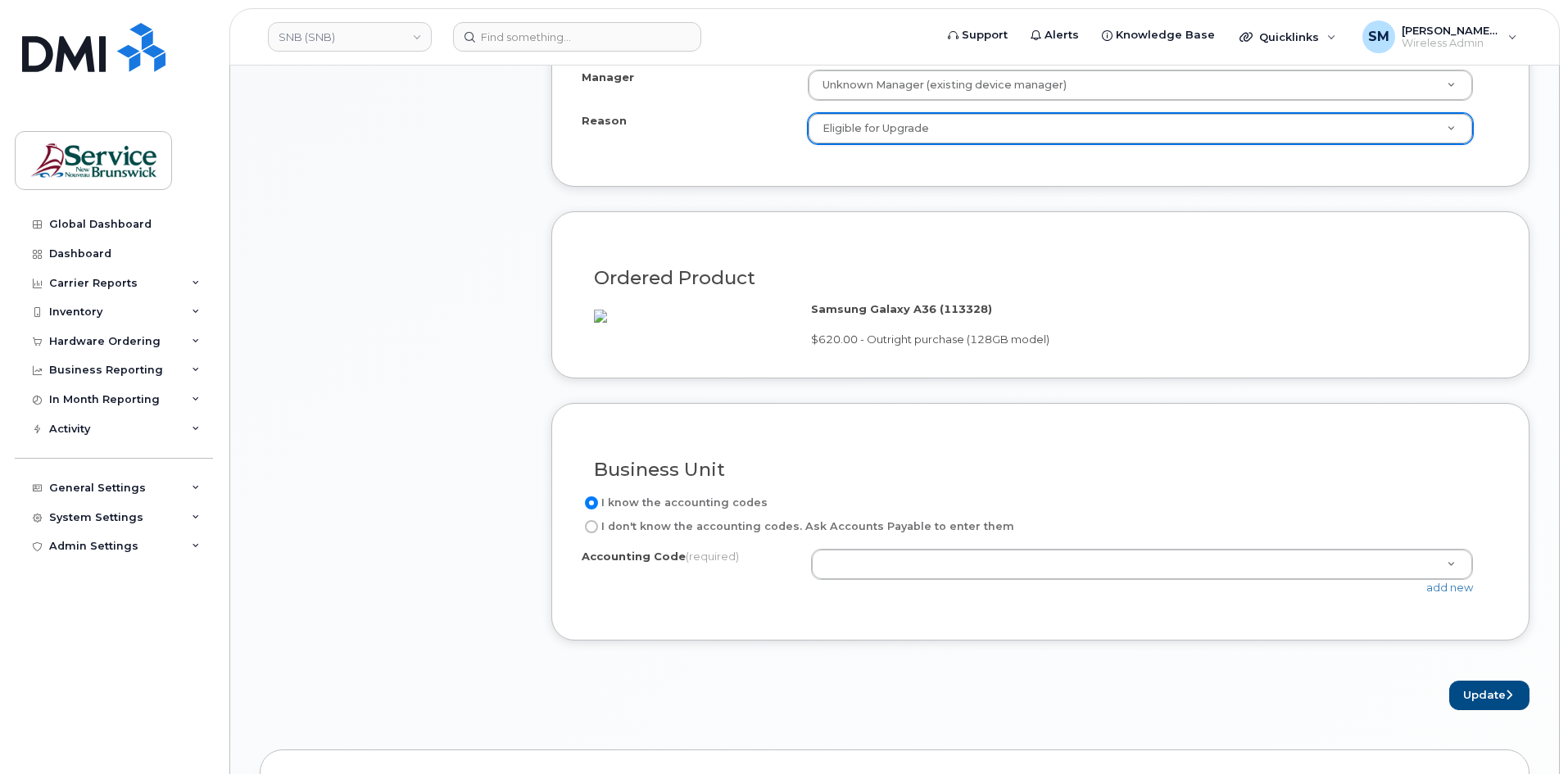
scroll to position [983, 0]
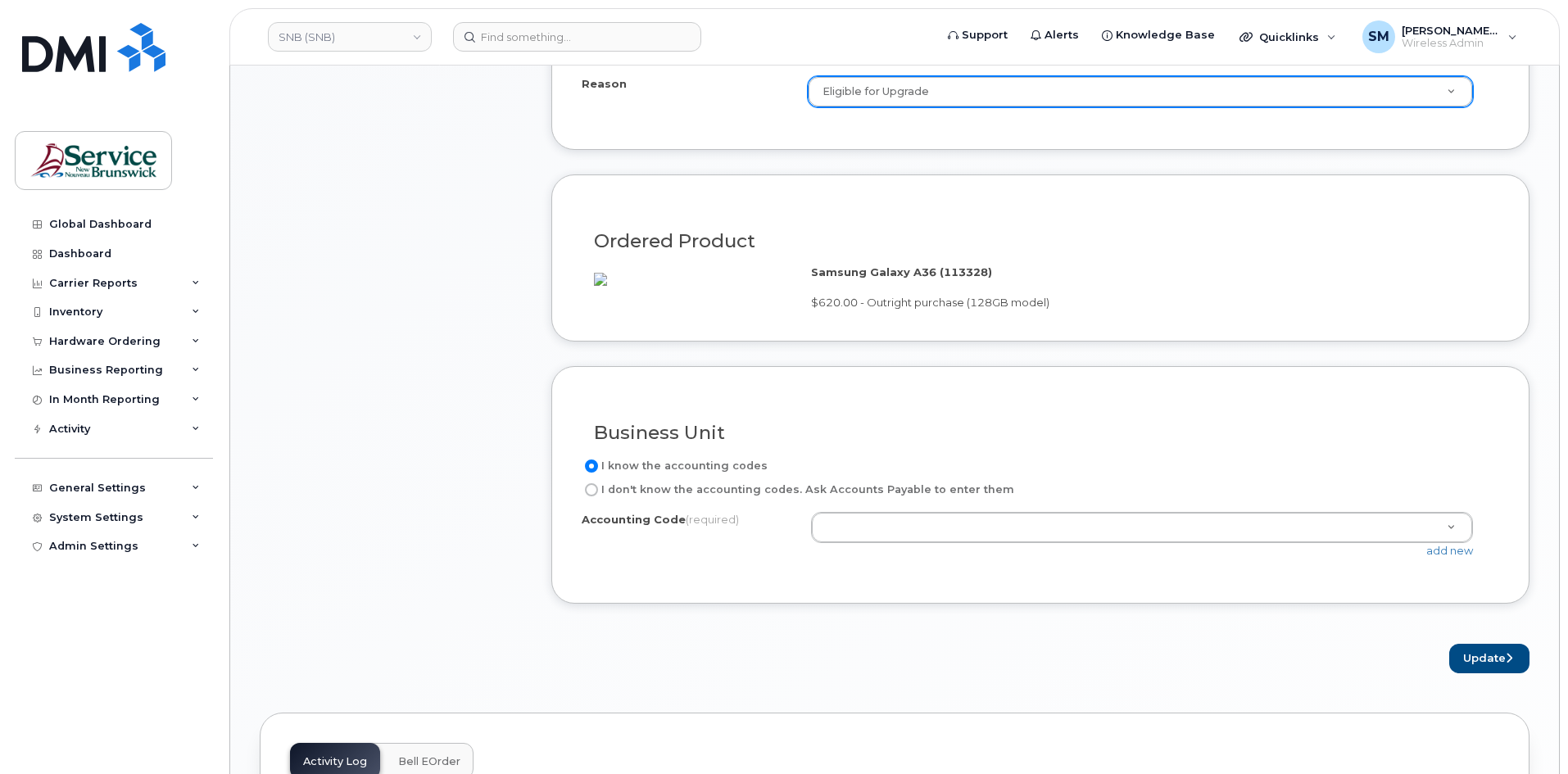
click at [1056, 559] on div "add new" at bounding box center [1148, 551] width 675 height 16
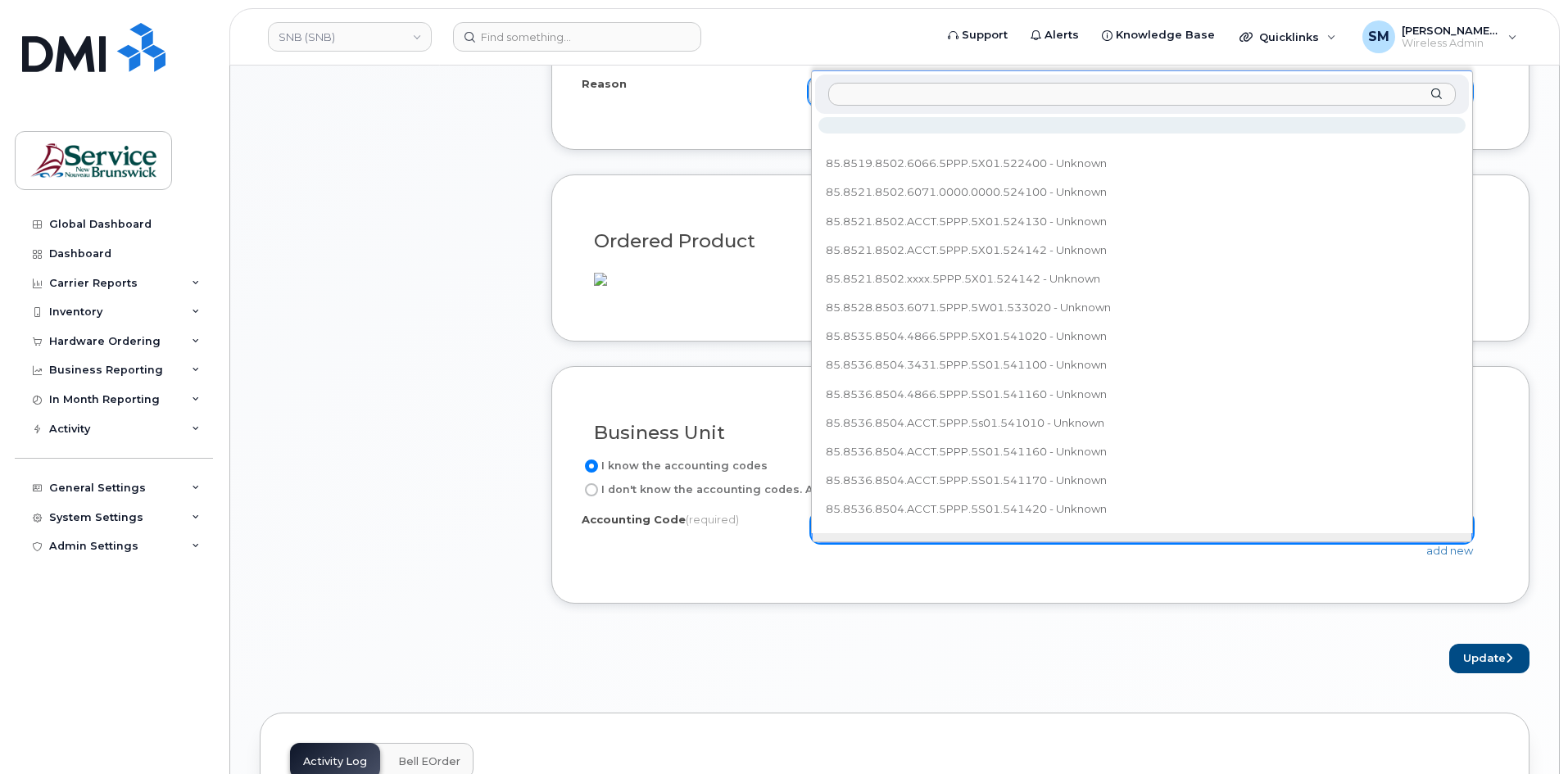
type input "85.8587.8507.6072.5PPP.5M01.573120"
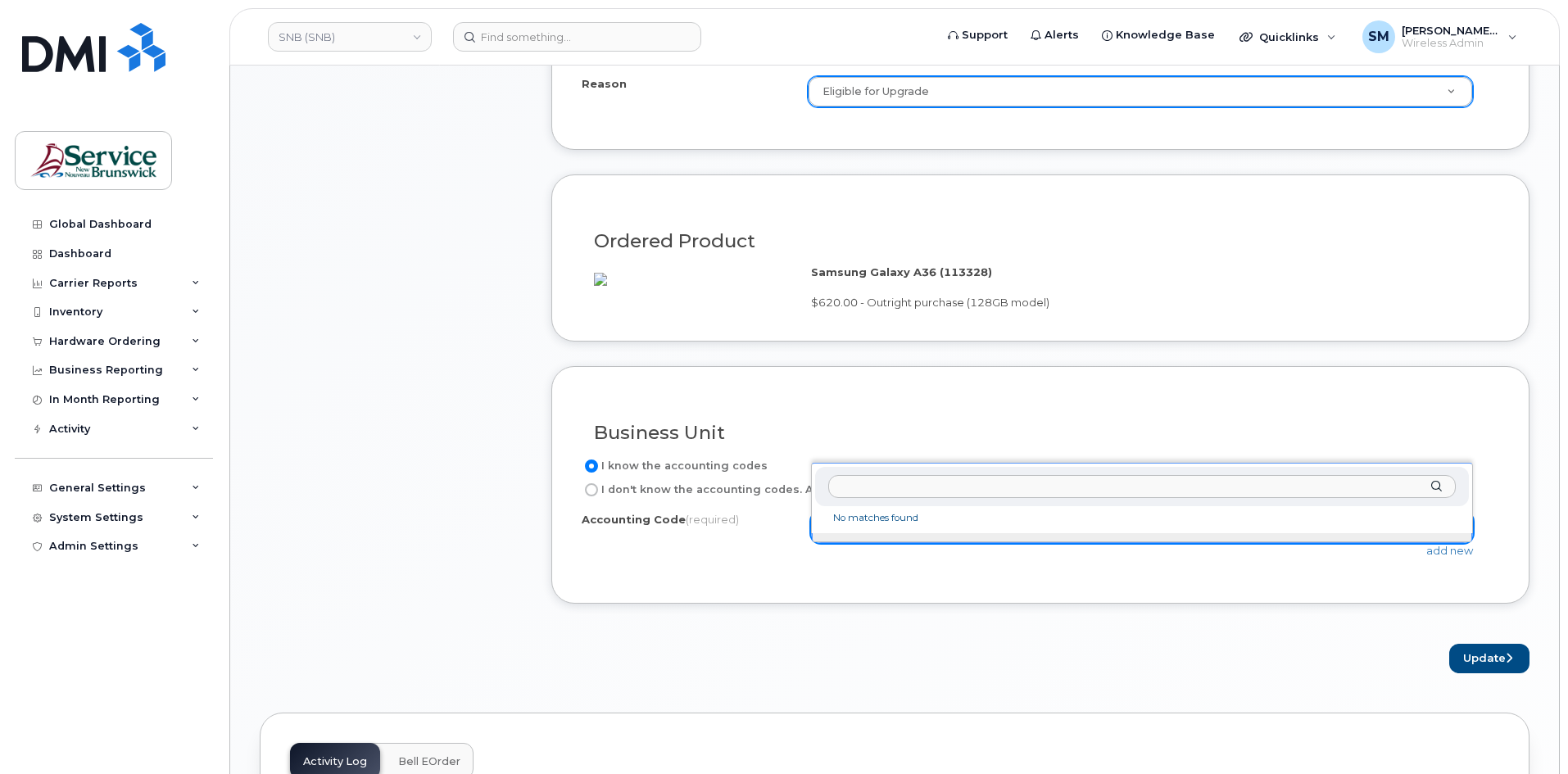
drag, startPoint x: 1096, startPoint y: 650, endPoint x: 1230, endPoint y: 604, distance: 142.0
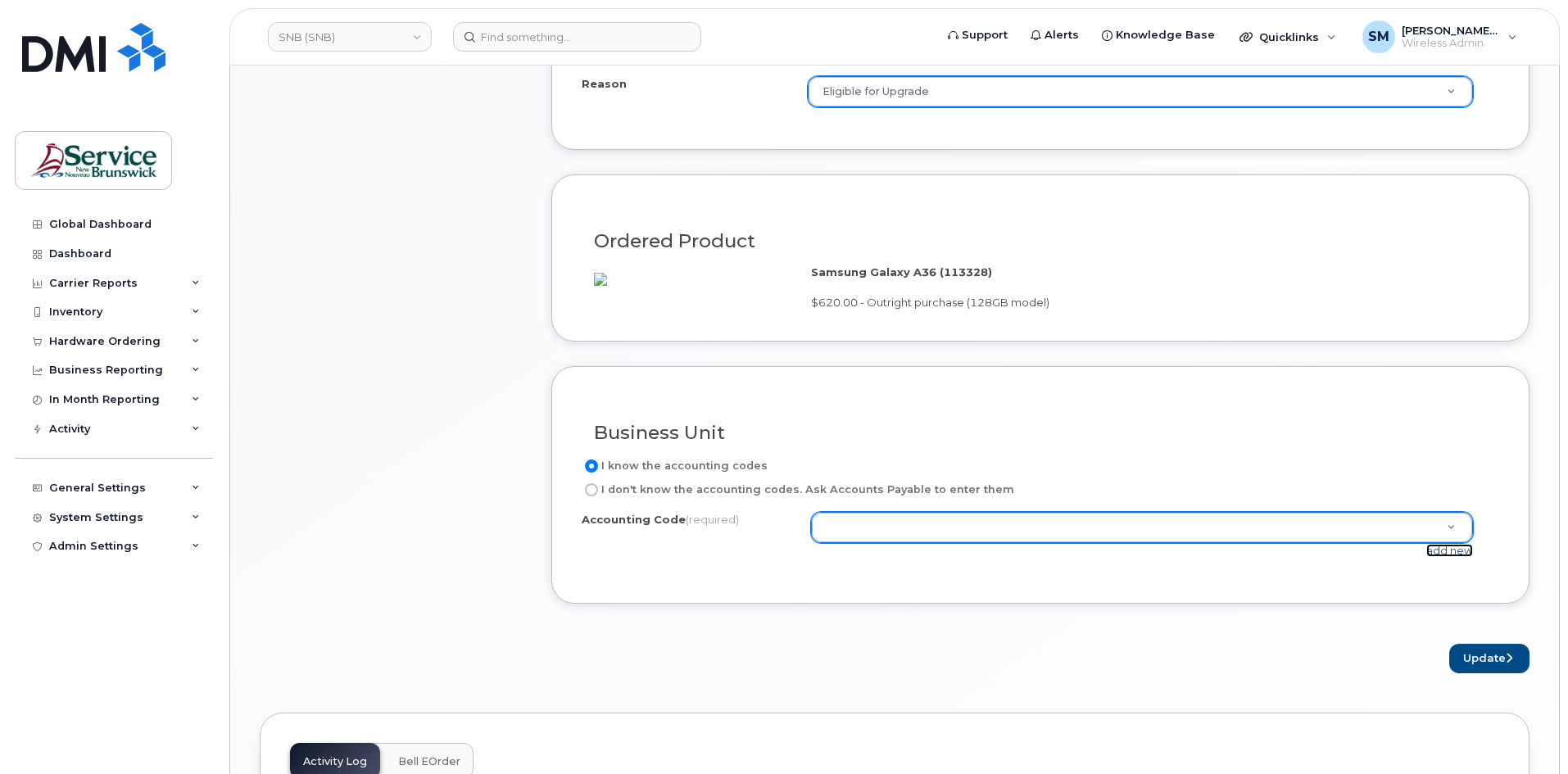
click at [1428, 557] on link "add new" at bounding box center [1450, 550] width 47 height 13
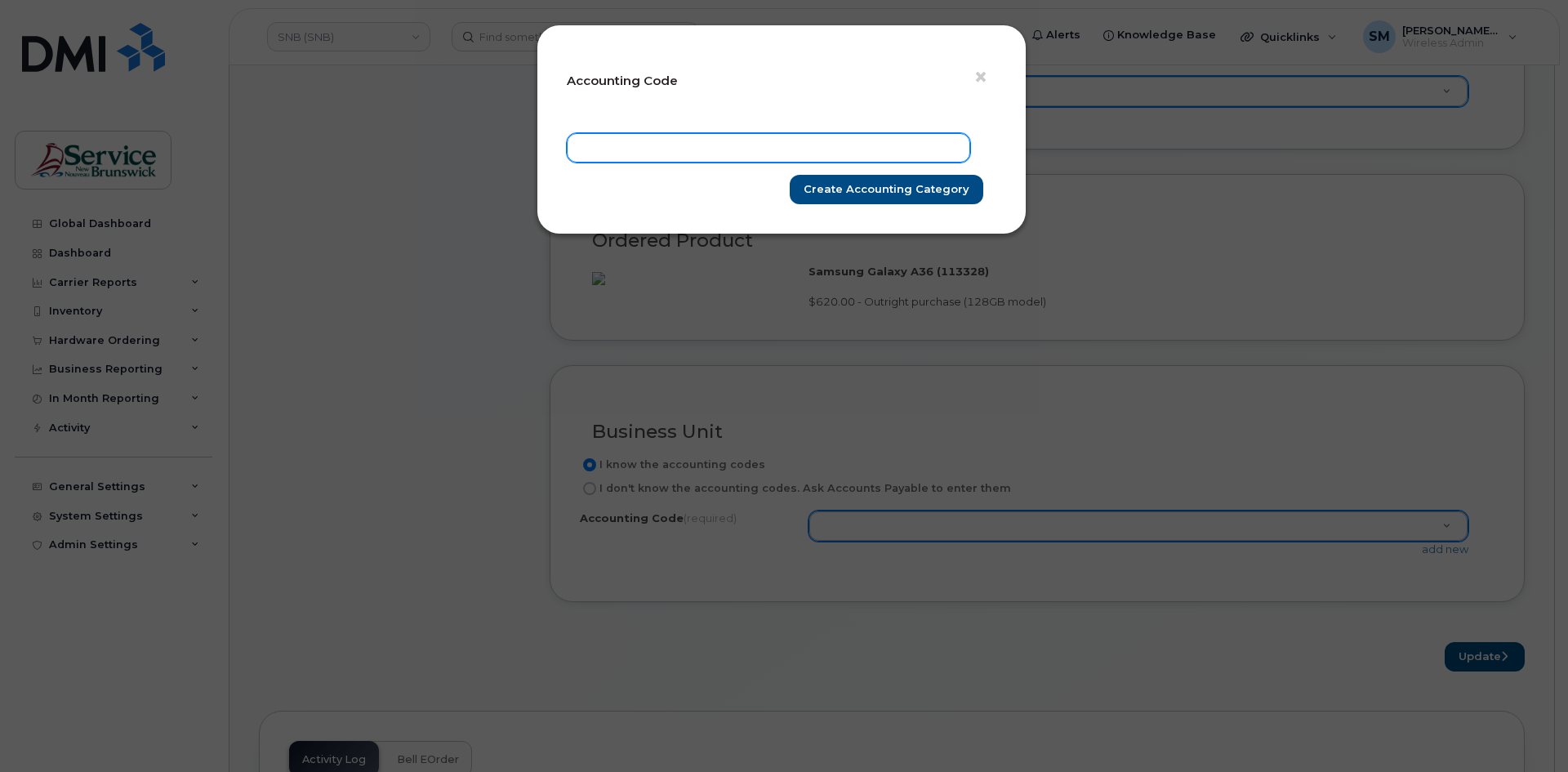
click at [871, 149] on input "text" at bounding box center [769, 149] width 404 height 30
paste input "85.8587.8507.6072.5PPP.5M01.573120"
type input "85.8587.8507.6072.5PPP.5M01.573120"
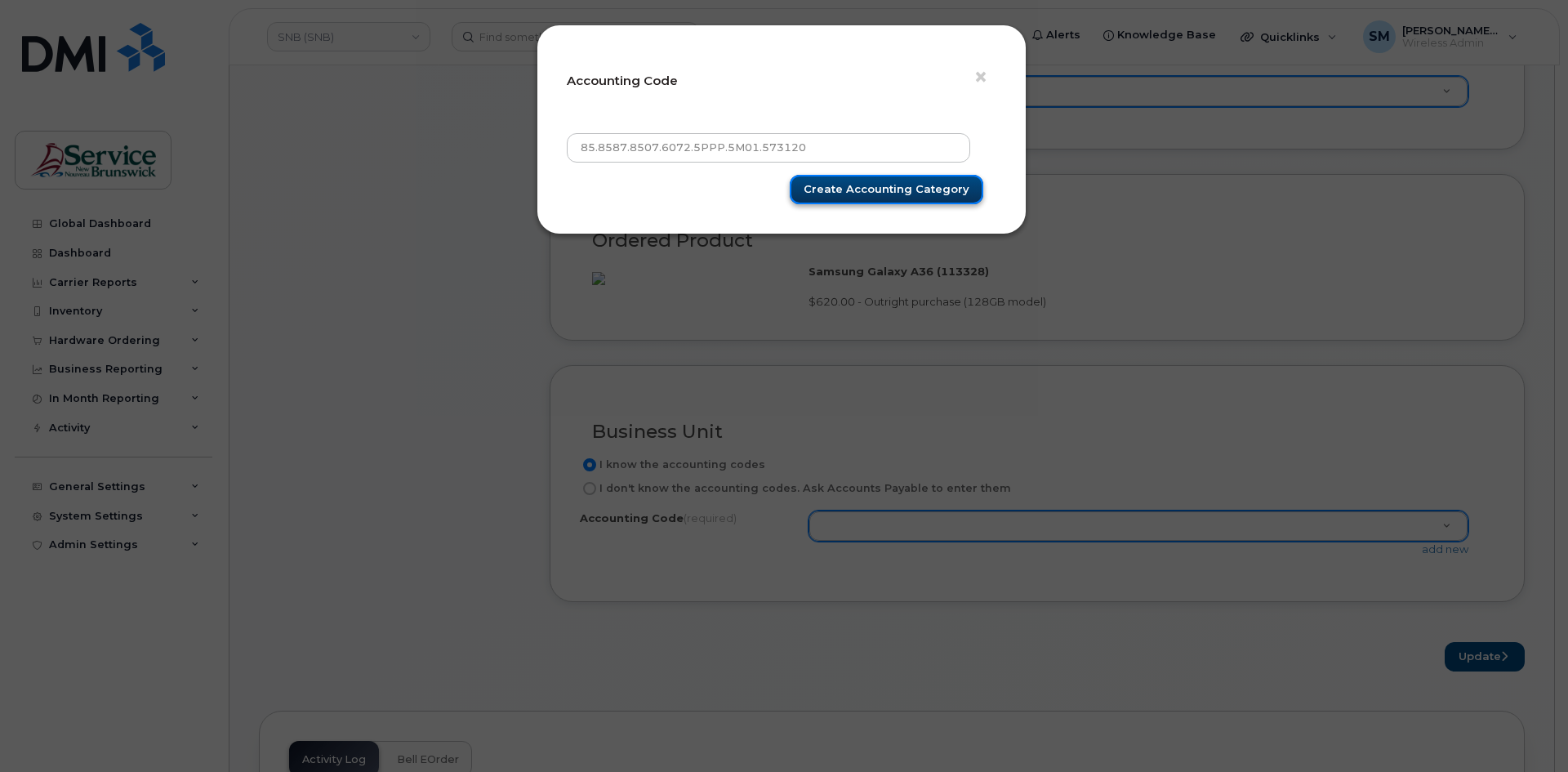
click at [898, 185] on input "Create Accounting category" at bounding box center [886, 190] width 193 height 30
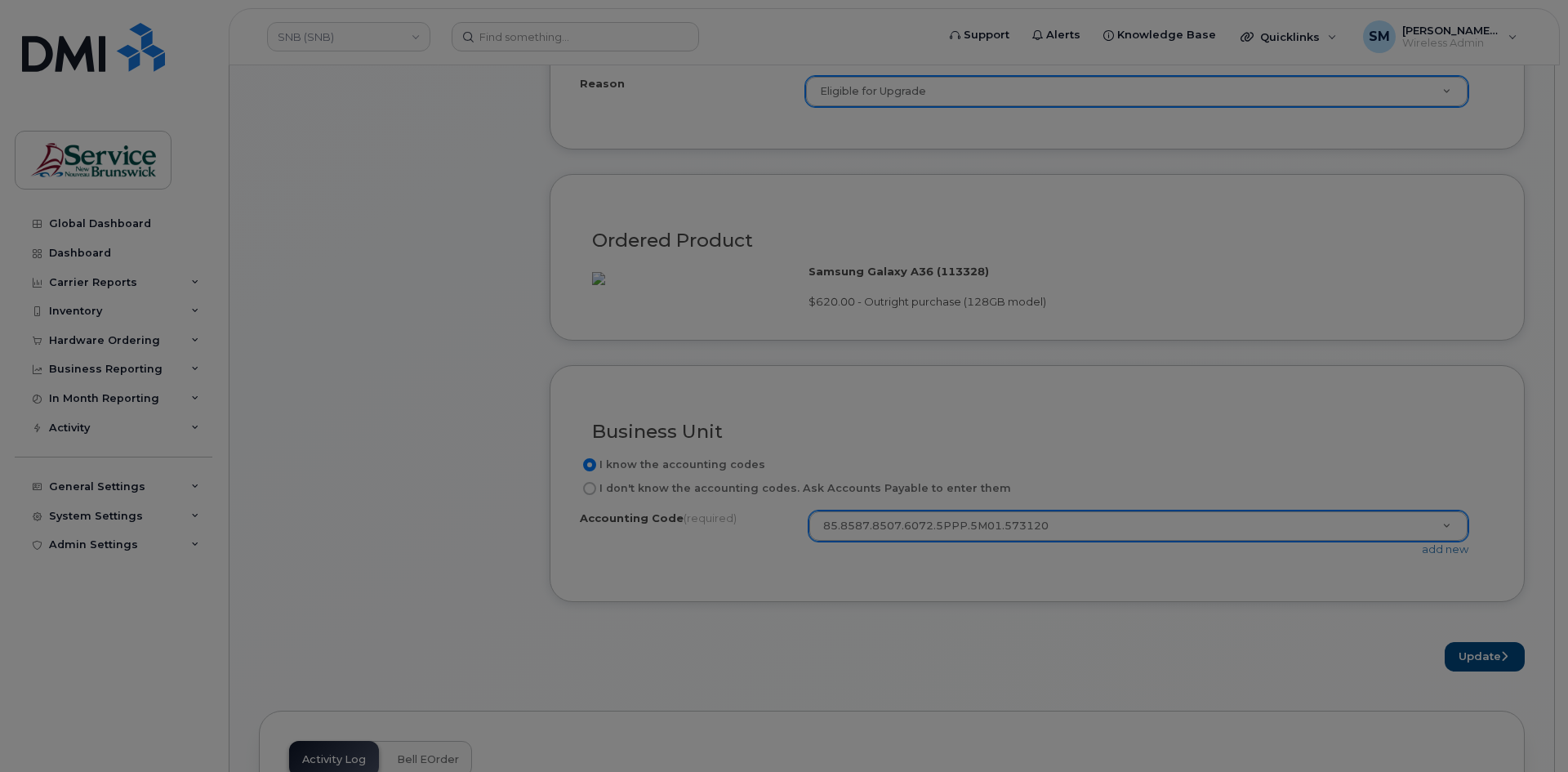
type input "Create Accounting category"
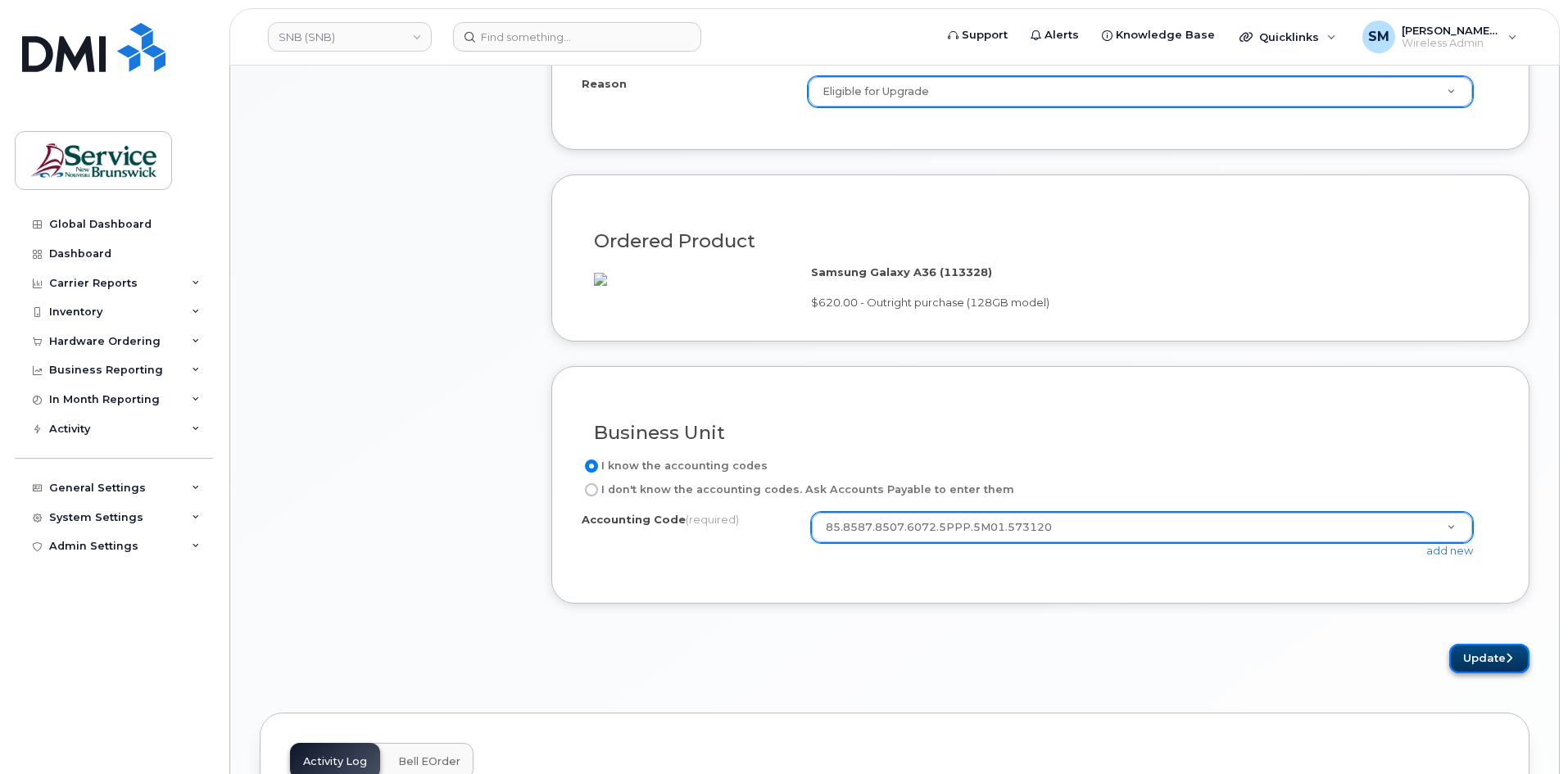
click at [1506, 664] on icon "submit" at bounding box center [1509, 658] width 7 height 11
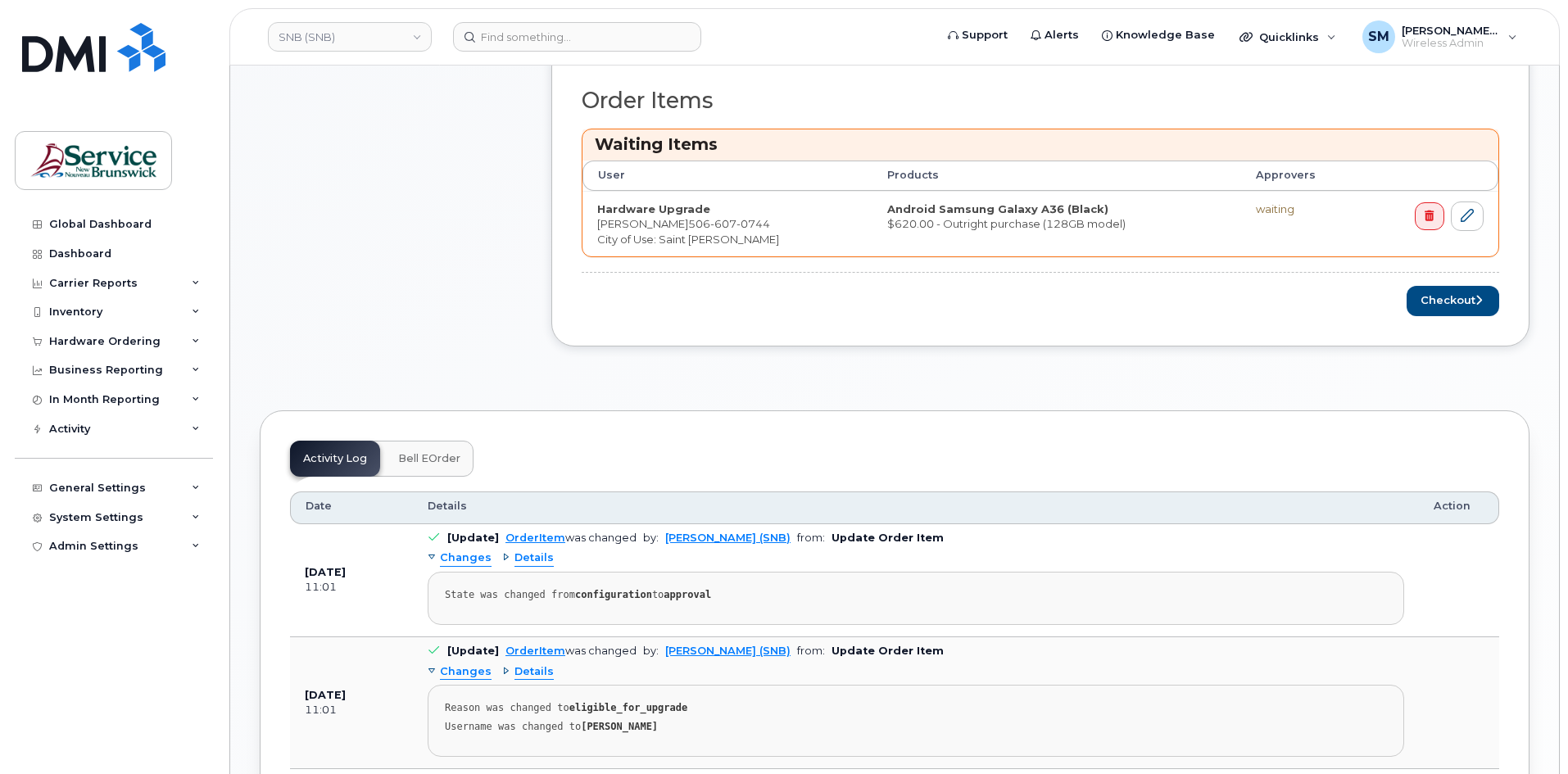
scroll to position [738, 0]
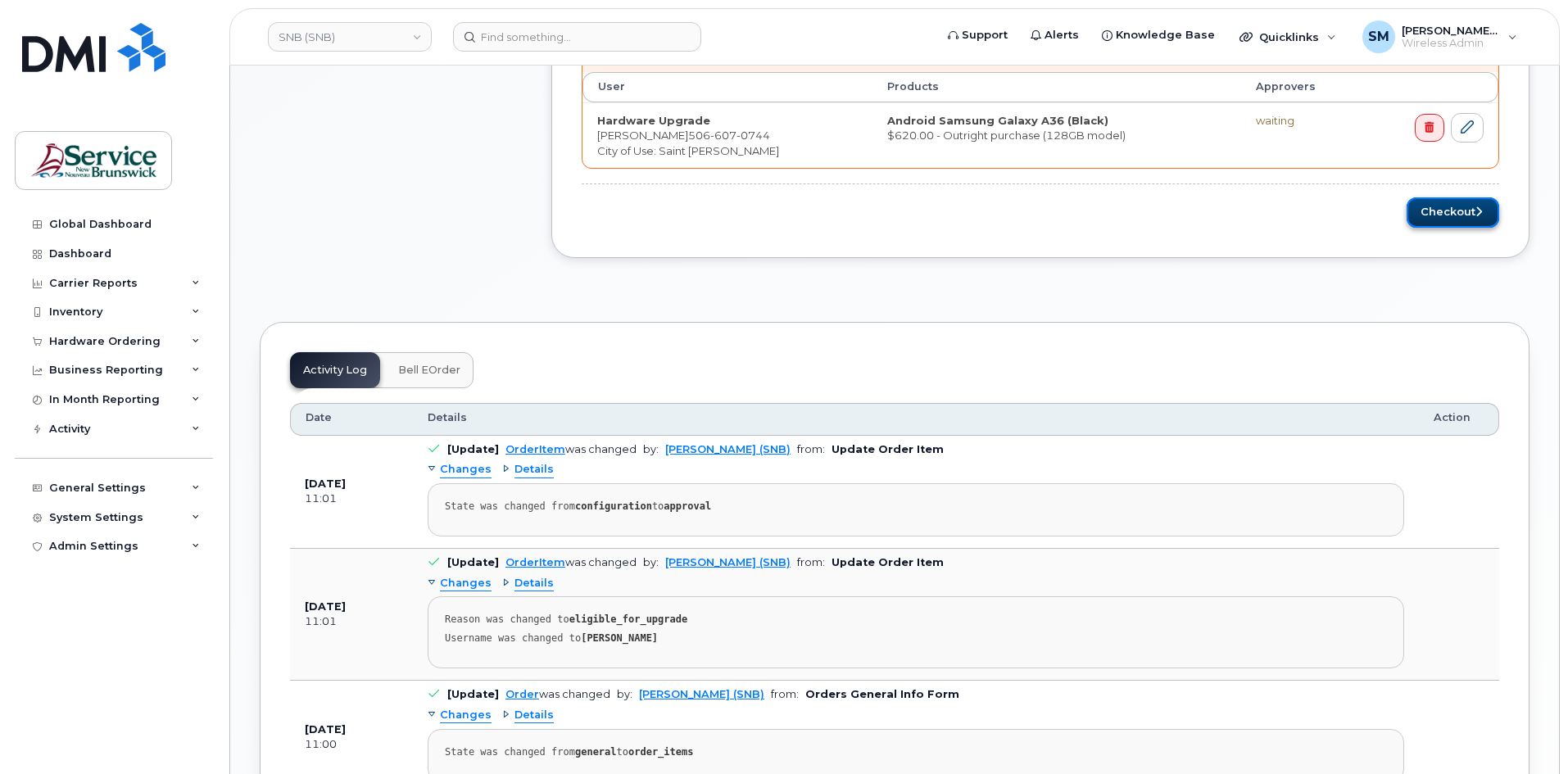
click at [1448, 218] on button "Checkout" at bounding box center [1453, 212] width 93 height 30
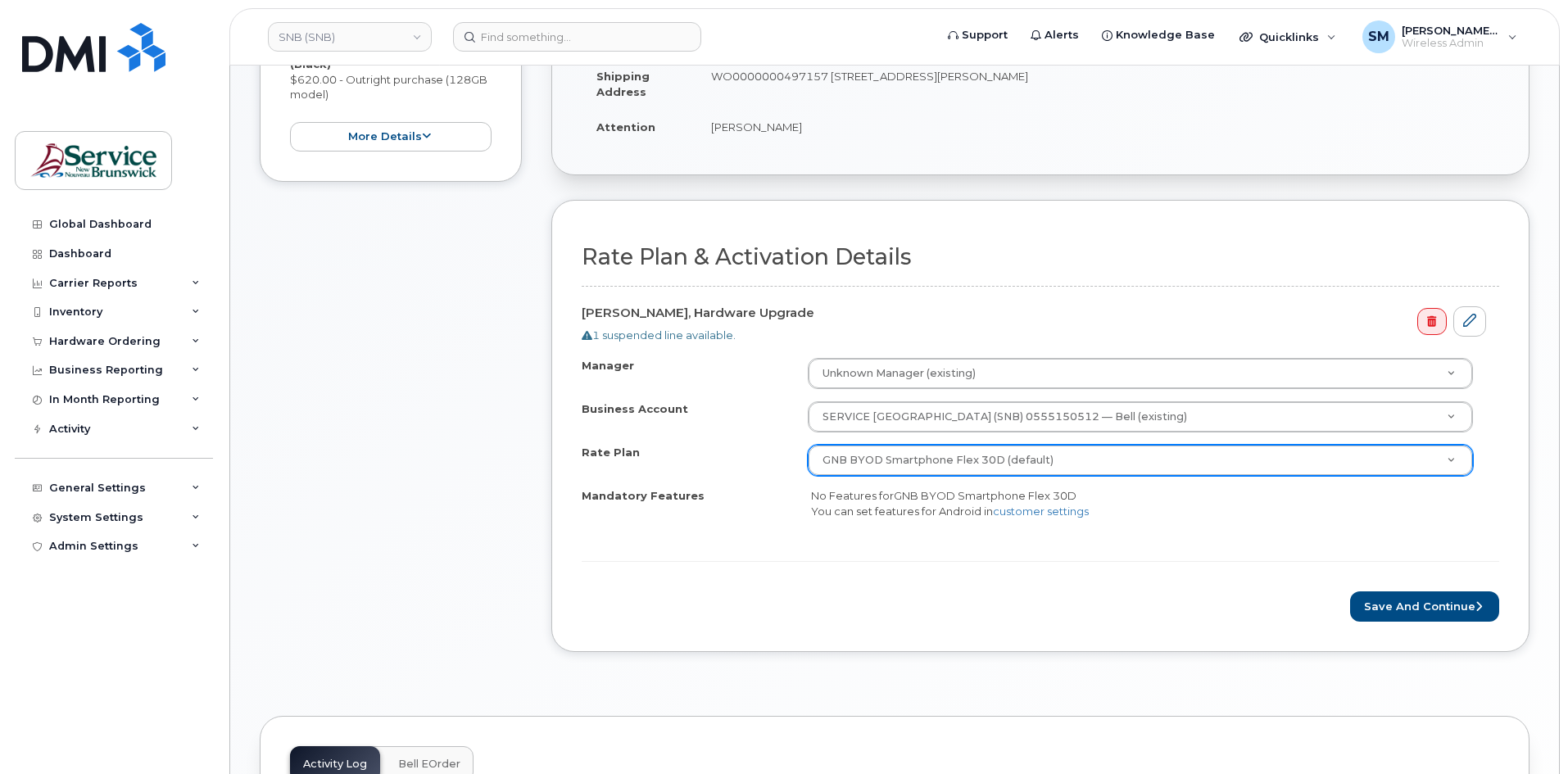
scroll to position [410, 0]
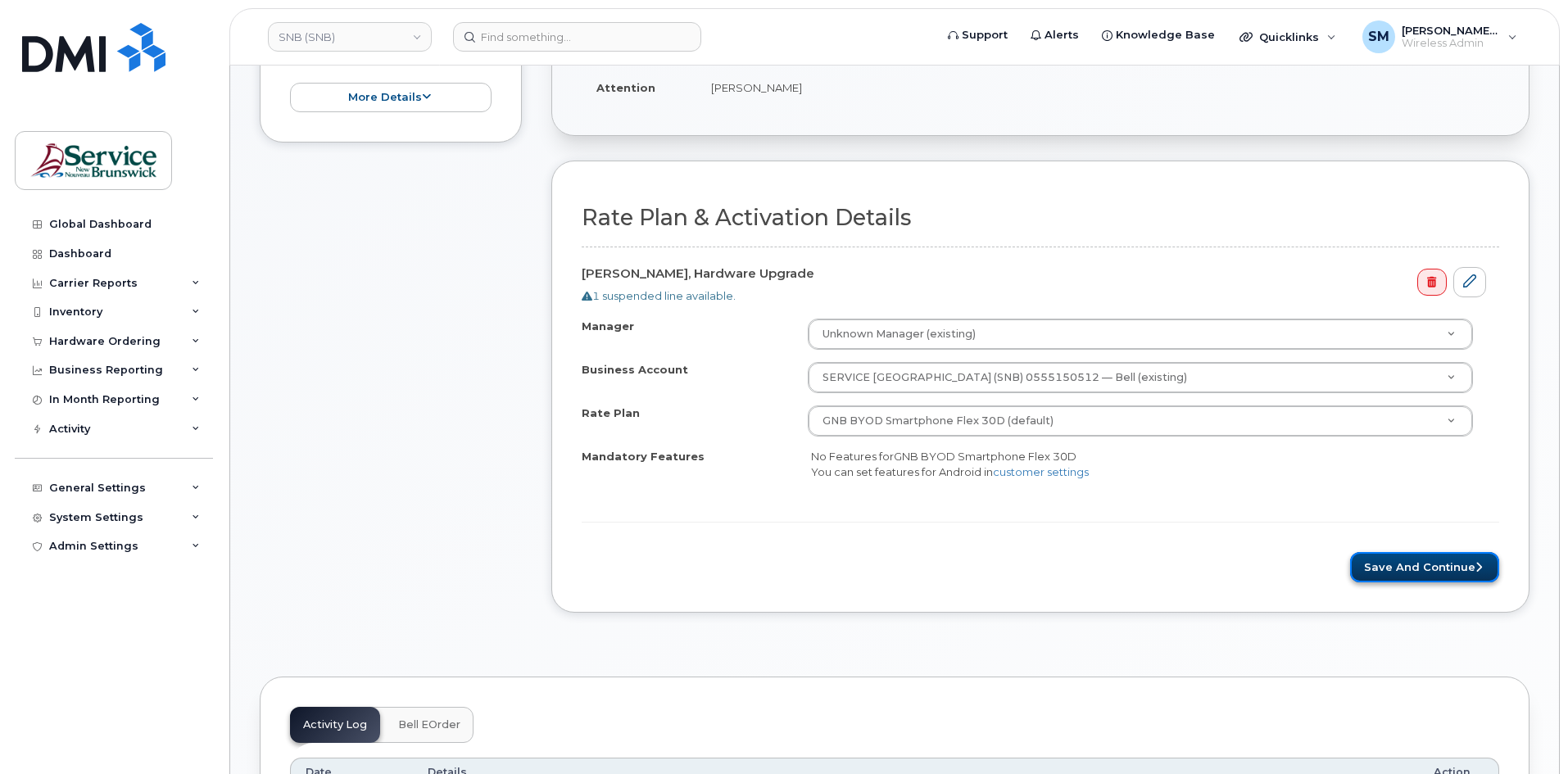
click at [1456, 578] on button "Save and Continue" at bounding box center [1425, 567] width 149 height 30
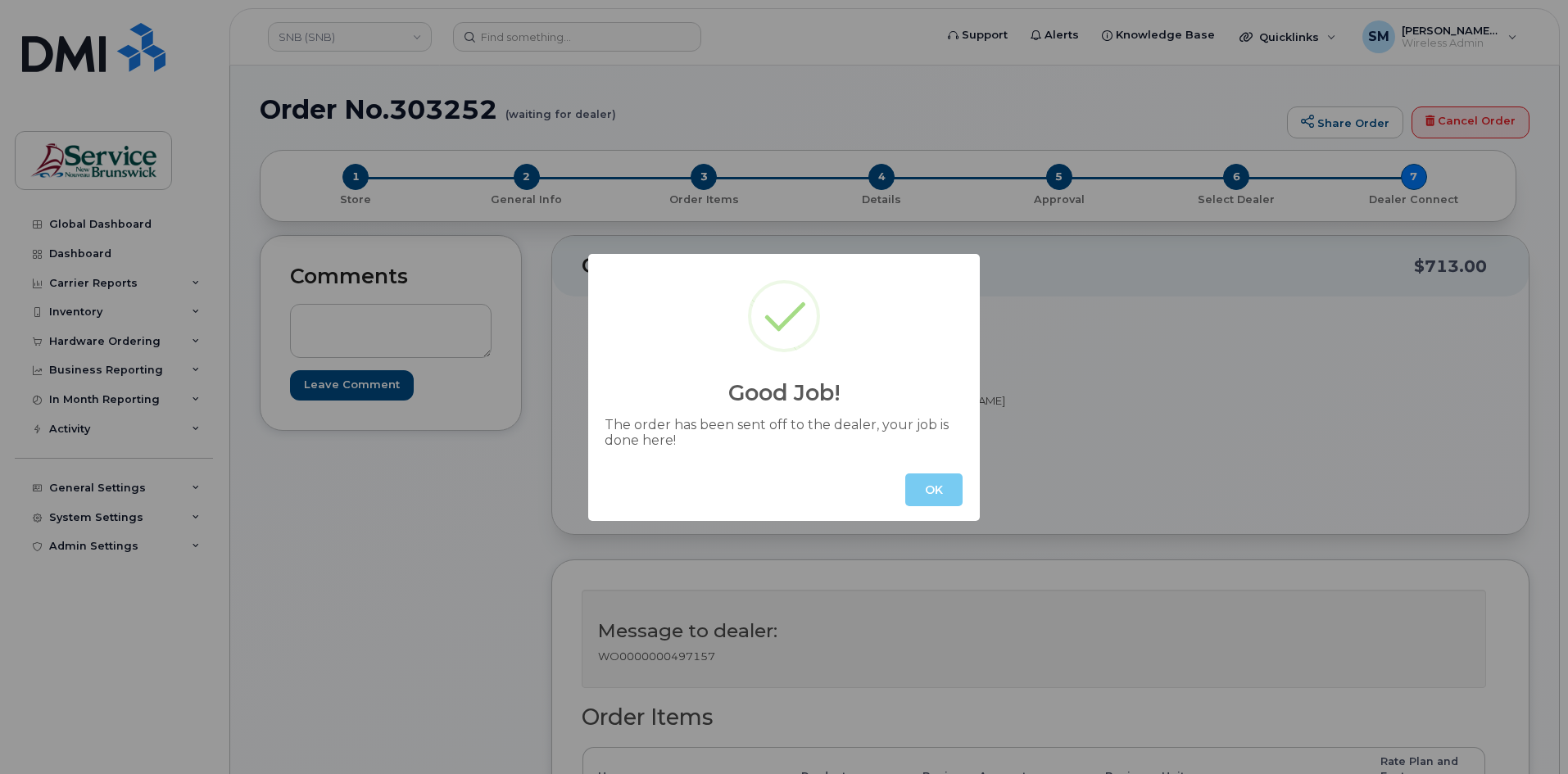
click at [932, 479] on button "OK" at bounding box center [934, 490] width 57 height 33
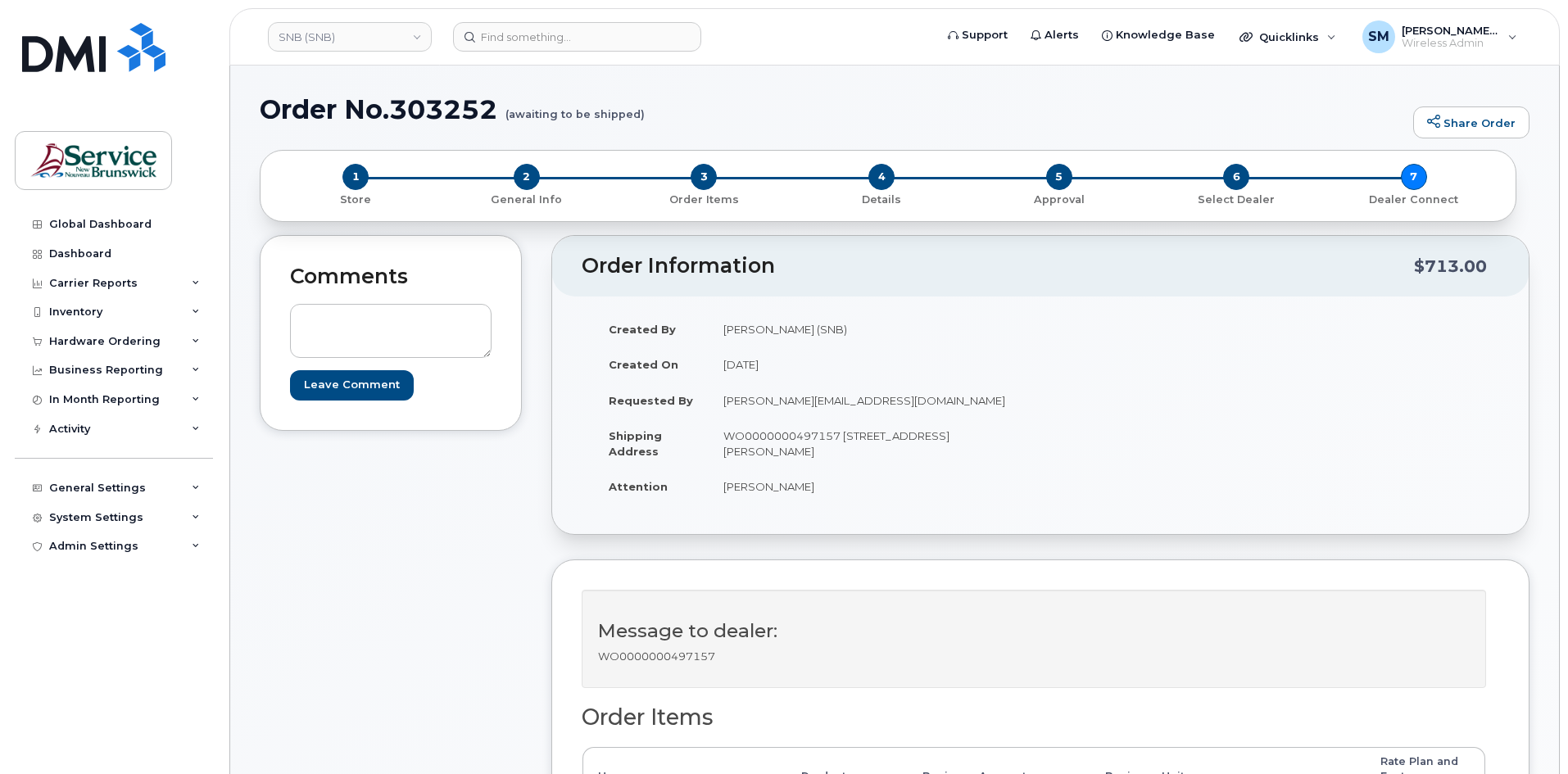
click at [434, 109] on h1 "Order No.303252 (awaiting to be shipped)" at bounding box center [833, 109] width 1146 height 29
copy h1 "303252"
click at [535, 43] on input at bounding box center [577, 37] width 248 height 30
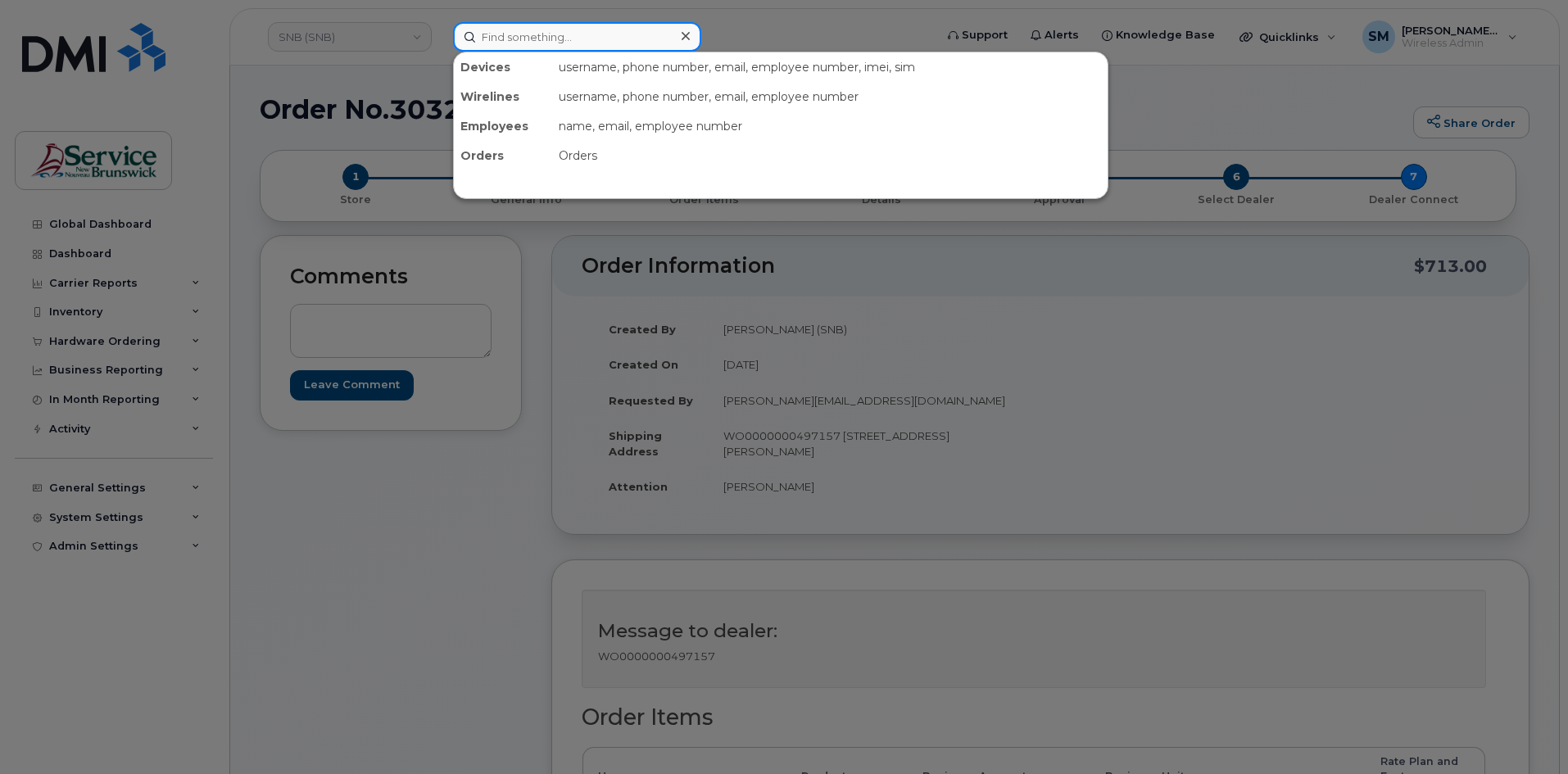
paste input "[PHONE_NUMBER]"
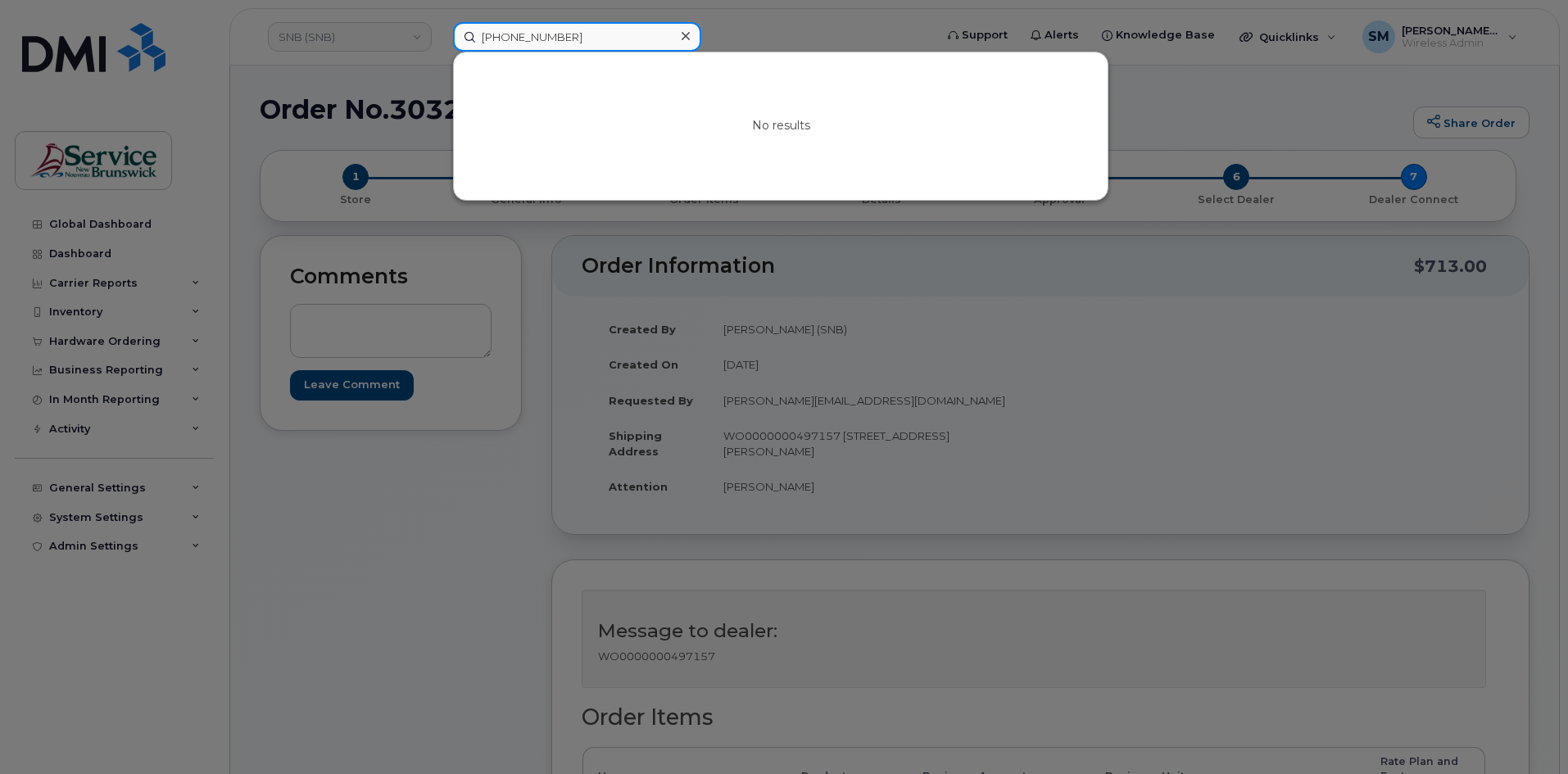
type input "[PHONE_NUMBER]"
